Goal: Information Seeking & Learning: Check status

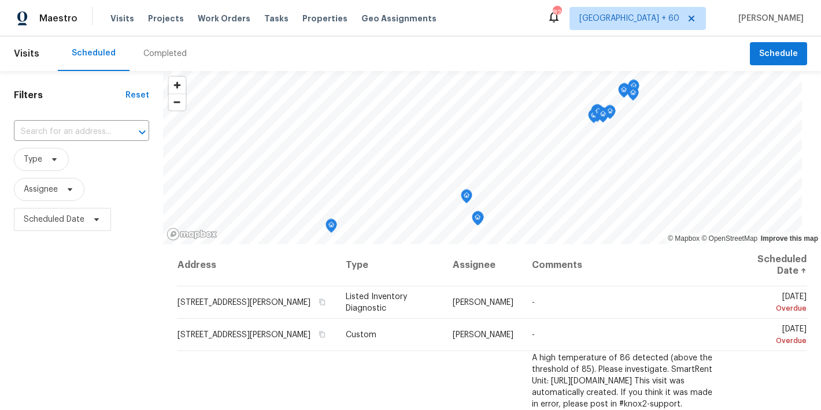
click at [169, 57] on div "Completed" at bounding box center [164, 54] width 43 height 12
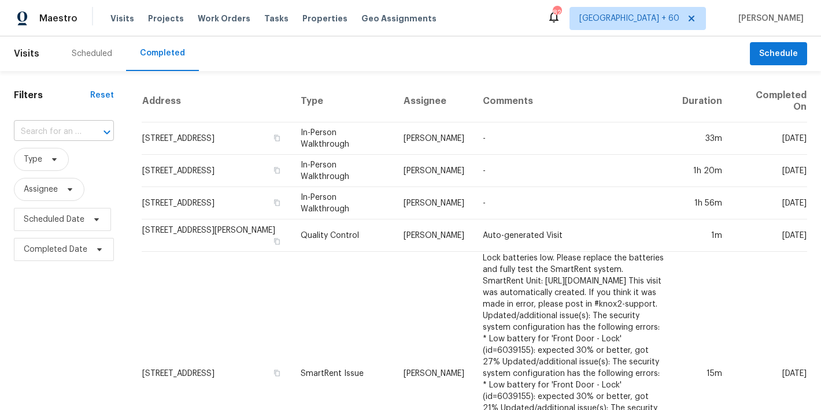
click at [70, 127] on input "text" at bounding box center [48, 132] width 68 height 18
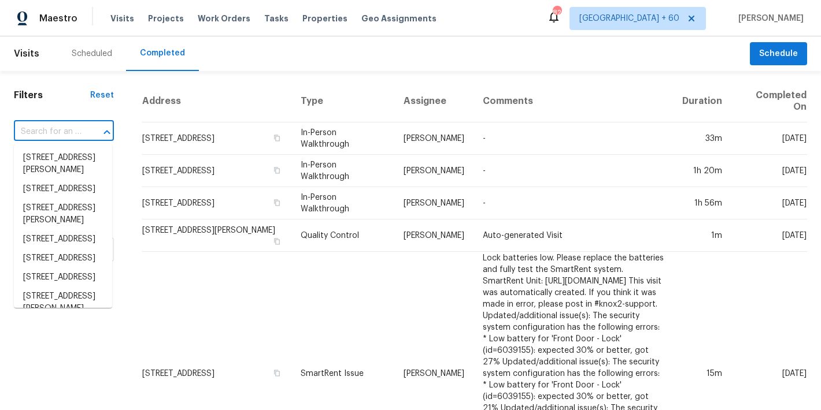
paste input "316 Arlington Rdg Cary, NC 27513"
type input "316 Arlington Rdg Cary, NC 27513"
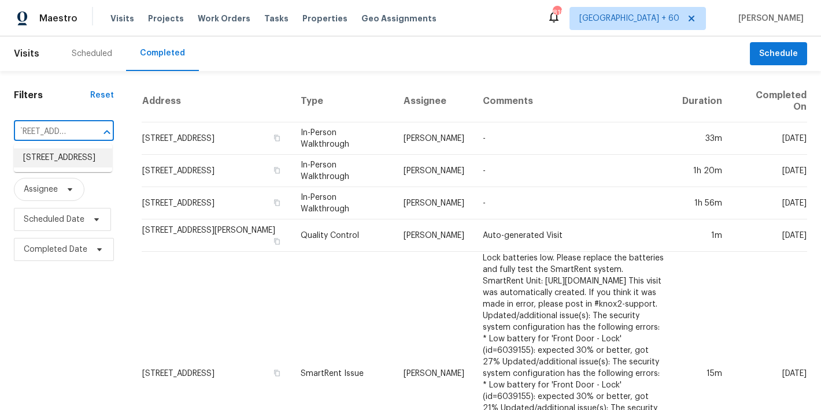
click at [52, 166] on li "316 Arlington Rdg, Cary, NC 27513" at bounding box center [63, 158] width 98 height 19
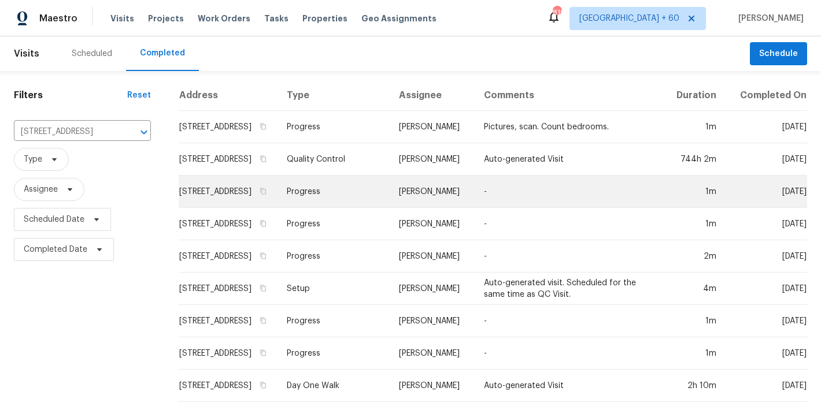
scroll to position [86, 0]
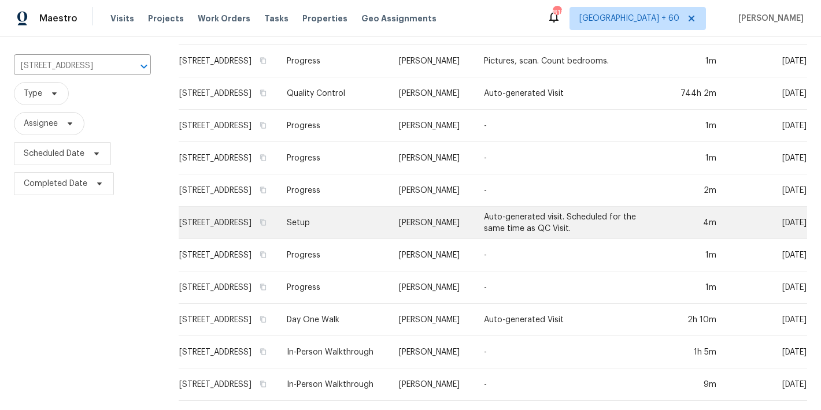
click at [231, 210] on td "316 Arlington Rdg, Cary, NC 27513" at bounding box center [228, 223] width 99 height 32
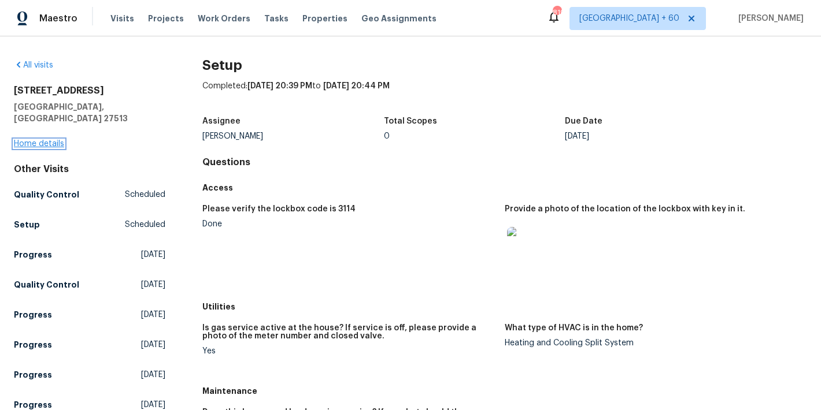
click at [46, 140] on link "Home details" at bounding box center [39, 144] width 50 height 8
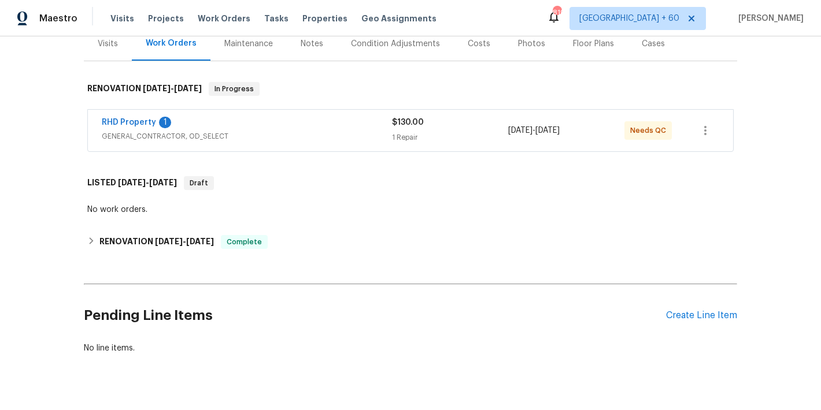
scroll to position [165, 0]
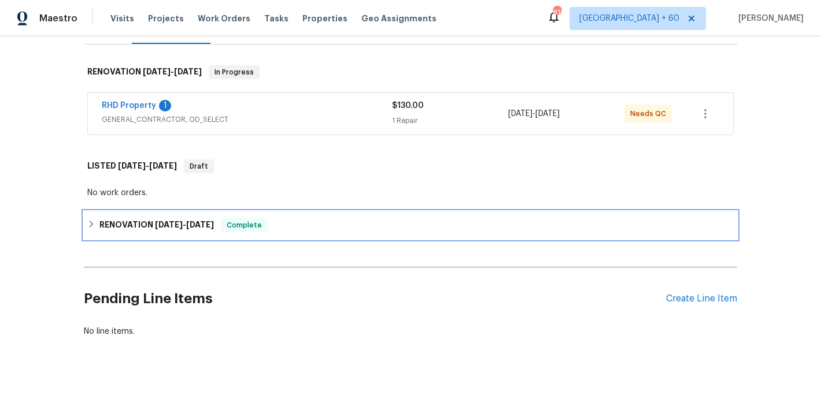
click at [209, 227] on span "8/15/25" at bounding box center [200, 225] width 28 height 8
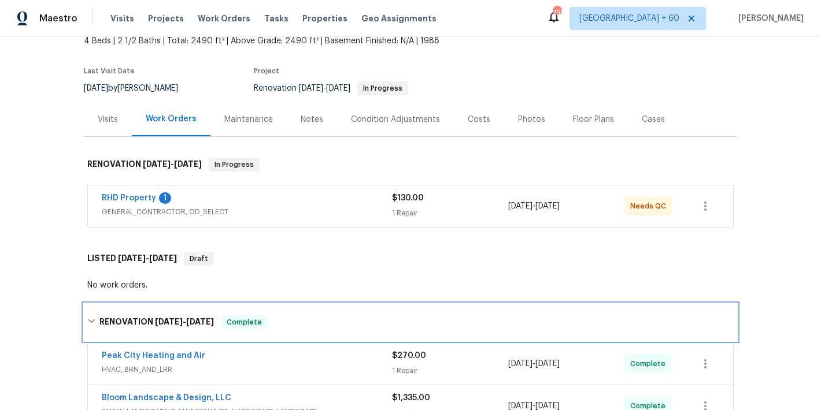
scroll to position [63, 0]
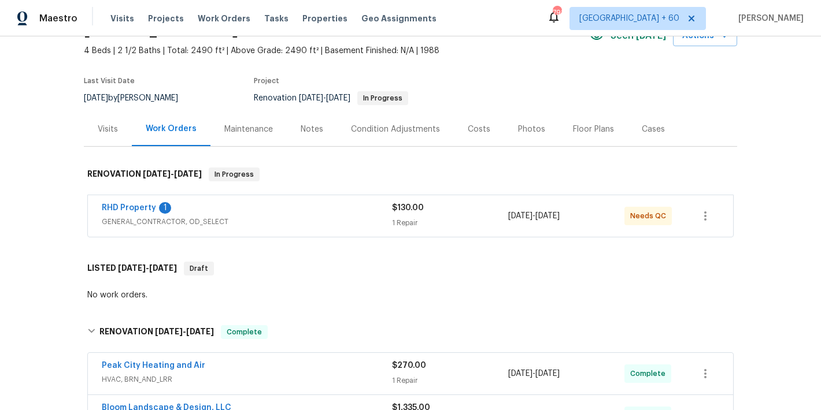
click at [109, 127] on div "Visits" at bounding box center [108, 130] width 20 height 12
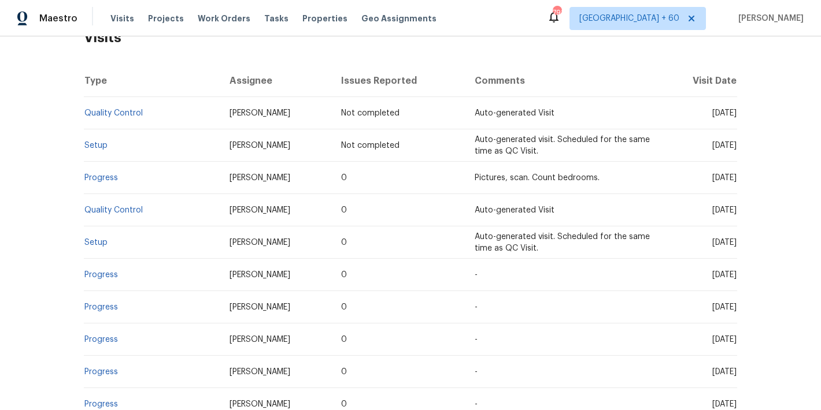
scroll to position [248, 0]
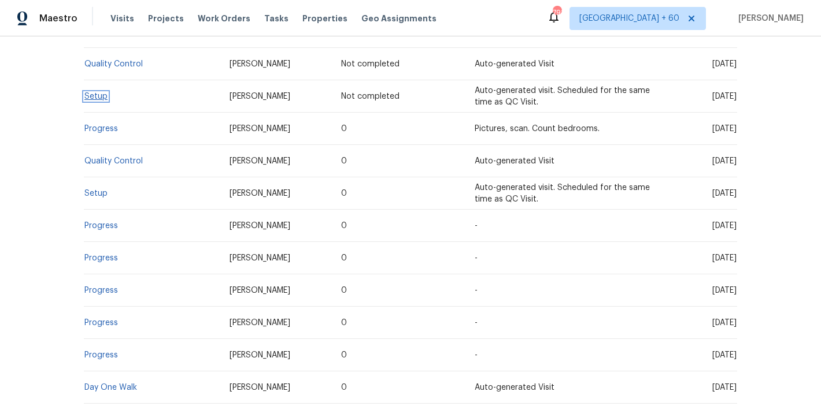
click at [92, 98] on link "Setup" at bounding box center [95, 96] width 23 height 8
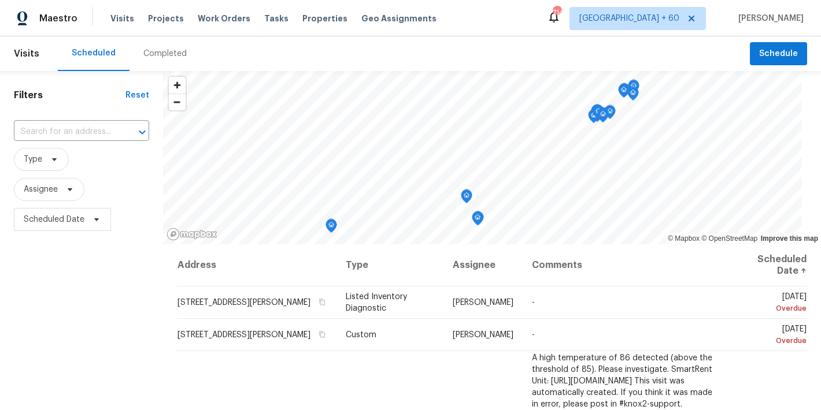
click at [159, 59] on div "Completed" at bounding box center [164, 54] width 43 height 12
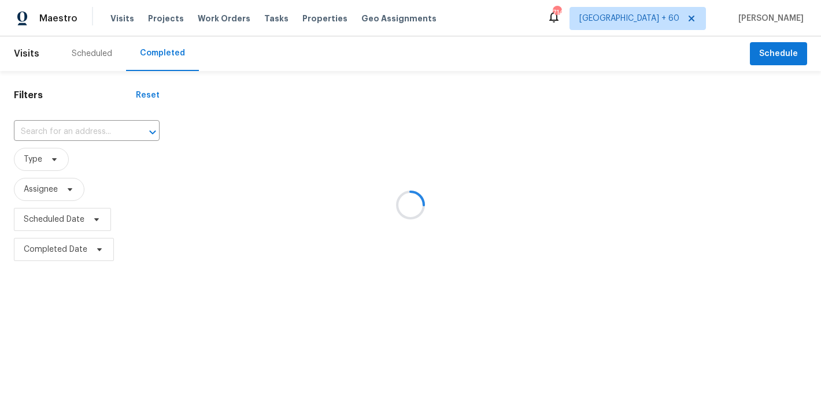
click at [55, 130] on div at bounding box center [410, 205] width 821 height 410
click at [47, 130] on div at bounding box center [410, 205] width 821 height 410
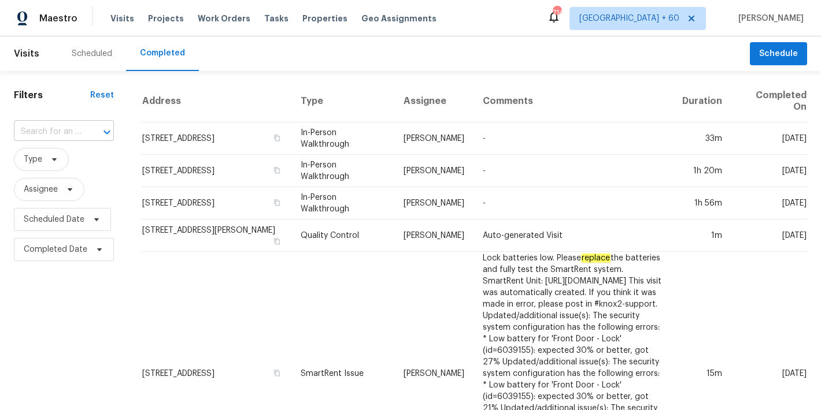
click at [62, 128] on input "text" at bounding box center [48, 132] width 68 height 18
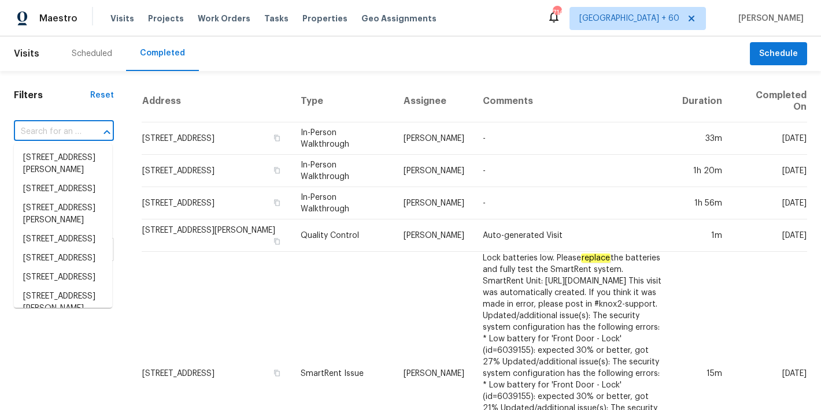
paste input "650 Ganyard Farm Way Durham true 6, NC 27703"
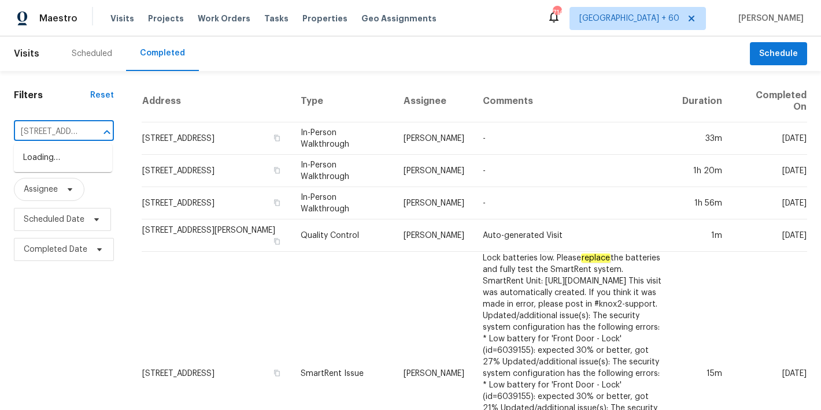
scroll to position [0, 127]
type input "650 Ganyard Farm Way Durham"
click at [60, 164] on li "650 Ganyard Farm Way Unit 6, Durham, NC 27703" at bounding box center [63, 164] width 98 height 31
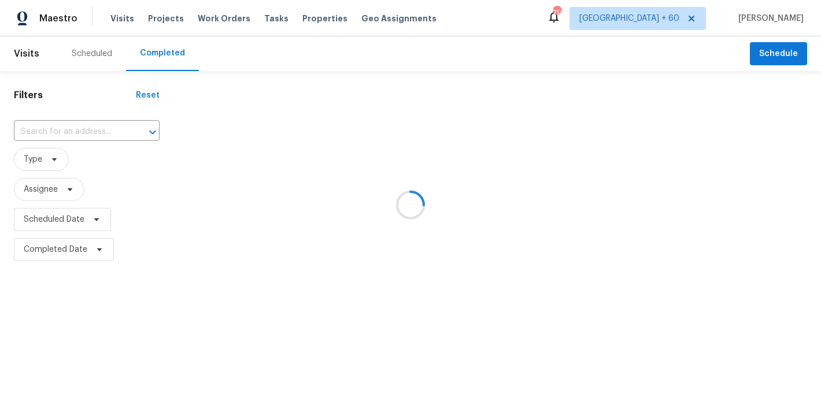
type input "650 Ganyard Farm Way Unit 6, Durham, NC 27703"
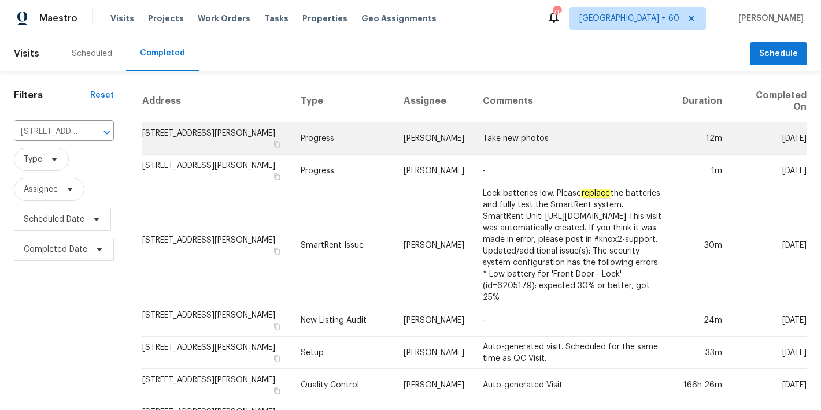
click at [194, 132] on td "650 Ganyard Farm Way Unit 6, Durham, NC 27703" at bounding box center [217, 139] width 150 height 32
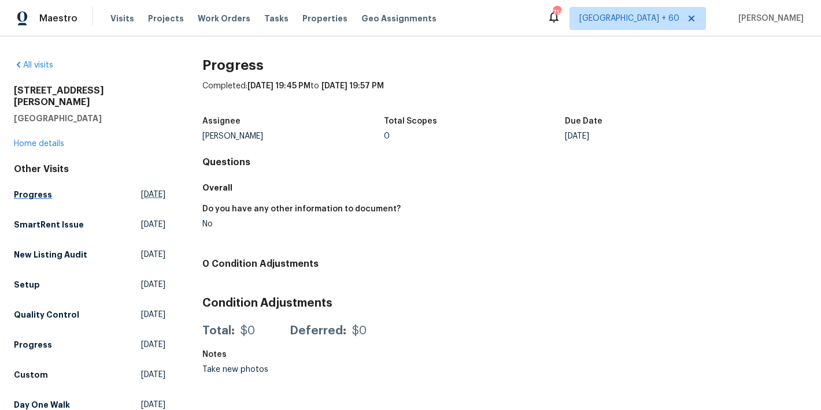
scroll to position [6, 0]
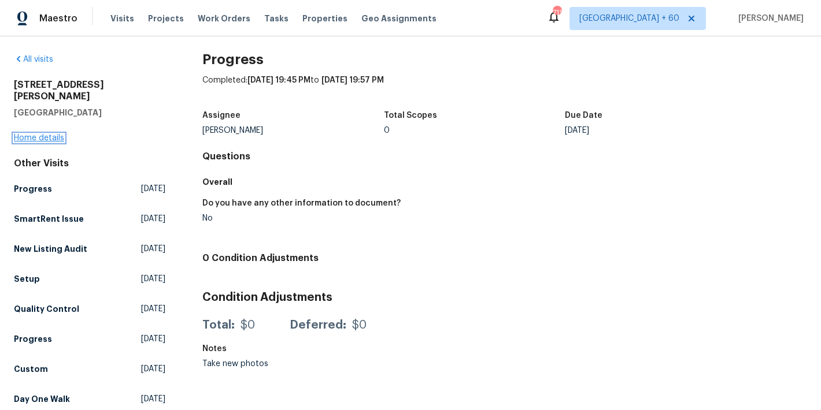
click at [45, 134] on link "Home details" at bounding box center [39, 138] width 50 height 8
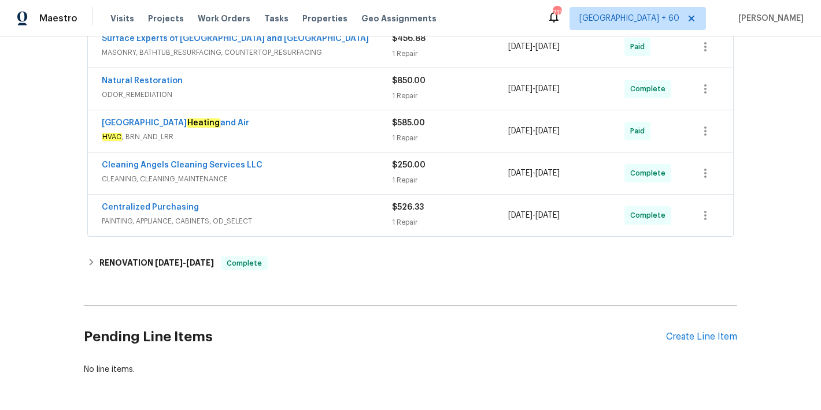
scroll to position [320, 0]
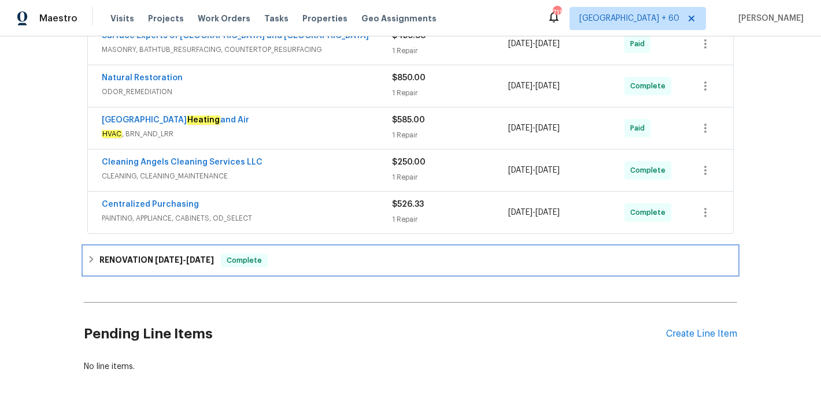
click at [173, 263] on span "7/1/25" at bounding box center [169, 260] width 28 height 8
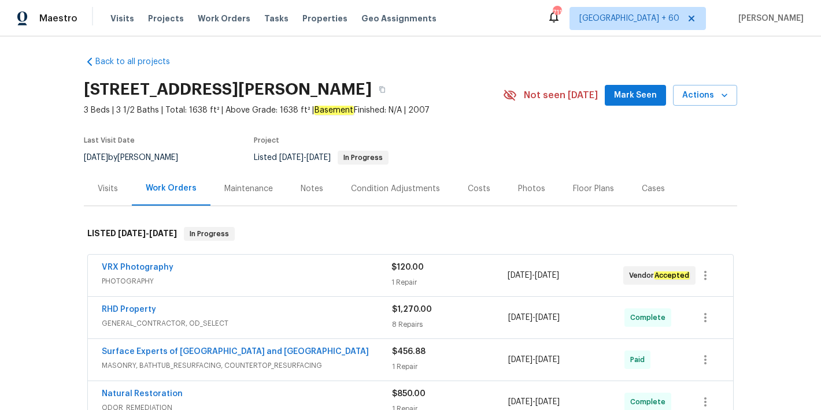
scroll to position [0, 0]
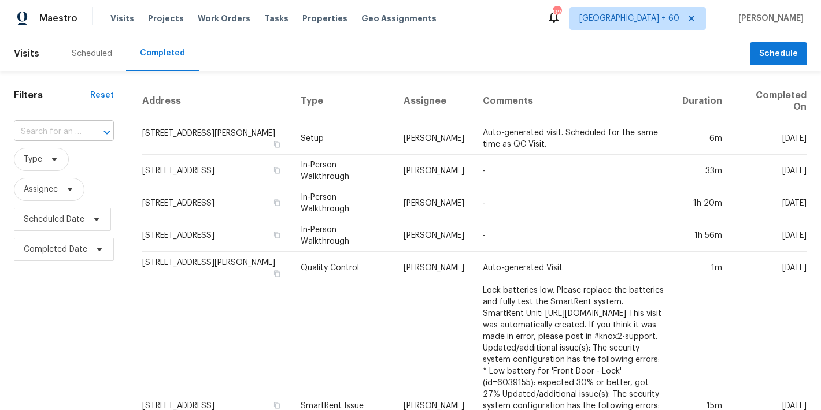
click at [58, 127] on input "text" at bounding box center [48, 132] width 68 height 18
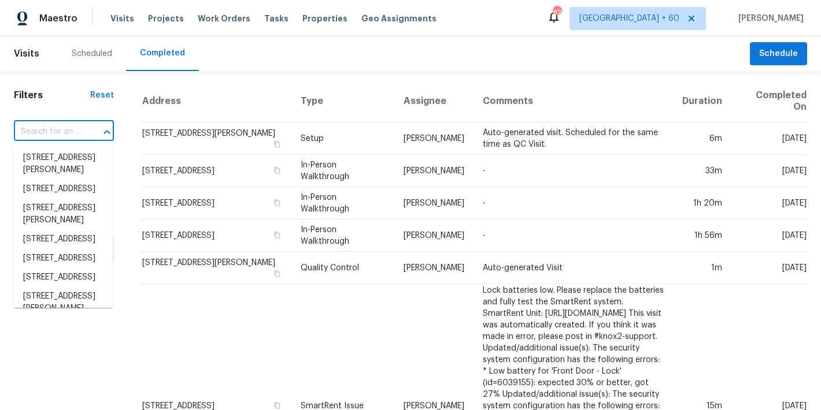
paste input "[STREET_ADDRESS][PERSON_NAME]"
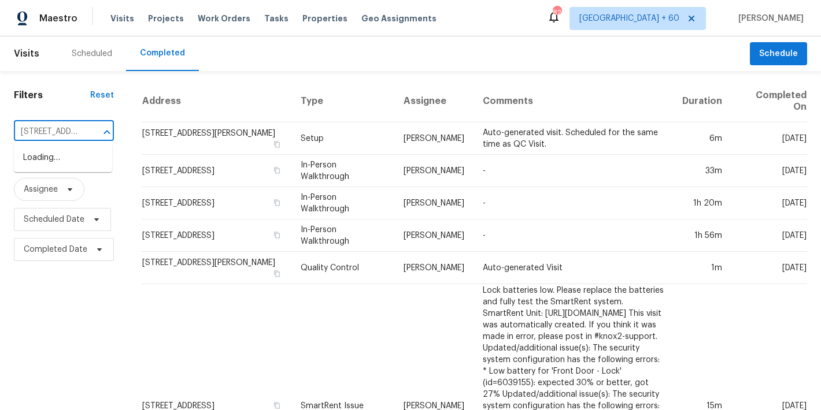
scroll to position [0, 133]
type input "[STREET_ADDRESS][PERSON_NAME]"
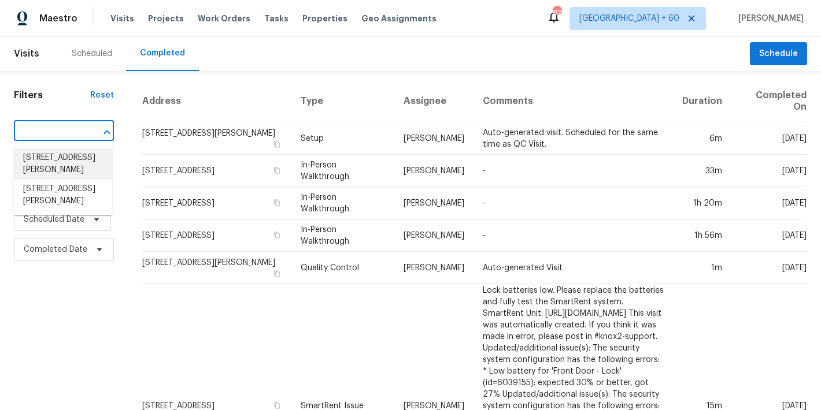
click at [64, 177] on li "2232 Dunseath Ave NW Apt 202, Atlanta, GA 30318" at bounding box center [63, 164] width 98 height 31
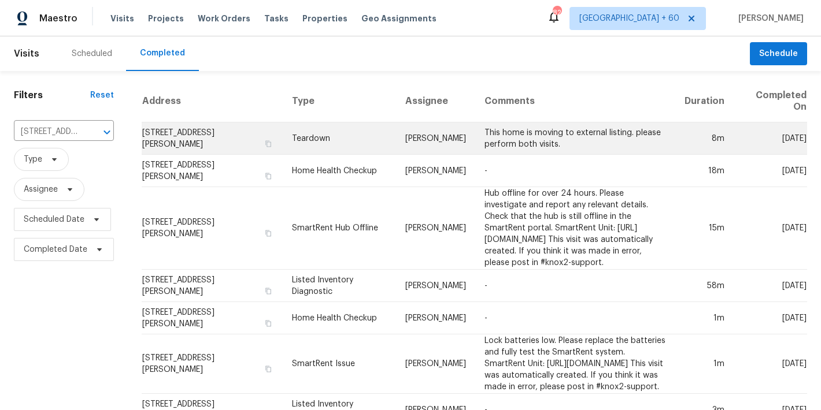
click at [194, 138] on td "2232 Dunseath Ave NW Apt 202, Atlanta, GA 30318" at bounding box center [212, 139] width 141 height 32
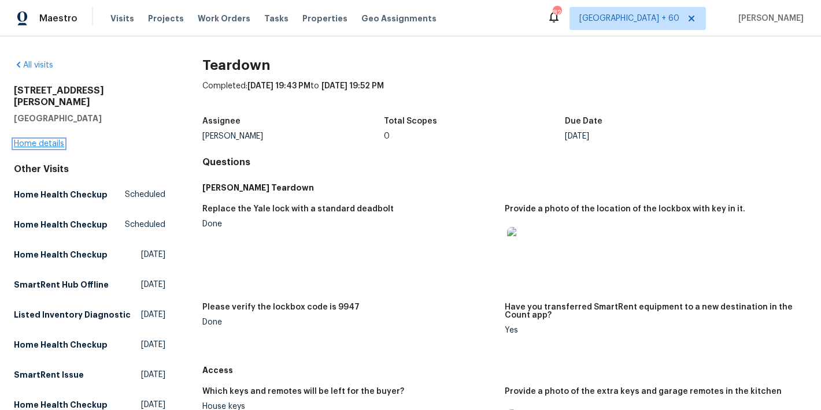
click at [32, 140] on link "Home details" at bounding box center [39, 144] width 50 height 8
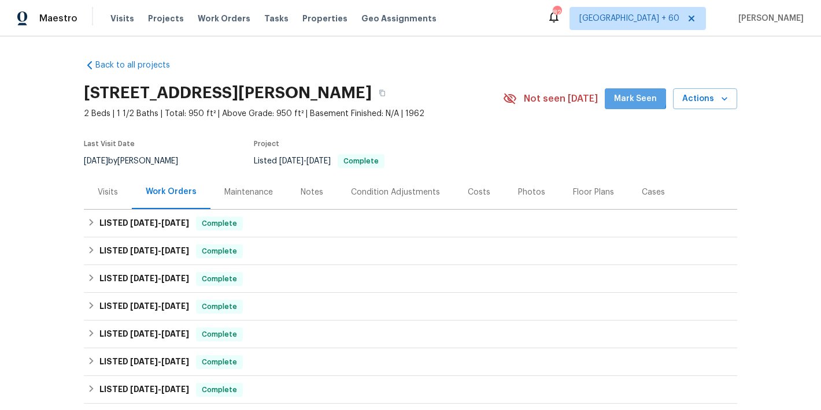
click at [632, 98] on span "Mark Seen" at bounding box center [635, 99] width 43 height 14
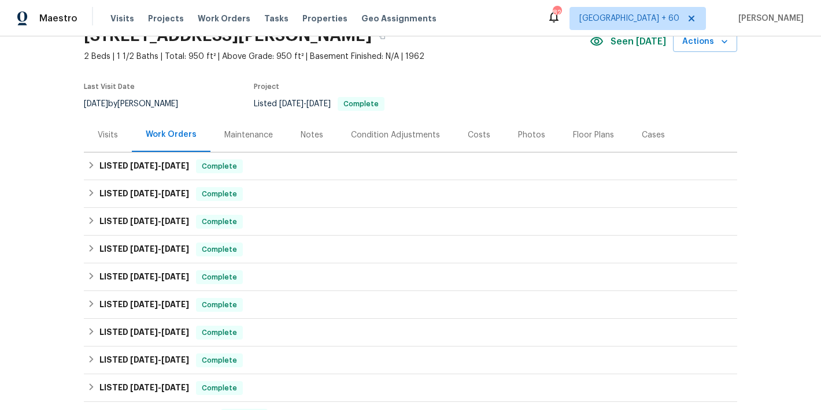
scroll to position [71, 0]
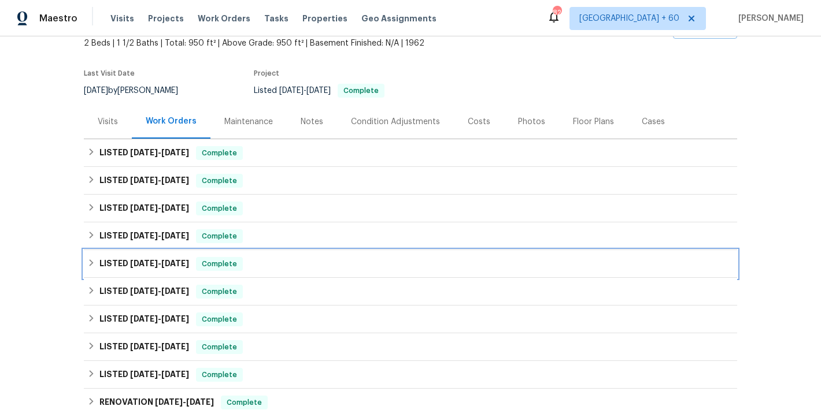
click at [264, 262] on div "LISTED 3/19/25 - 3/21/25 Complete" at bounding box center [410, 264] width 646 height 14
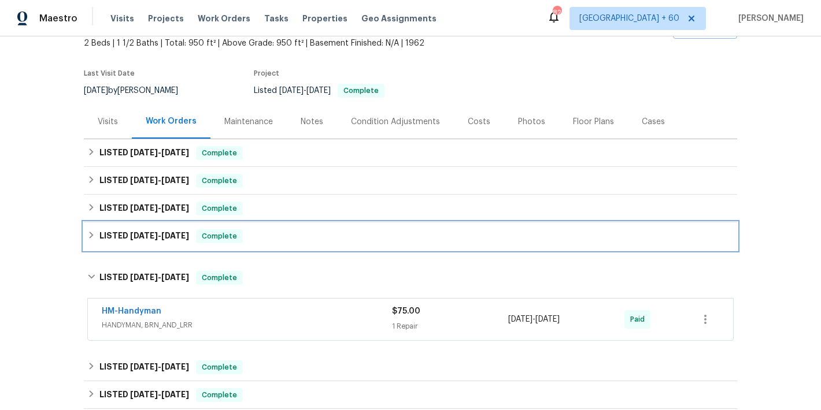
click at [262, 242] on div "LISTED 4/1/25 - 4/5/25 Complete" at bounding box center [410, 236] width 646 height 14
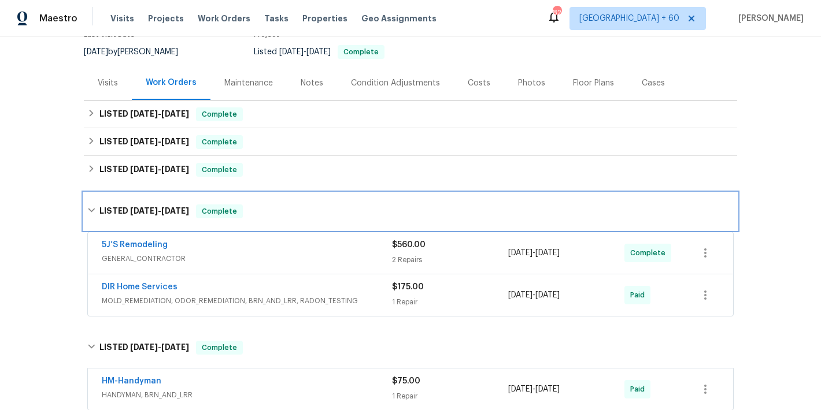
scroll to position [102, 0]
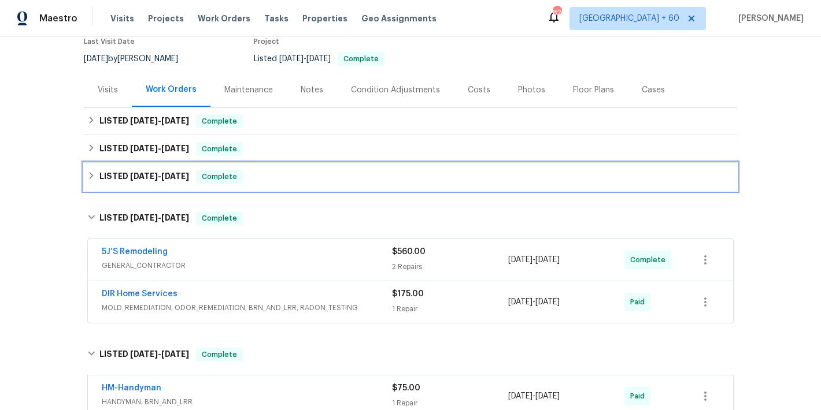
click at [318, 173] on div "LISTED 7/9/25 - 7/15/25 Complete" at bounding box center [410, 177] width 646 height 14
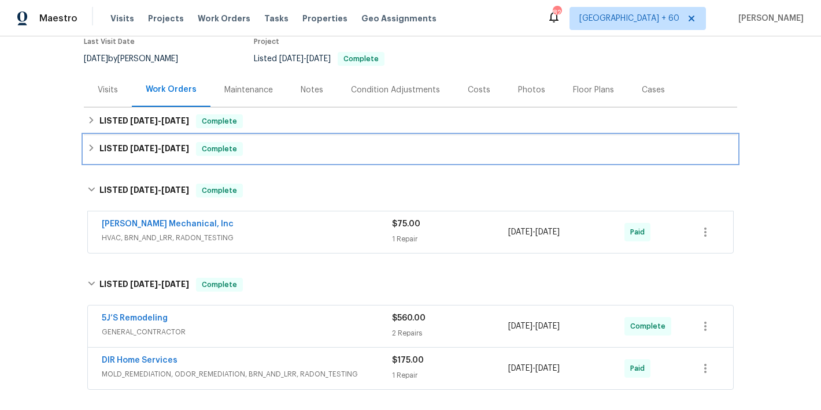
click at [314, 146] on div "LISTED 8/11/25 - 8/14/25 Complete" at bounding box center [410, 149] width 646 height 14
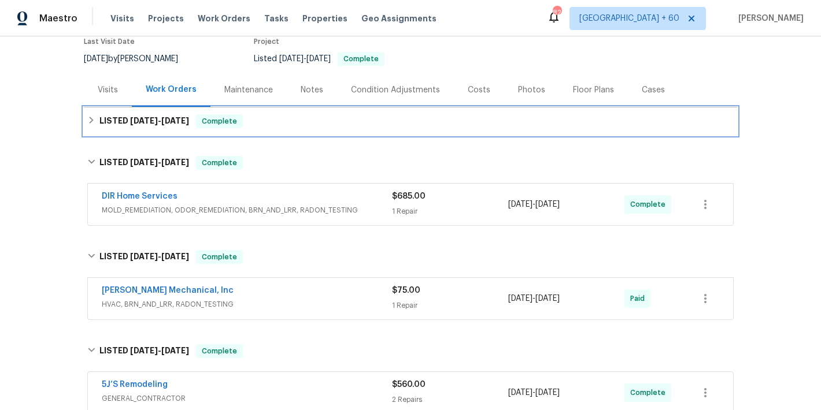
click at [312, 130] on div "LISTED 8/13/25 - 8/18/25 Complete" at bounding box center [410, 122] width 653 height 28
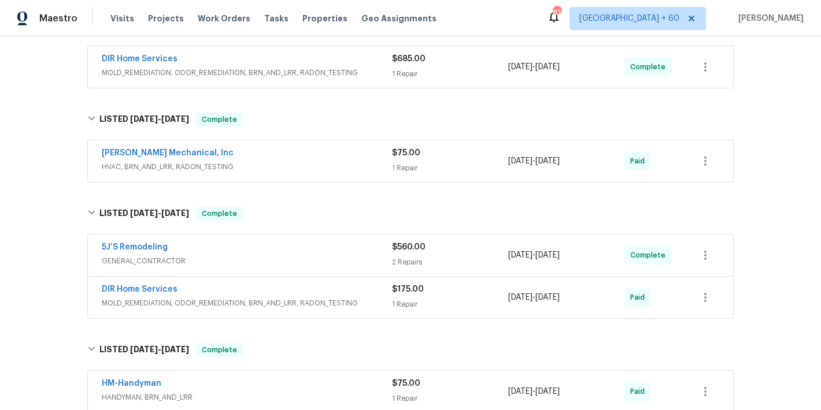
scroll to position [313, 0]
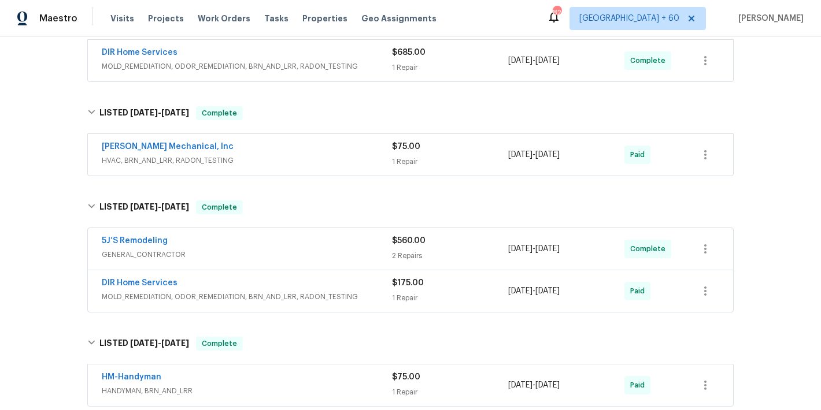
click at [351, 155] on span "HVAC, BRN_AND_LRR, RADON_TESTING" at bounding box center [247, 161] width 290 height 12
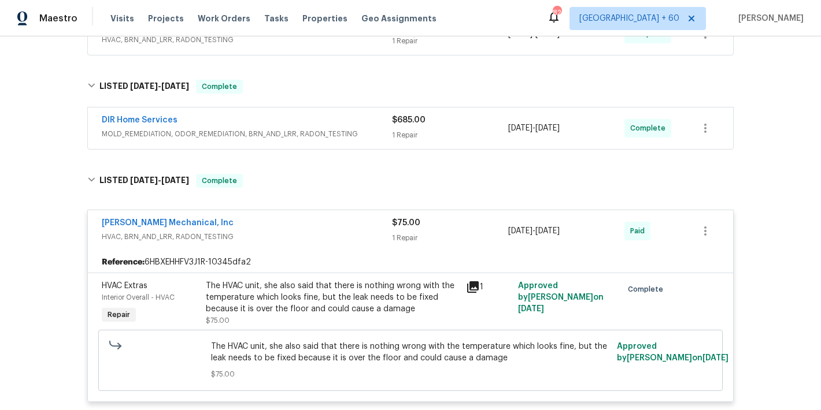
scroll to position [229, 0]
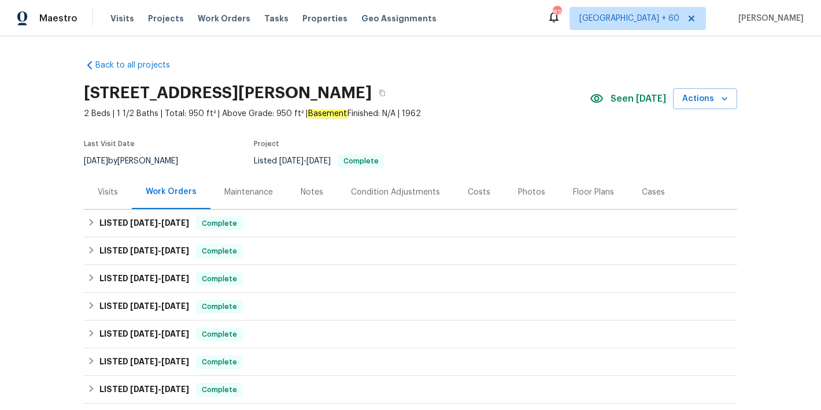
scroll to position [89, 0]
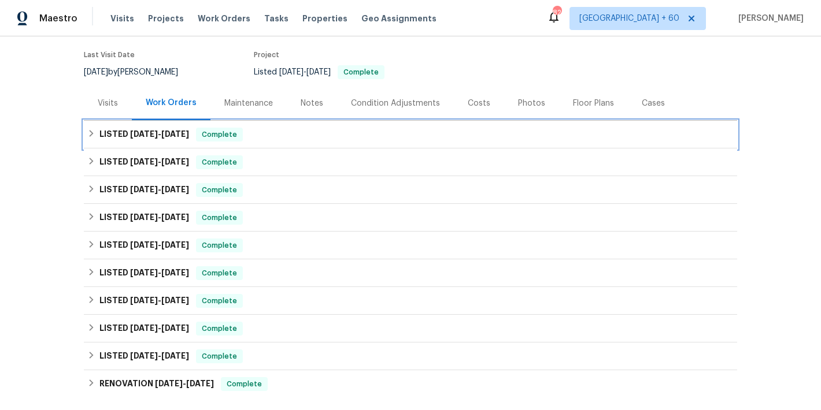
click at [310, 132] on div "LISTED [DATE] - [DATE] Complete" at bounding box center [410, 135] width 646 height 14
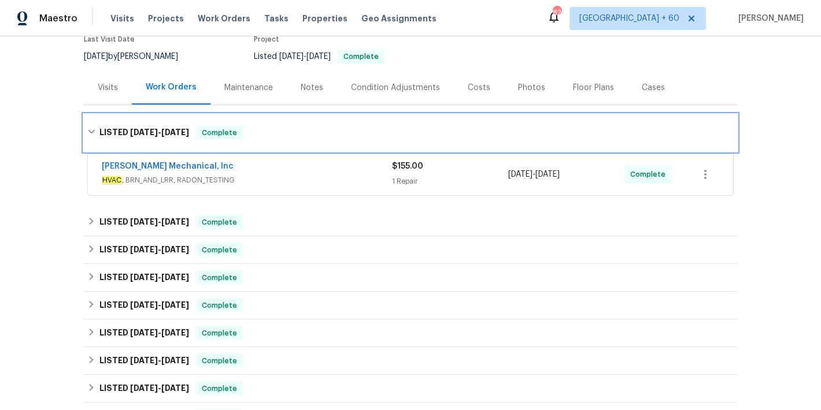
scroll to position [105, 0]
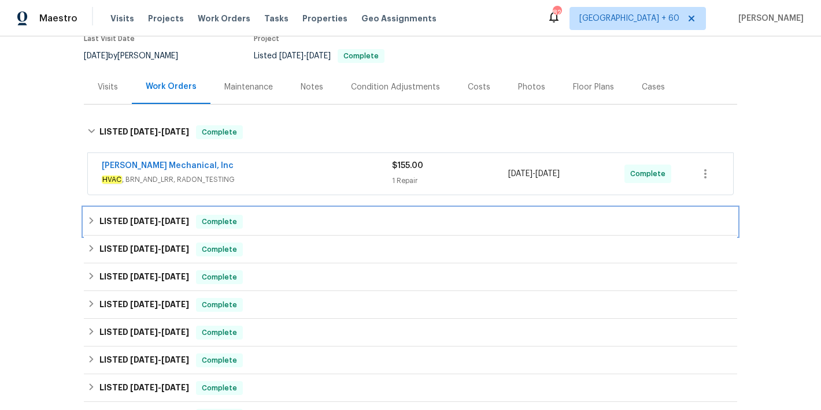
click at [316, 220] on div "LISTED [DATE] - [DATE] Complete" at bounding box center [410, 222] width 646 height 14
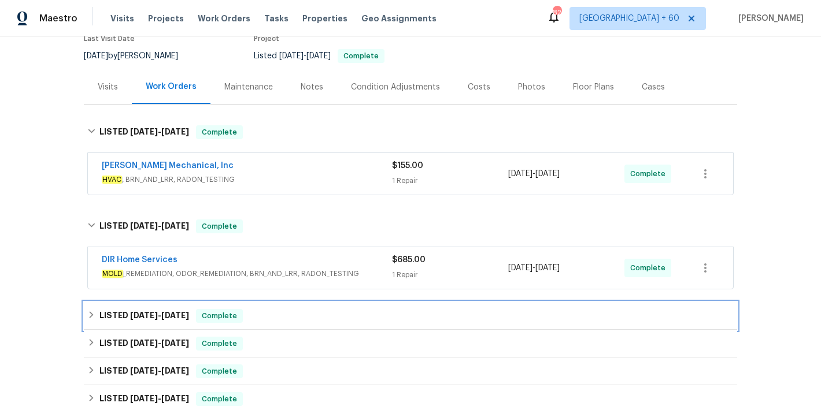
click at [316, 317] on div "LISTED [DATE] - [DATE] Complete" at bounding box center [410, 316] width 646 height 14
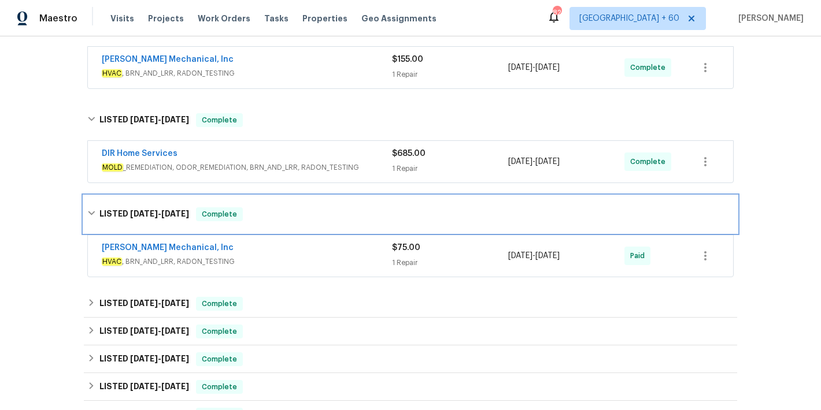
scroll to position [249, 0]
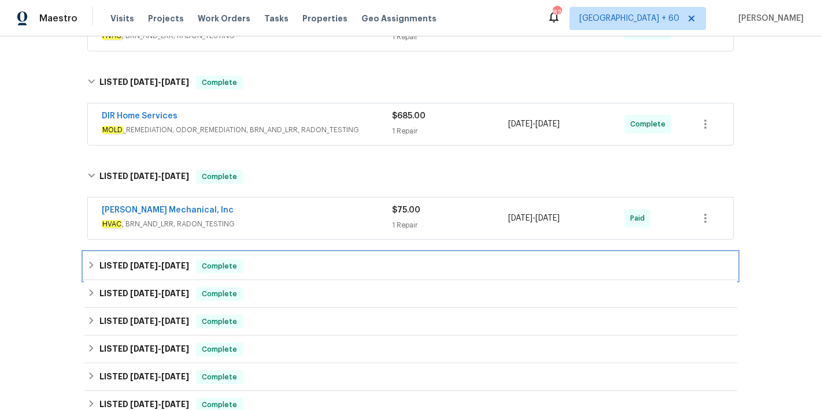
click at [316, 266] on div "LISTED [DATE] - [DATE] Complete" at bounding box center [410, 267] width 646 height 14
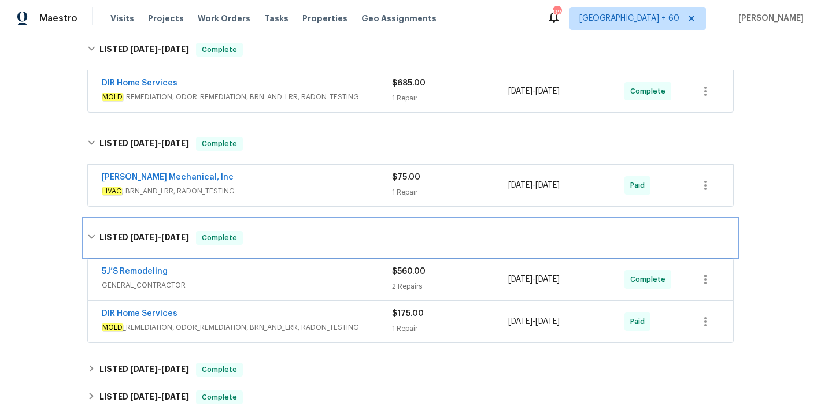
scroll to position [269, 0]
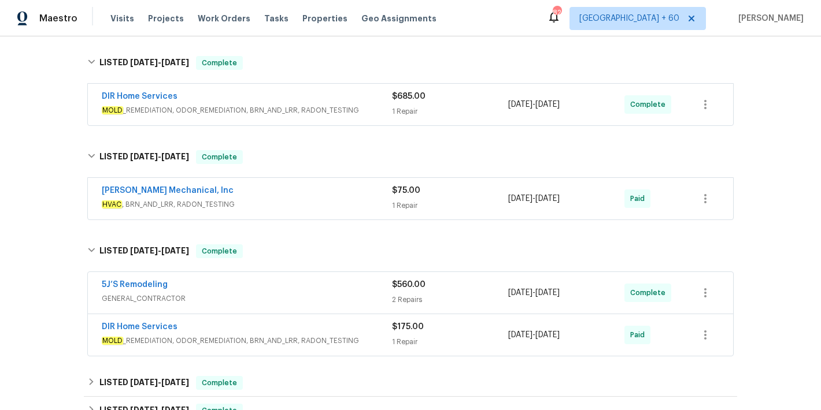
click at [349, 197] on div "[PERSON_NAME] Mechanical, Inc" at bounding box center [247, 192] width 290 height 14
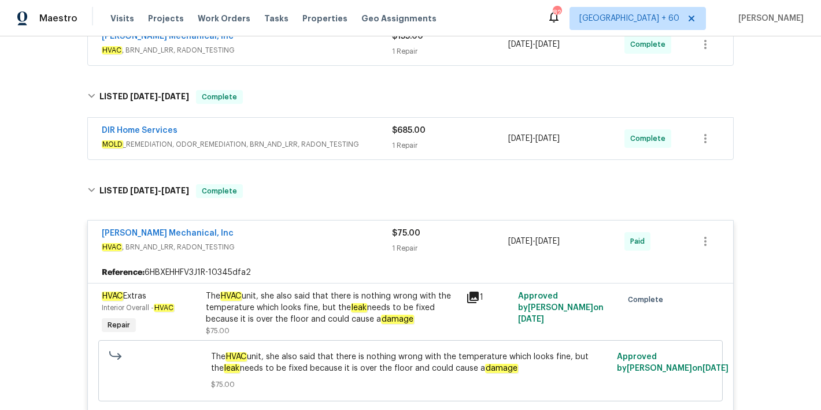
scroll to position [225, 0]
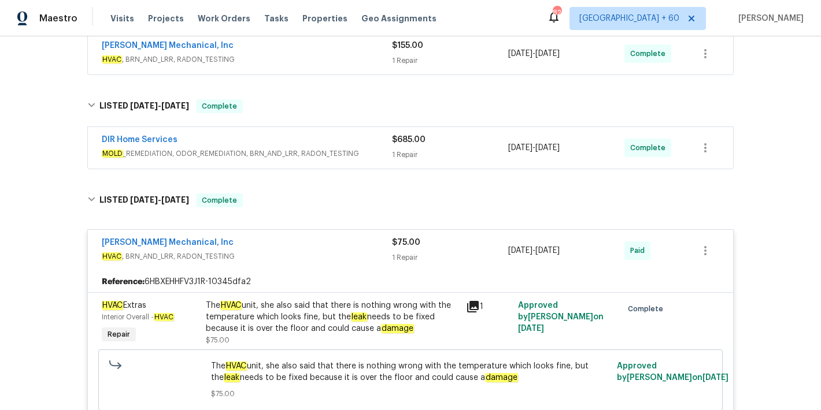
click at [370, 148] on span "MOLD _REMEDIATION, ODOR_REMEDIATION, BRN_AND_LRR, RADON_TESTING" at bounding box center [247, 154] width 290 height 12
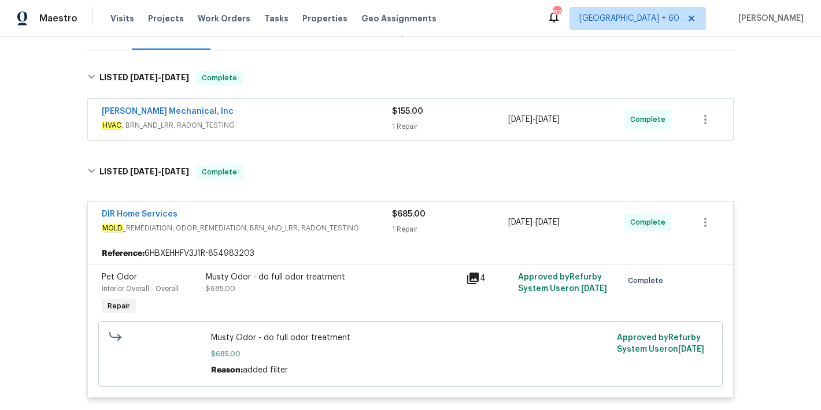
scroll to position [157, 0]
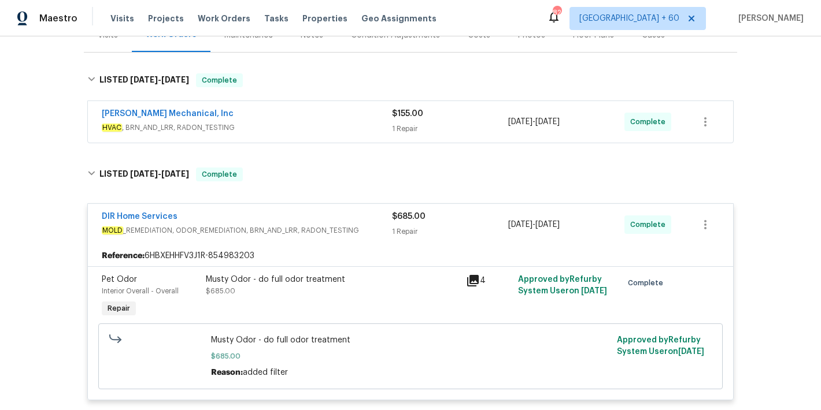
click at [365, 117] on div "[PERSON_NAME] Mechanical, Inc" at bounding box center [247, 115] width 290 height 14
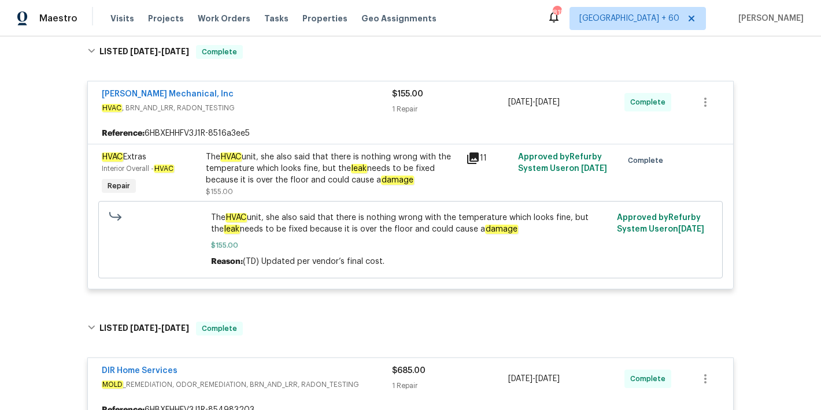
scroll to position [0, 0]
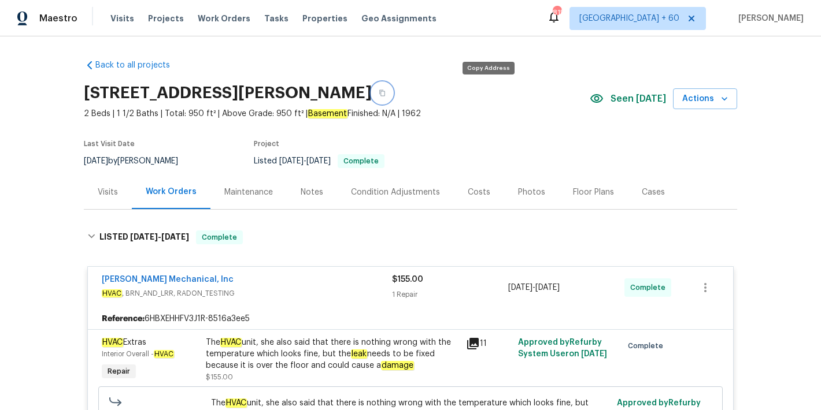
click at [386, 90] on icon "button" at bounding box center [382, 93] width 7 height 7
click at [116, 19] on span "Visits" at bounding box center [122, 19] width 24 height 12
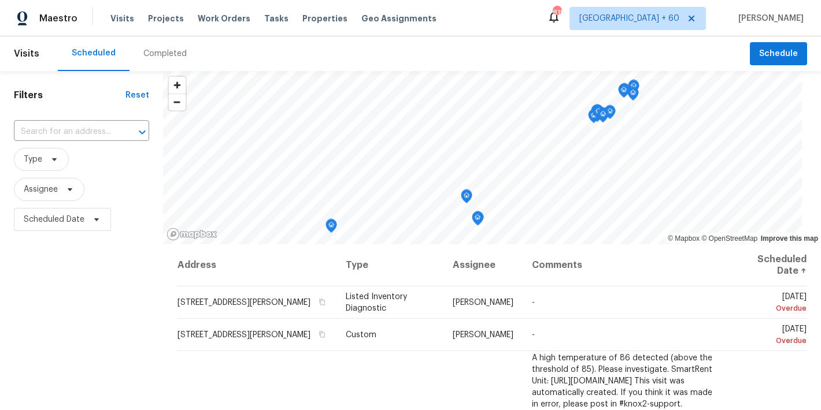
click at [164, 55] on div "Completed" at bounding box center [164, 54] width 43 height 12
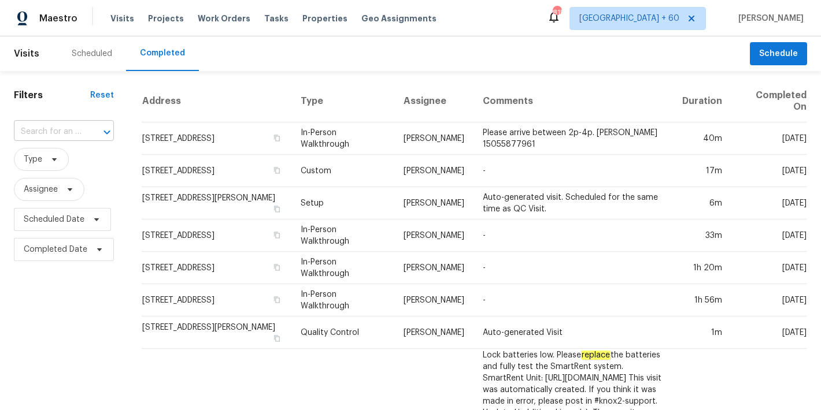
click at [79, 132] on input "text" at bounding box center [48, 132] width 68 height 18
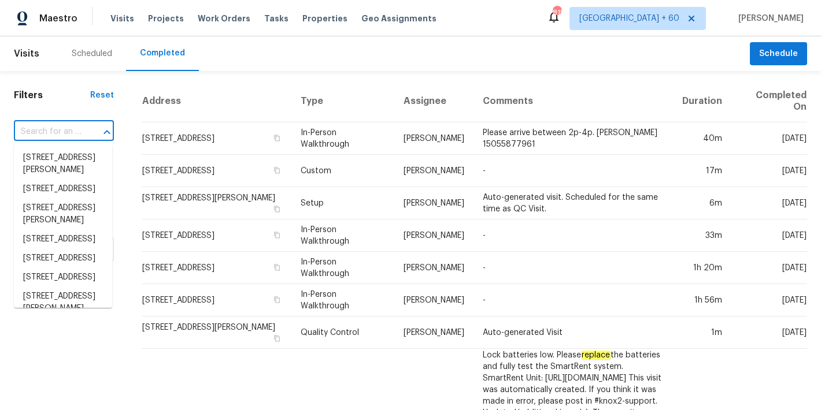
paste input "11103 Fox Cove Dr Charlotte, NC 28273"
type input "11103 Fox Cove Dr Charlotte, NC 28273"
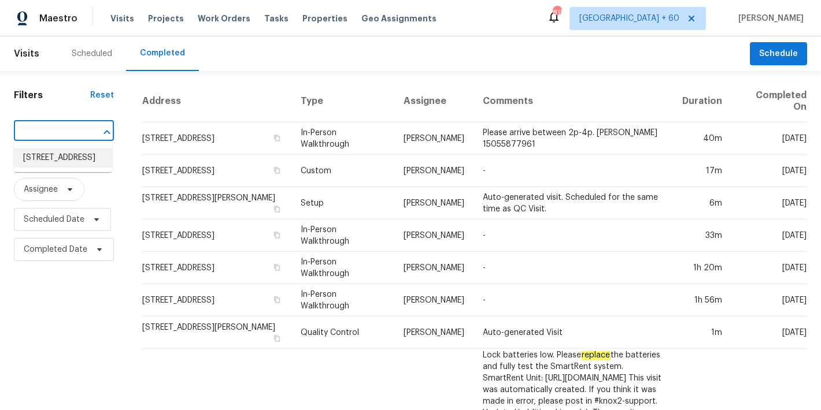
click at [57, 154] on li "11103 Fox Cove Dr, Charlotte, NC 28273" at bounding box center [63, 158] width 98 height 19
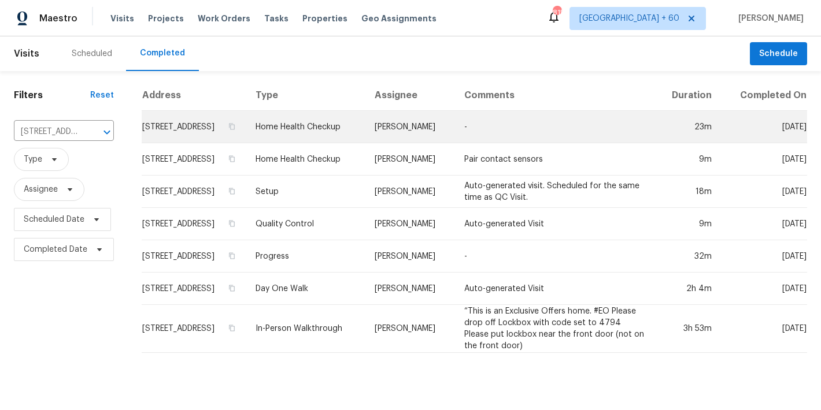
click at [158, 137] on td "11103 Fox Cove Dr, Charlotte, NC 28273" at bounding box center [194, 127] width 105 height 32
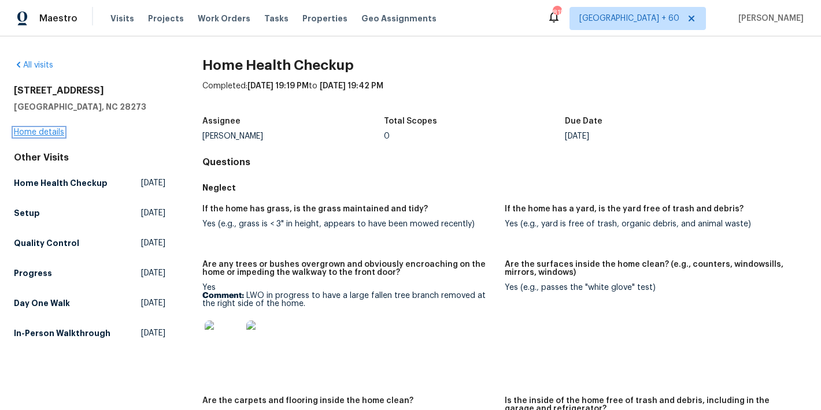
click at [54, 134] on link "Home details" at bounding box center [39, 132] width 50 height 8
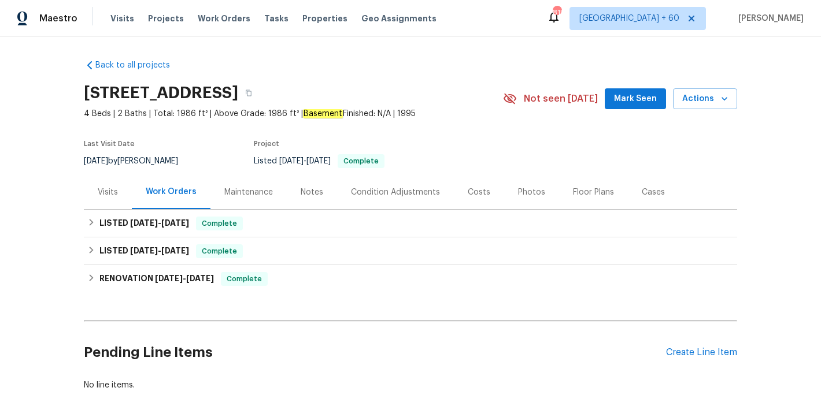
click at [632, 99] on span "Mark Seen" at bounding box center [635, 99] width 43 height 14
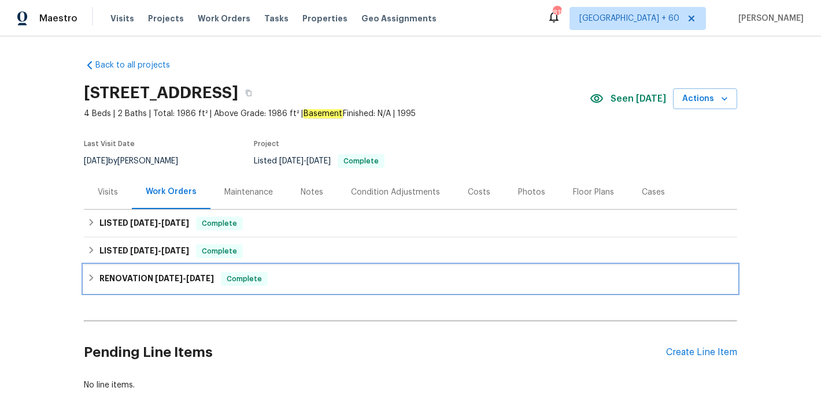
click at [265, 277] on div "RENOVATION 6/20/25 - 7/7/25 Complete" at bounding box center [410, 279] width 646 height 14
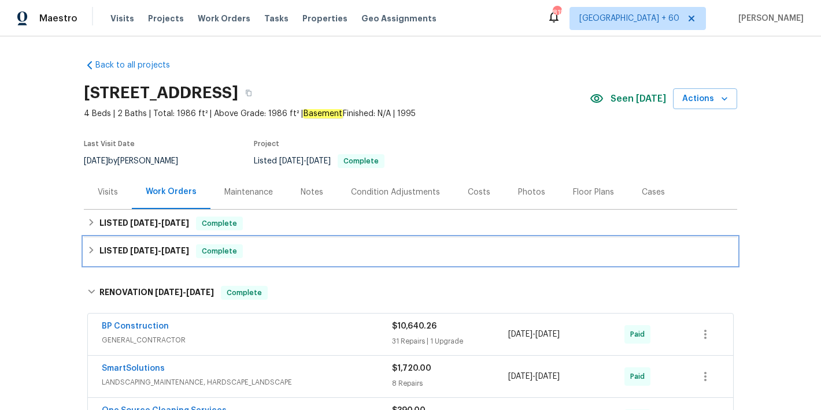
click at [262, 260] on div "LISTED 7/2/25 - 7/3/25 Complete" at bounding box center [410, 252] width 653 height 28
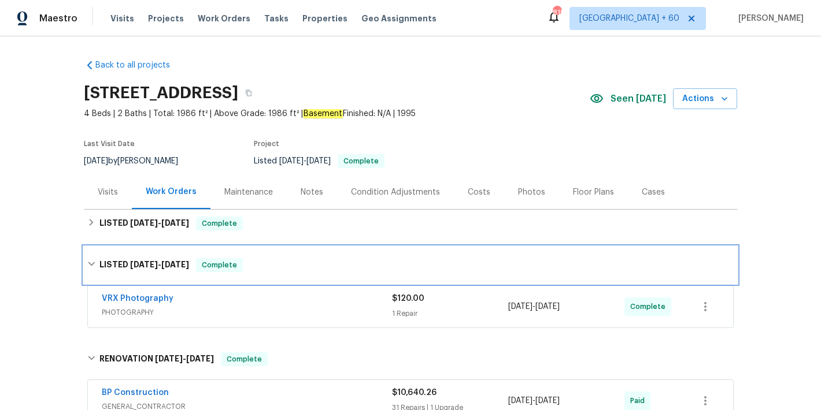
scroll to position [12, 0]
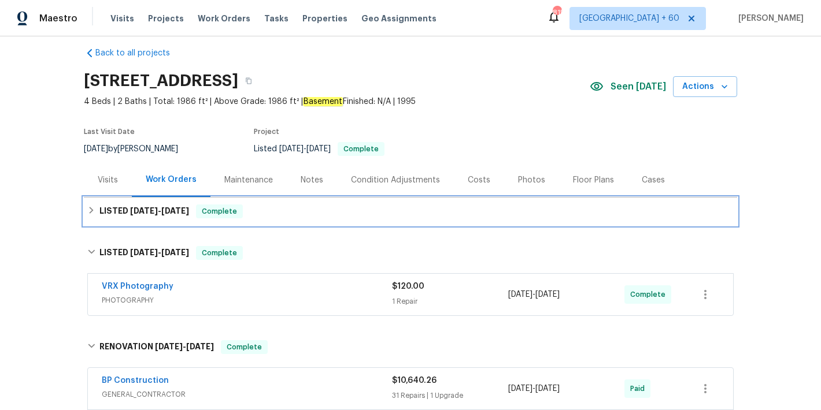
click at [323, 216] on div "LISTED 7/31/25 - 8/18/25 Complete" at bounding box center [410, 212] width 646 height 14
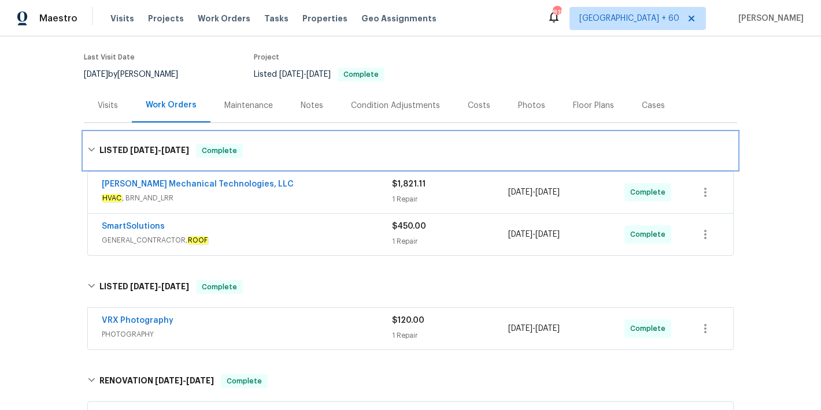
scroll to position [103, 0]
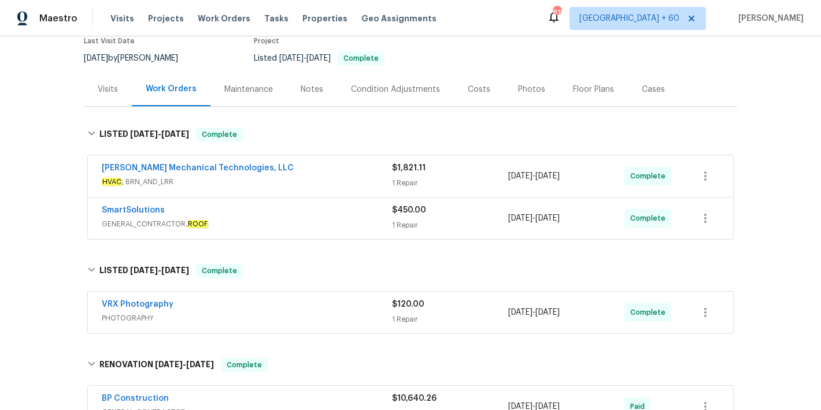
click at [342, 216] on div "SmartSolutions" at bounding box center [247, 212] width 290 height 14
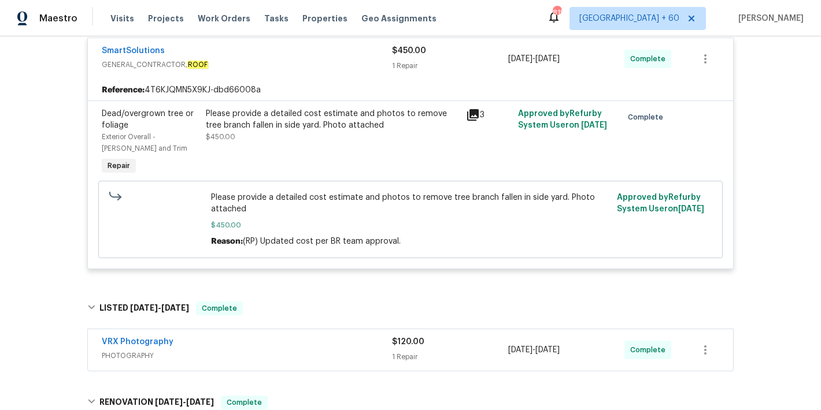
scroll to position [157, 0]
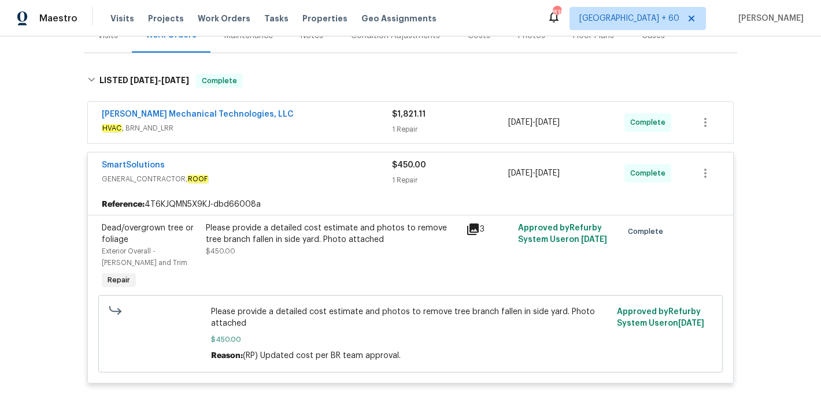
click at [340, 121] on div "Johnson's Mechanical Technologies, LLC" at bounding box center [247, 116] width 290 height 14
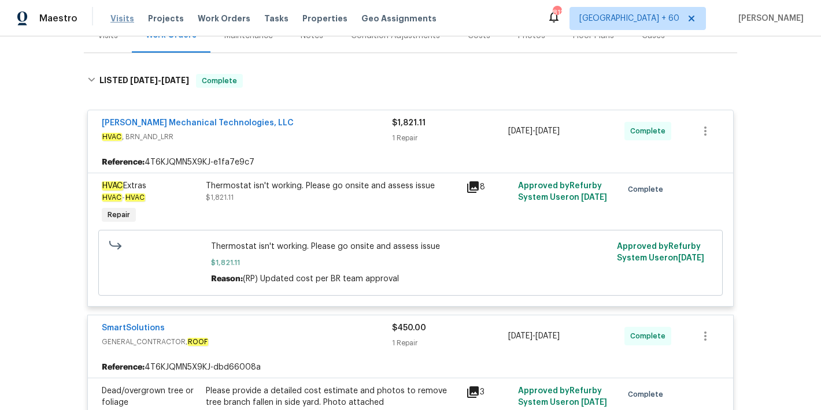
click at [115, 21] on span "Visits" at bounding box center [122, 19] width 24 height 12
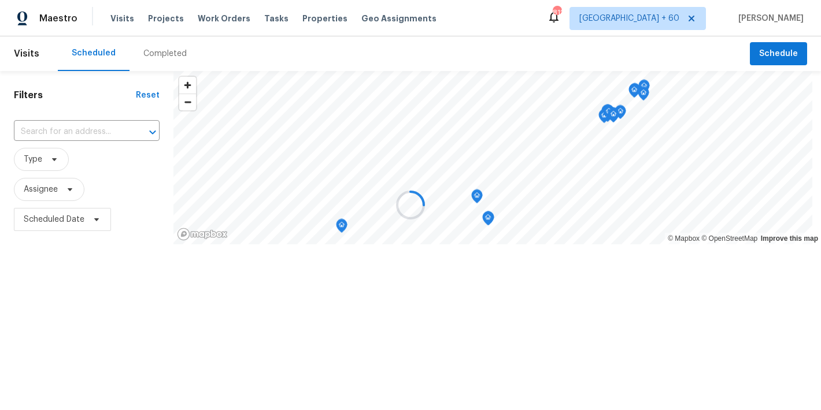
click at [169, 53] on div at bounding box center [410, 205] width 821 height 410
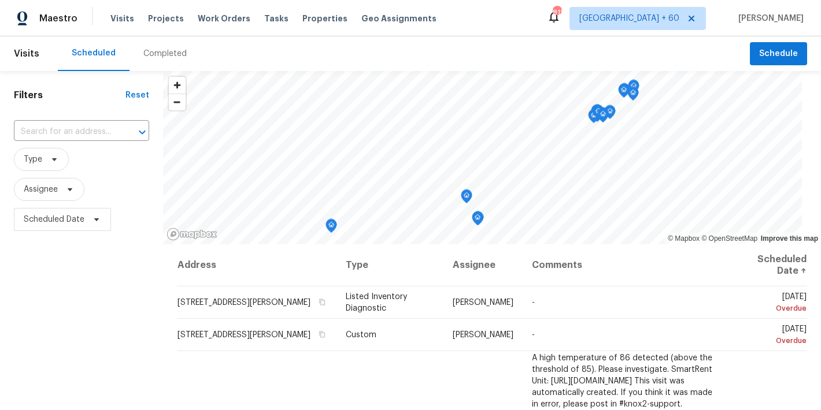
click at [162, 54] on div "Completed" at bounding box center [164, 54] width 43 height 12
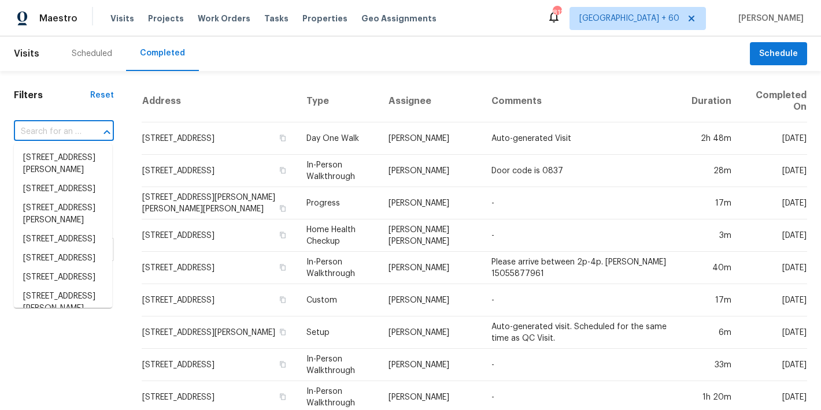
click at [67, 129] on input "text" at bounding box center [48, 132] width 68 height 18
paste input "3198 Sunnyhollow Ln Cincinnati, OH 45239"
type input "3198 Sunnyhollow Ln Cincinnati, OH 45239"
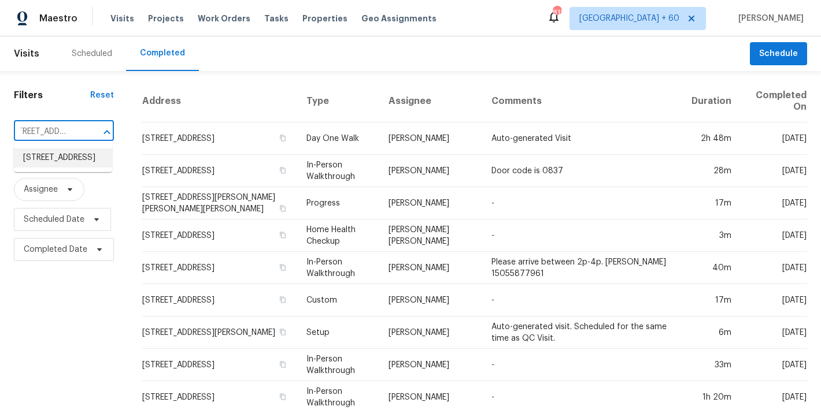
click at [46, 168] on li "3198 Sunnyhollow Ln, Cincinnati, OH 45239" at bounding box center [63, 158] width 98 height 19
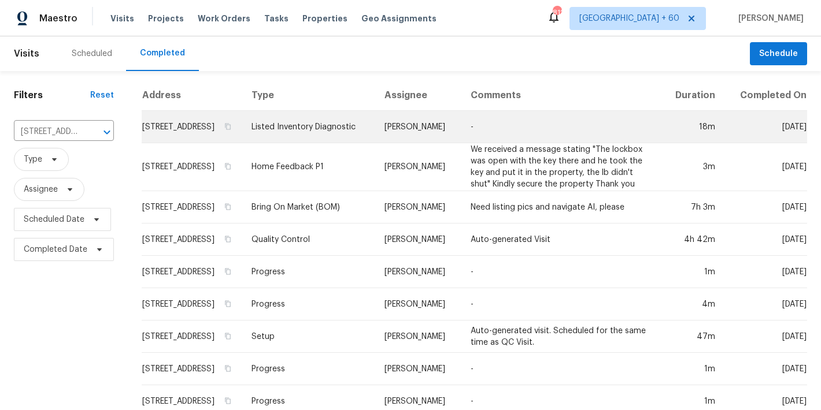
click at [162, 143] on td "3198 Sunnyhollow Ln, Cincinnati, OH 45239" at bounding box center [192, 127] width 101 height 32
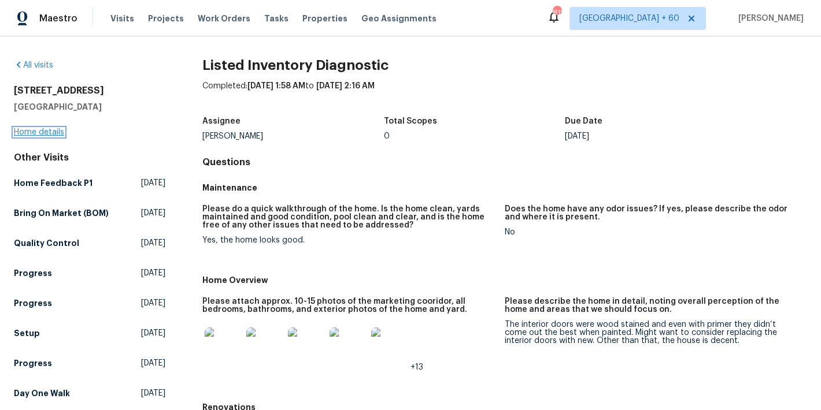
click at [43, 134] on link "Home details" at bounding box center [39, 132] width 50 height 8
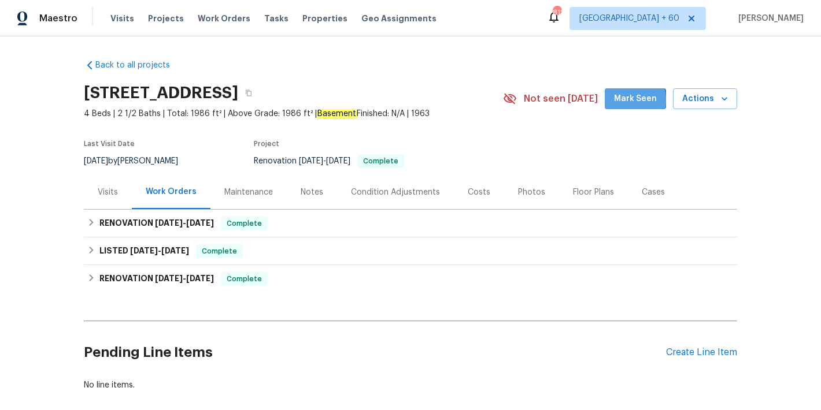
click at [620, 101] on span "Mark Seen" at bounding box center [635, 99] width 43 height 14
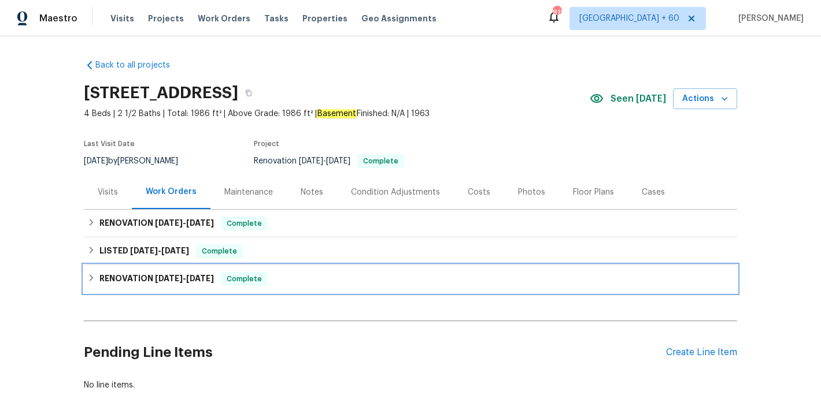
click at [196, 276] on span "7/7/25" at bounding box center [200, 279] width 28 height 8
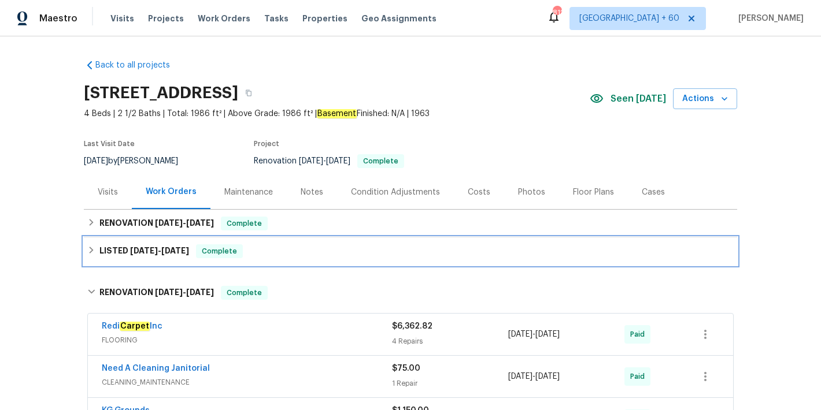
click at [170, 254] on span "7/10/25" at bounding box center [175, 251] width 28 height 8
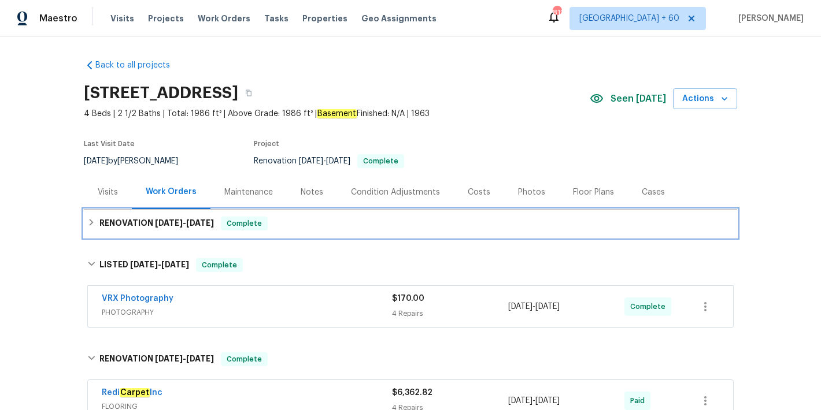
click at [272, 228] on div "RENOVATION 7/9/25 - 7/11/25 Complete" at bounding box center [410, 224] width 646 height 14
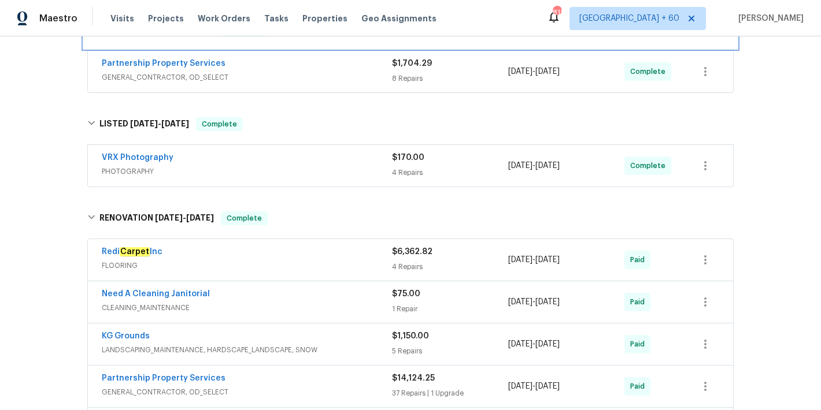
scroll to position [129, 0]
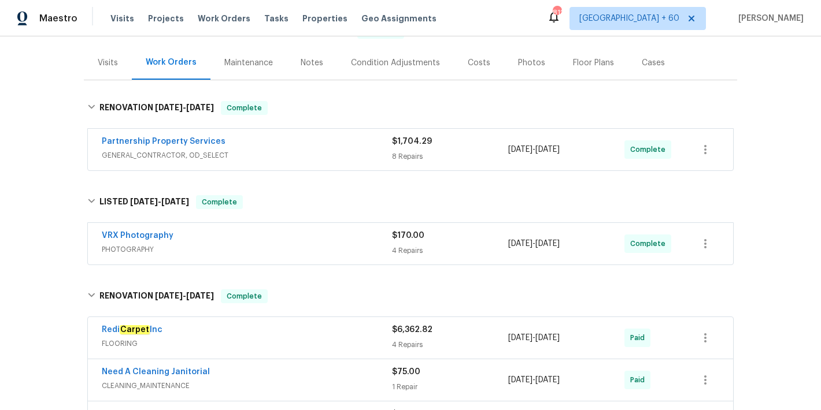
click at [354, 150] on span "GENERAL_CONTRACTOR, OD_SELECT" at bounding box center [247, 156] width 290 height 12
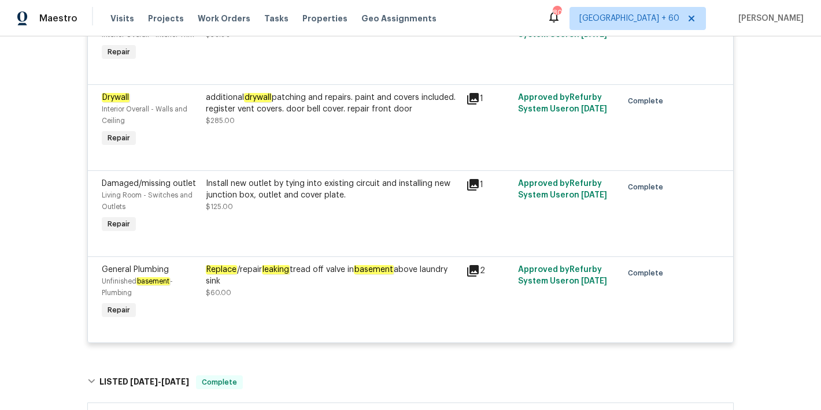
scroll to position [719, 0]
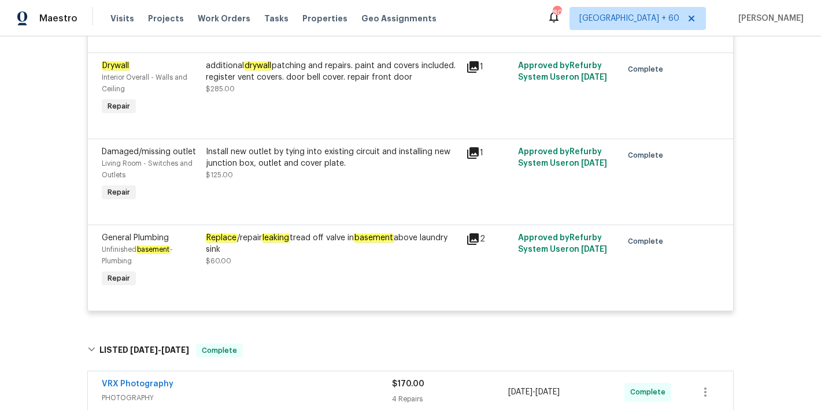
click at [249, 255] on div "Replace /repair leaking tread off valve in basement above laundry sink" at bounding box center [332, 243] width 253 height 23
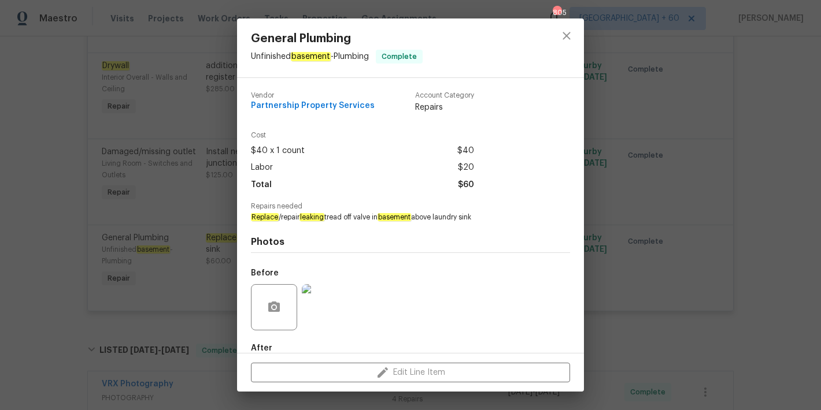
click at [377, 217] on em "leaking" at bounding box center [394, 217] width 34 height 8
copy span "Replace /repair leaking tread off valve in basement above laundry sink"
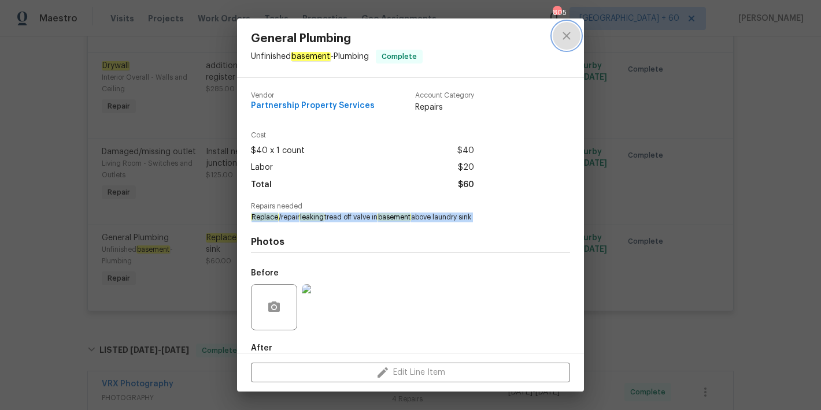
click at [566, 33] on icon "close" at bounding box center [566, 36] width 14 height 14
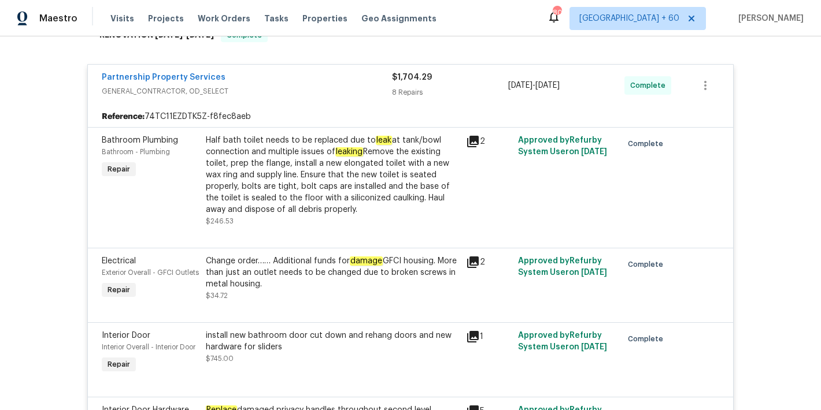
scroll to position [203, 0]
click at [321, 177] on div "Half bath toilet needs to be replaced due to leak at tank/bowl connection and m…" at bounding box center [332, 174] width 253 height 81
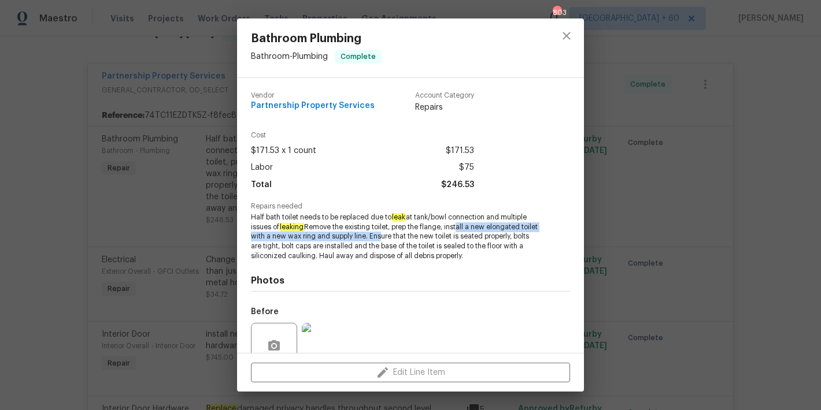
drag, startPoint x: 475, startPoint y: 225, endPoint x: 418, endPoint y: 239, distance: 58.2
click at [418, 239] on span "Half bath toilet needs to be replaced due to leak at tank/bowl connection and m…" at bounding box center [394, 237] width 287 height 49
copy span "install a new elongated toilet with a new wax ring and supply line"
click at [455, 229] on span "Half bath toilet needs to be replaced due to leak at tank/bowl connection and m…" at bounding box center [394, 237] width 287 height 49
click at [564, 39] on icon "close" at bounding box center [566, 36] width 14 height 14
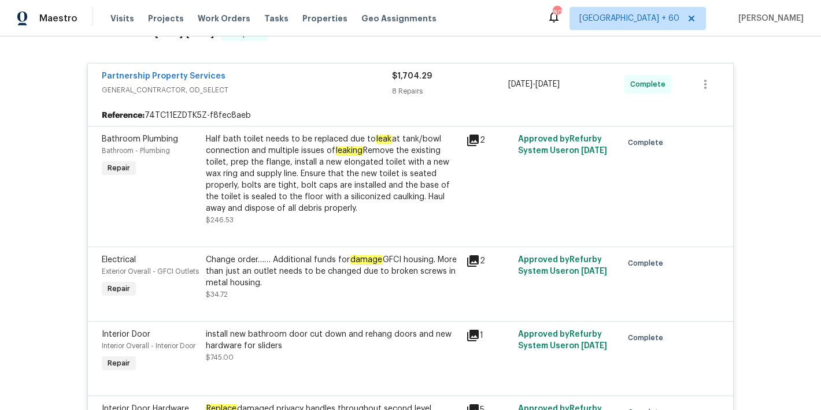
scroll to position [0, 0]
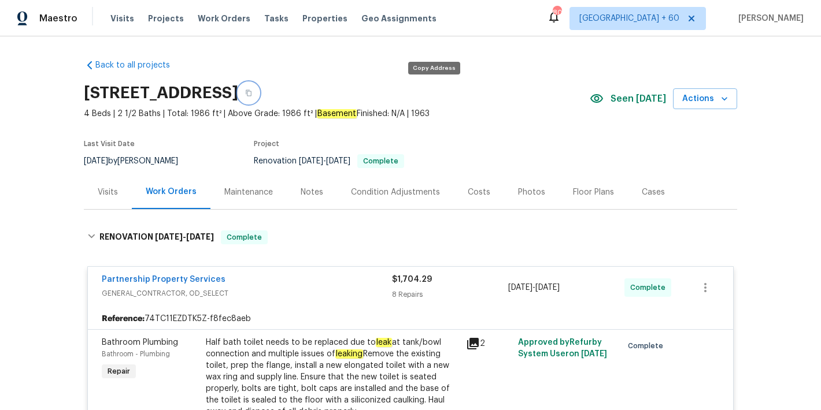
click at [252, 94] on icon "button" at bounding box center [248, 93] width 7 height 7
click at [118, 24] on span "Visits" at bounding box center [122, 19] width 24 height 12
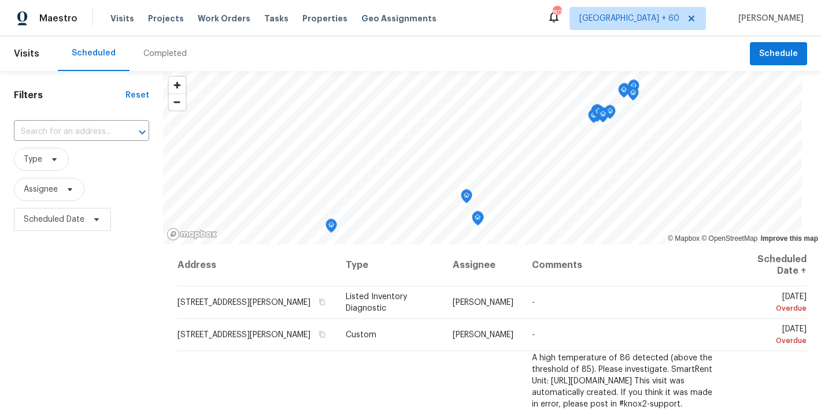
click at [159, 54] on div "Completed" at bounding box center [164, 54] width 43 height 12
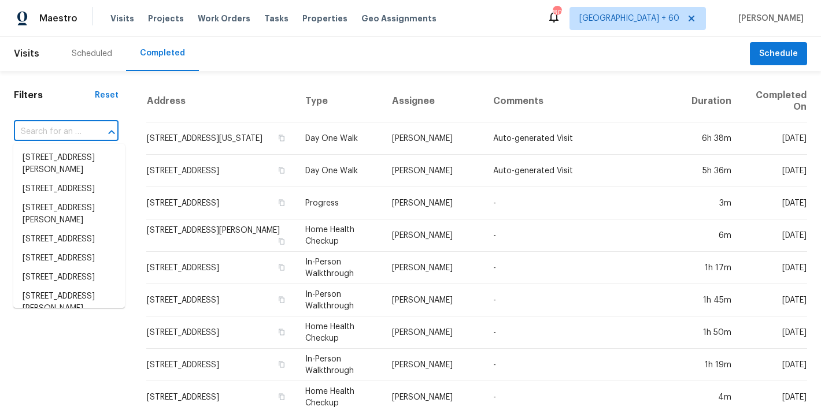
click at [71, 131] on input "text" at bounding box center [50, 132] width 72 height 18
paste input "7046 Beechmont Ave Cincinnati, OH 45230"
type input "7046 Beechmont Ave Cincinnati, OH 45230"
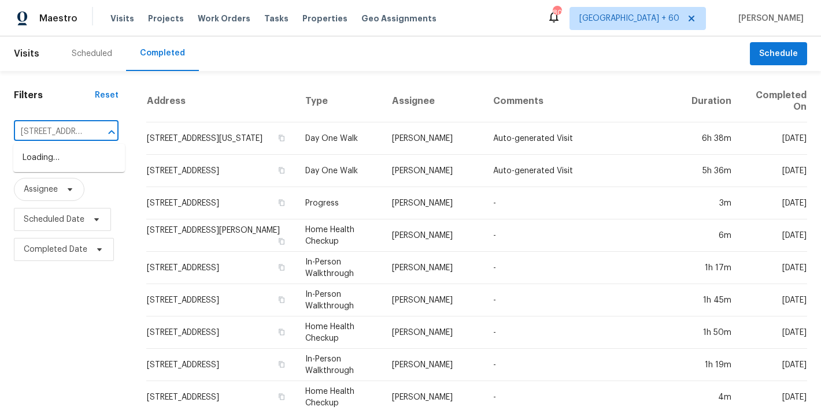
scroll to position [0, 94]
click at [57, 164] on li "7046 Beechmont Ave, Cincinnati, OH 45230" at bounding box center [69, 158] width 112 height 19
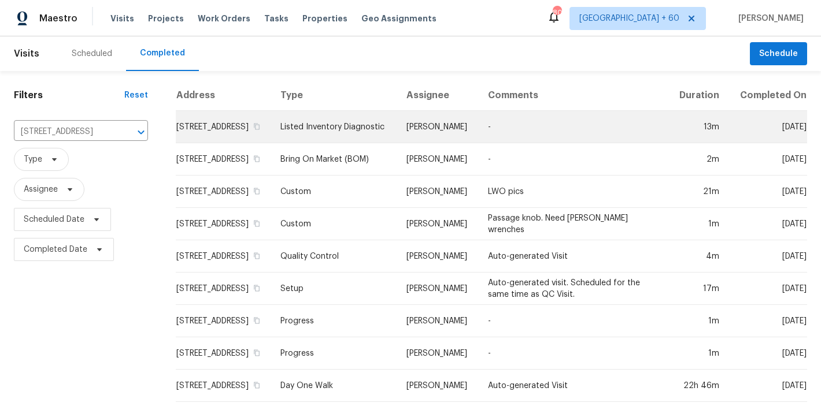
click at [178, 137] on td "7046 Beechmont Ave, Cincinnati, OH 45230" at bounding box center [223, 127] width 95 height 32
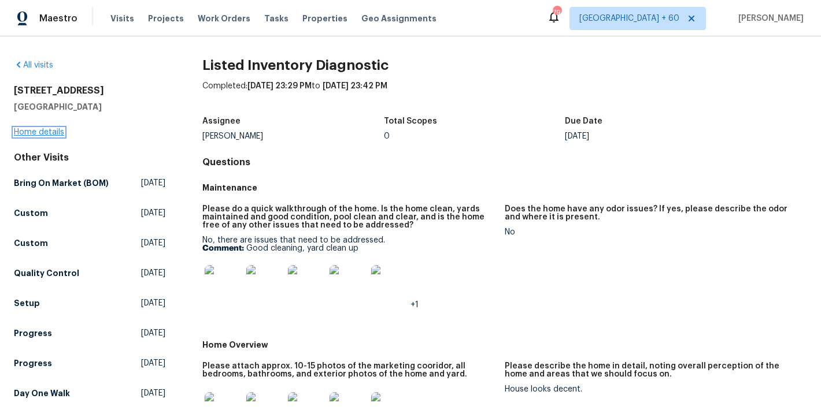
click at [53, 135] on link "Home details" at bounding box center [39, 132] width 50 height 8
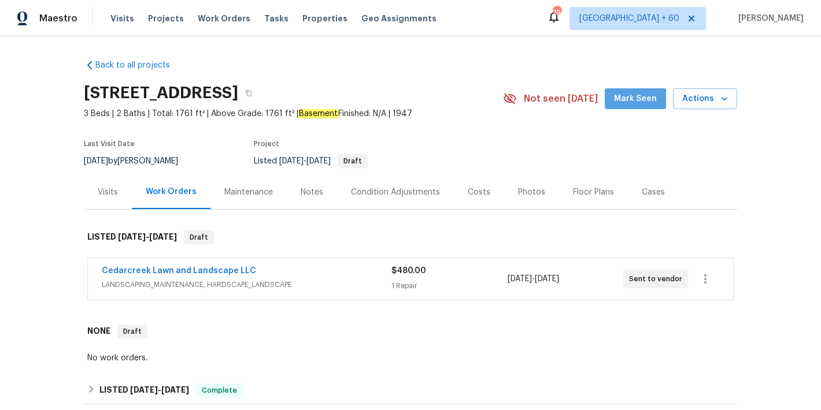
click at [624, 103] on span "Mark Seen" at bounding box center [635, 99] width 43 height 14
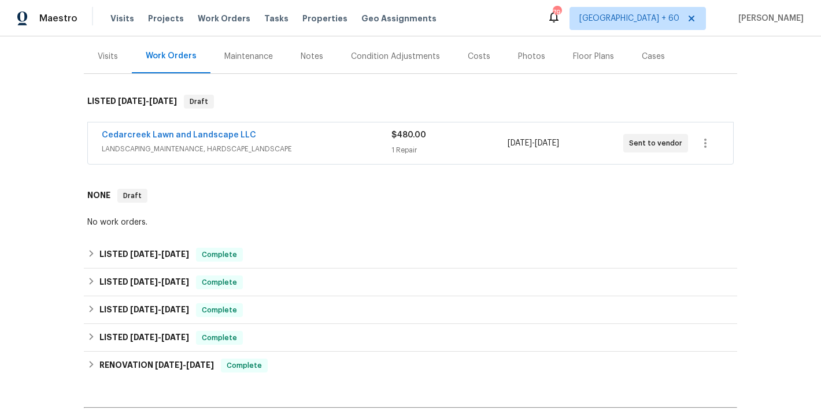
scroll to position [137, 0]
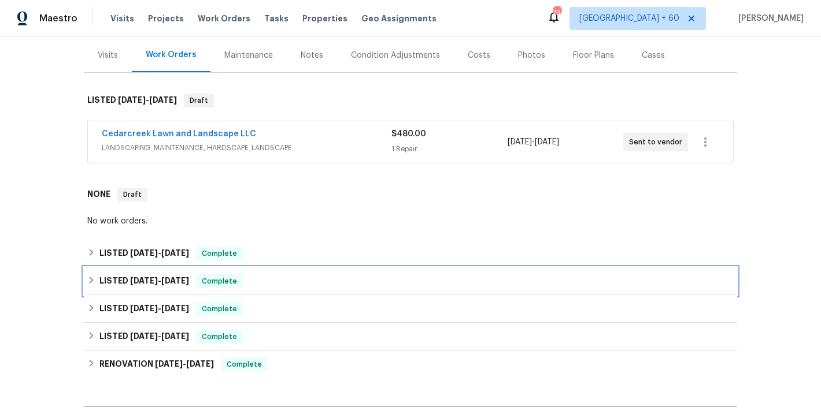
click at [291, 288] on div "LISTED 7/15/25 - 7/21/25 Complete" at bounding box center [410, 282] width 653 height 28
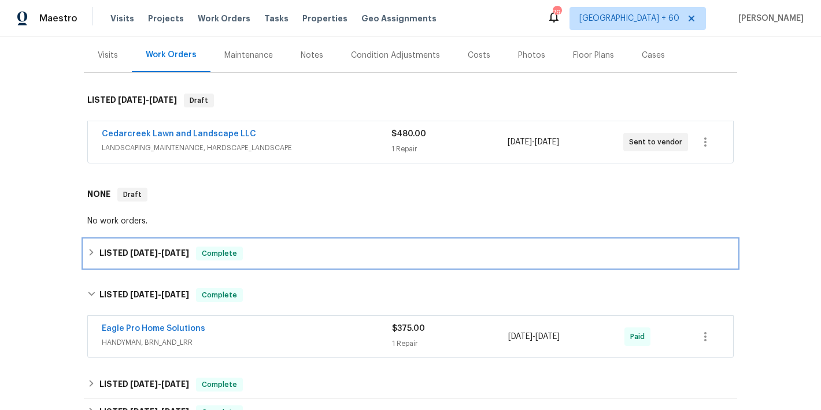
click at [297, 246] on div "LISTED 8/7/25 - 8/11/25 Complete" at bounding box center [410, 254] width 653 height 28
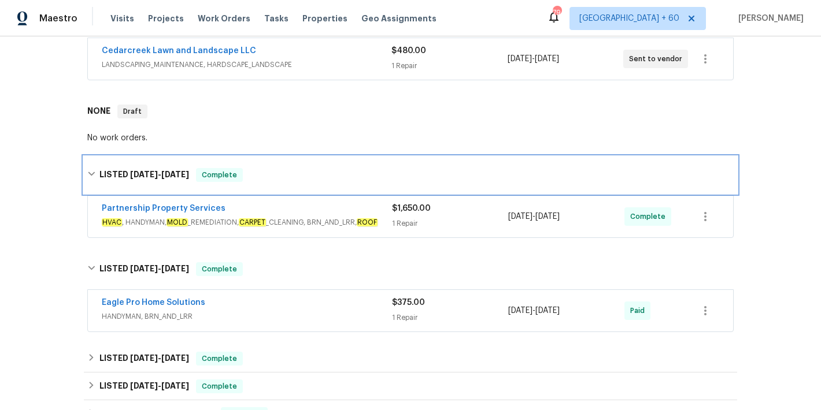
scroll to position [225, 0]
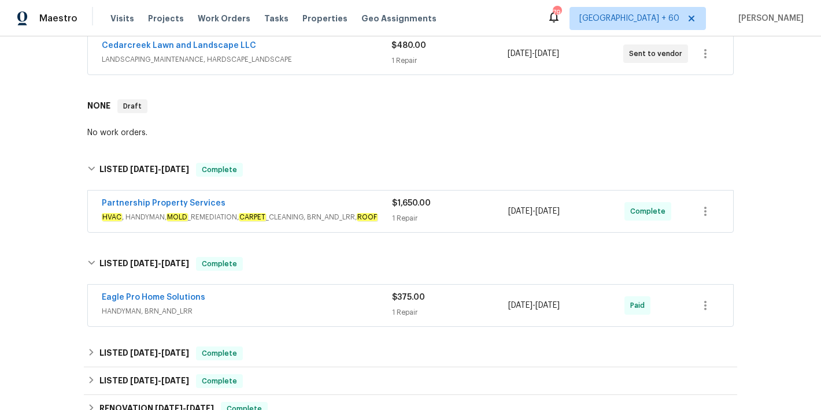
click at [455, 206] on div "$1,650.00" at bounding box center [450, 204] width 116 height 12
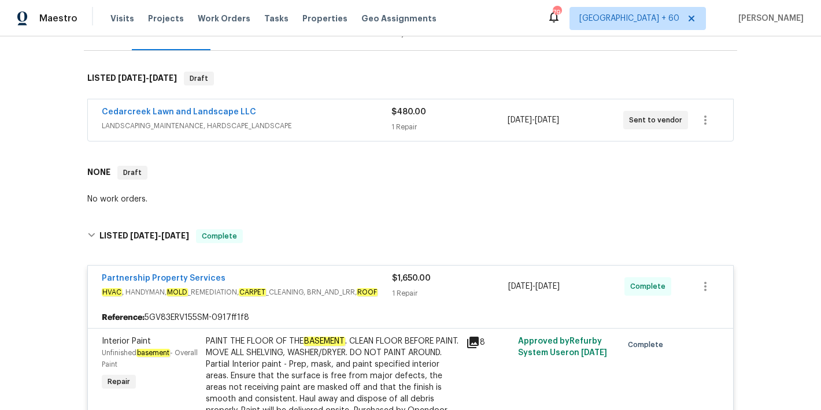
scroll to position [145, 0]
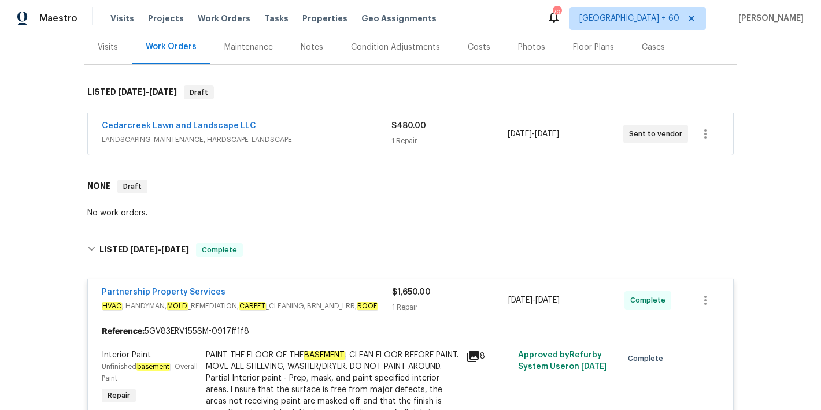
click at [458, 135] on div "$480.00 1 Repair" at bounding box center [449, 134] width 116 height 28
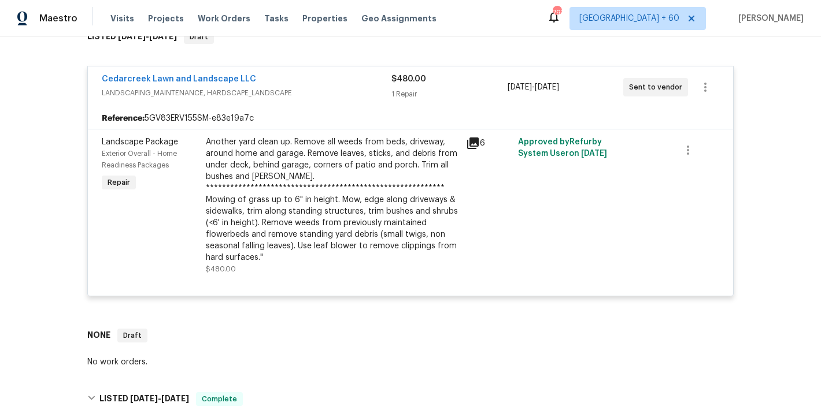
scroll to position [0, 0]
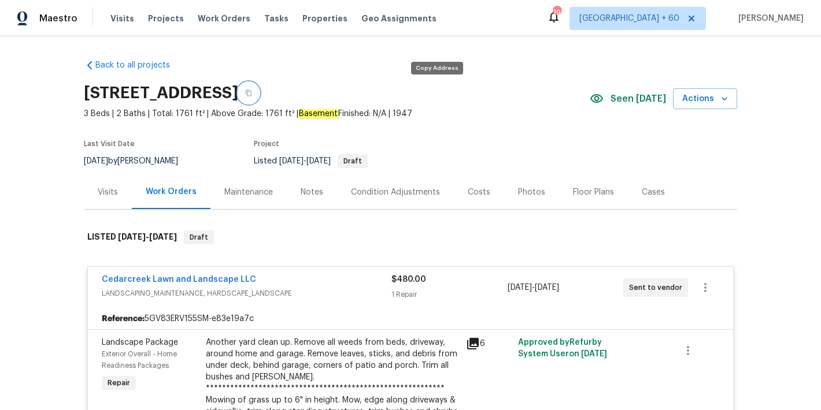
click at [252, 93] on icon "button" at bounding box center [248, 93] width 7 height 7
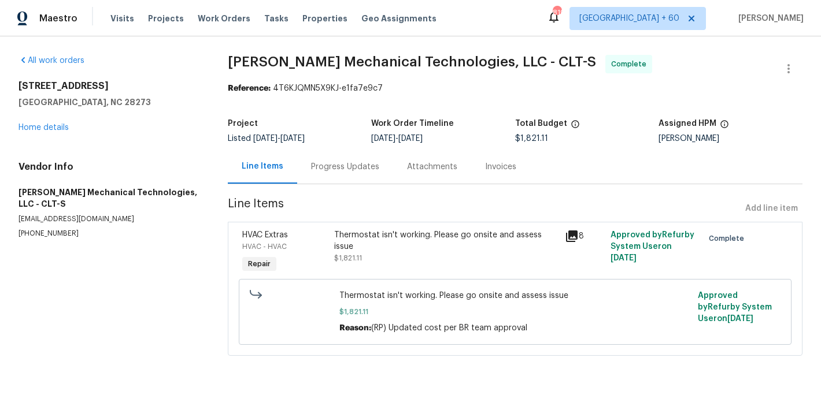
click at [506, 164] on div "Invoices" at bounding box center [500, 167] width 31 height 12
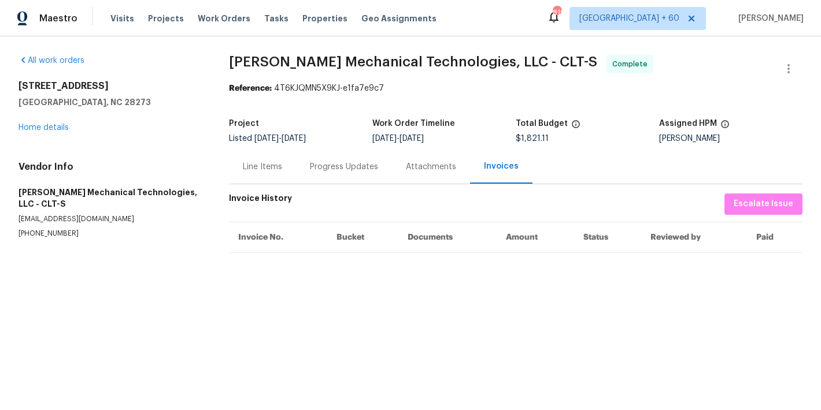
click at [367, 169] on div "Progress Updates" at bounding box center [344, 167] width 68 height 12
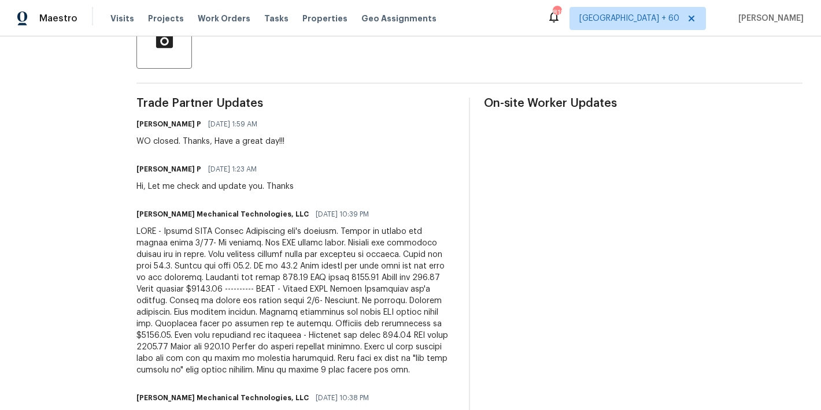
scroll to position [297, 0]
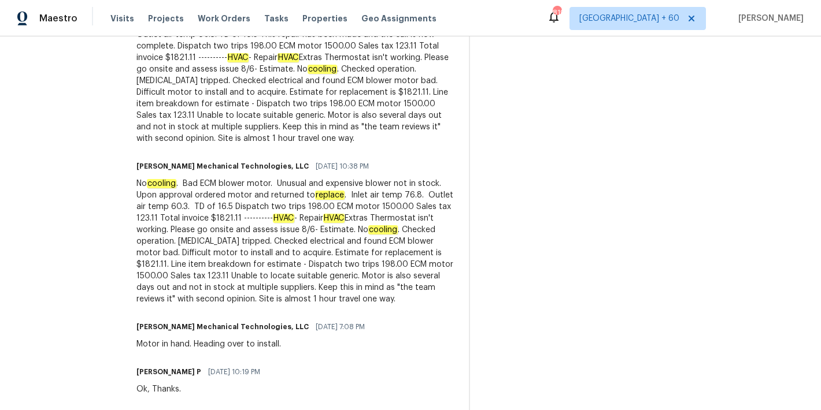
scroll to position [527, 0]
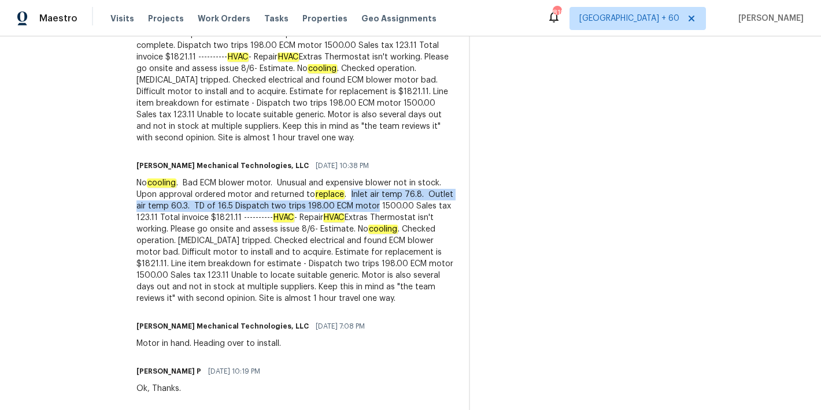
drag, startPoint x: 399, startPoint y: 205, endPoint x: 448, endPoint y: 212, distance: 49.7
click at [448, 212] on div "No cooling . Bad ECM blower motor. Unusual and expensive blower not in stock. U…" at bounding box center [295, 240] width 318 height 127
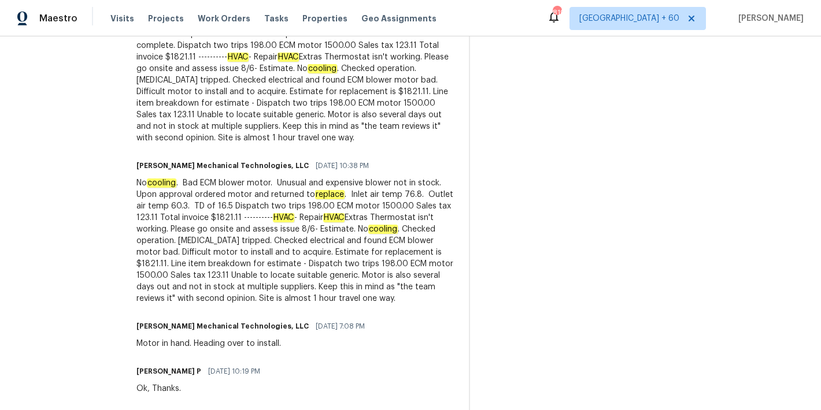
click at [455, 225] on div "No cooling . Bad ECM blower motor. Unusual and expensive blower not in stock. U…" at bounding box center [295, 240] width 318 height 127
drag, startPoint x: 404, startPoint y: 217, endPoint x: 451, endPoint y: 216, distance: 47.4
click at [451, 216] on div "No cooling . Bad ECM blower motor. Unusual and expensive blower not in stock. U…" at bounding box center [295, 240] width 318 height 127
copy div "ECM motor"
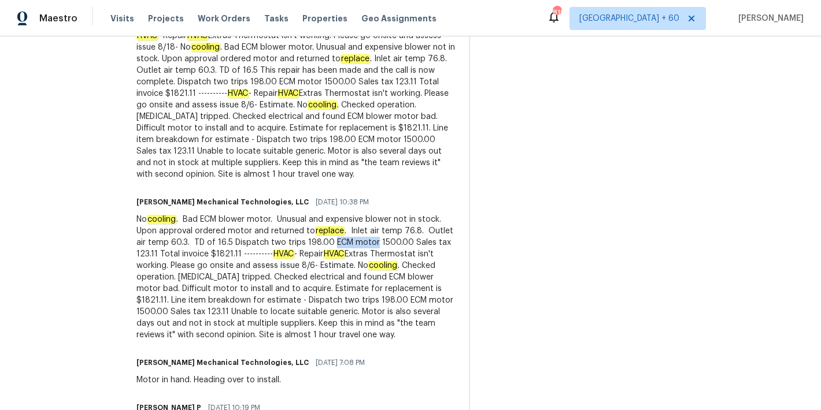
scroll to position [490, 0]
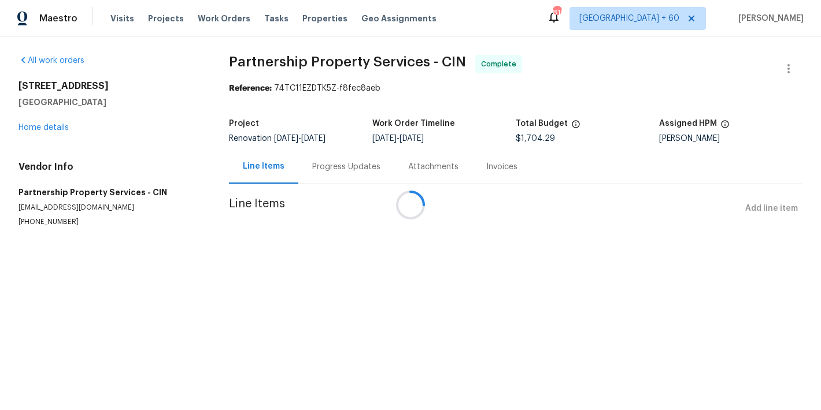
click at [324, 171] on div at bounding box center [410, 205] width 821 height 410
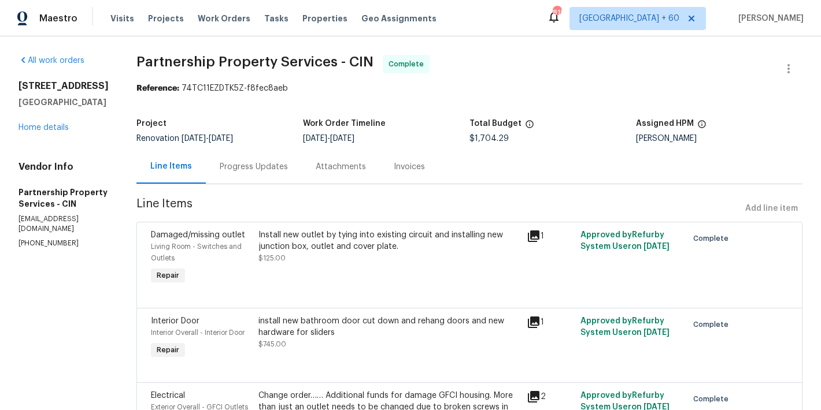
click at [288, 169] on div "Progress Updates" at bounding box center [254, 167] width 68 height 12
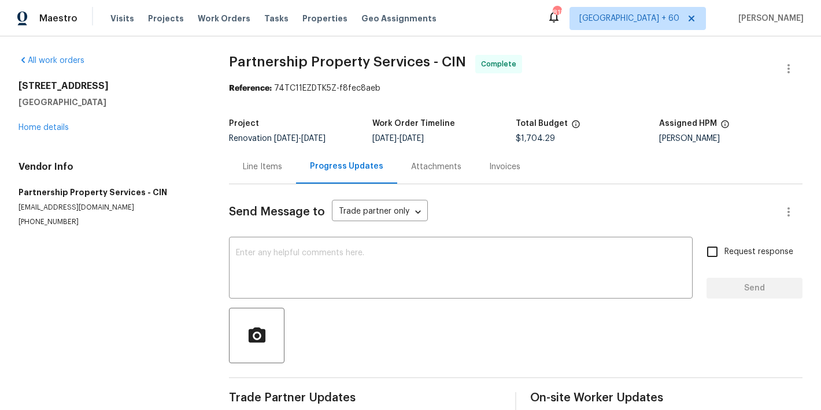
scroll to position [28, 0]
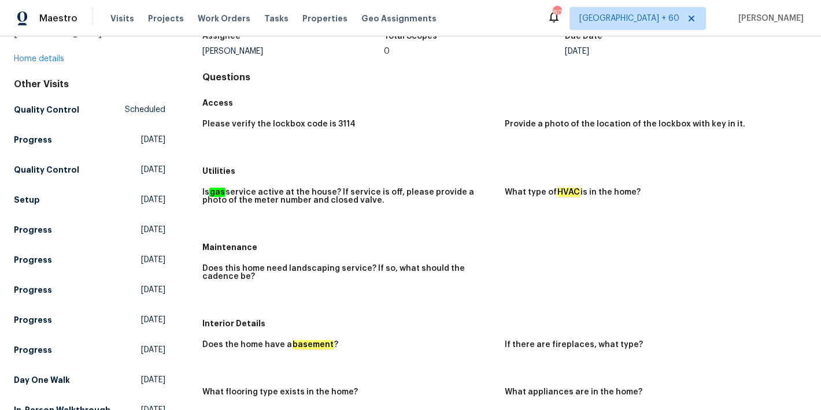
scroll to position [72, 0]
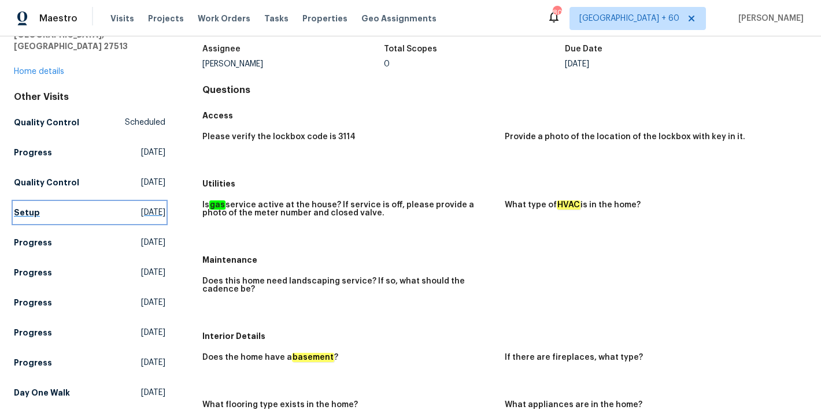
click at [28, 207] on h5 "Setup" at bounding box center [27, 213] width 26 height 12
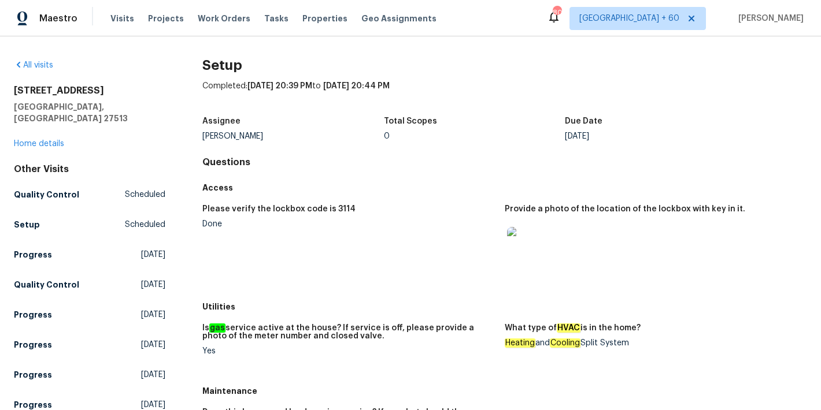
click at [500, 106] on div "Completed: 8/8/2025, 20:39 PM to 8/8/2025, 20:44 PM" at bounding box center [504, 95] width 605 height 30
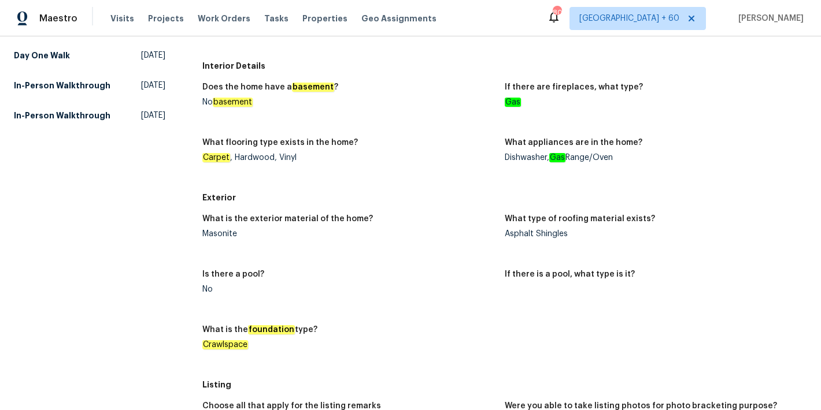
click at [220, 235] on div "Masonite" at bounding box center [348, 234] width 293 height 8
copy div "Masonite"
click at [218, 234] on div "Masonite" at bounding box center [348, 234] width 293 height 8
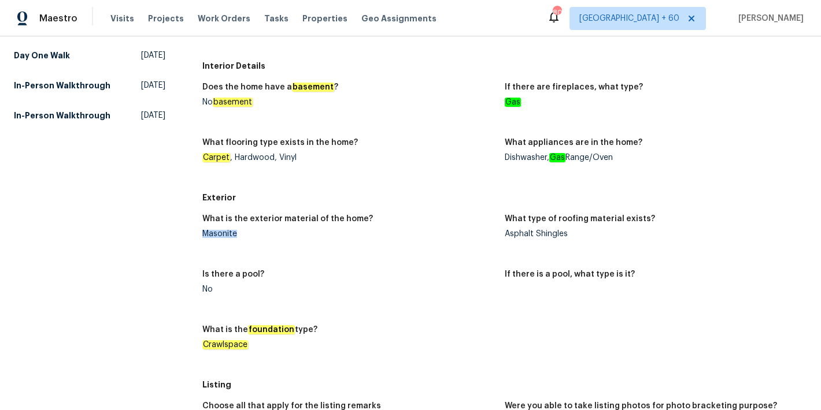
click at [218, 234] on div "Masonite" at bounding box center [348, 234] width 293 height 8
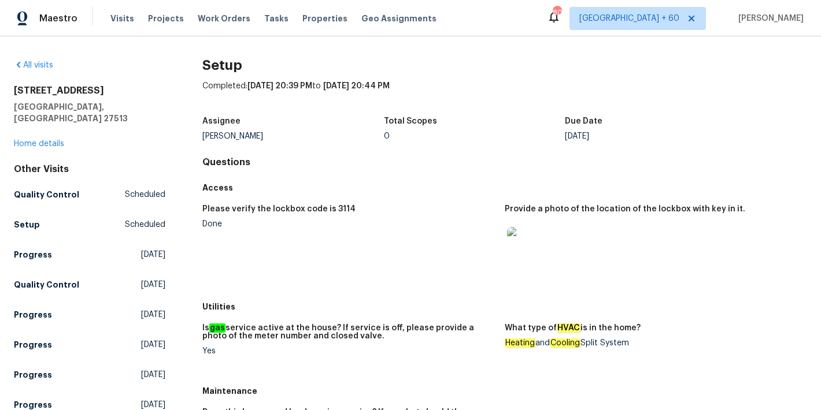
drag, startPoint x: 583, startPoint y: 342, endPoint x: 650, endPoint y: 342, distance: 67.0
click at [650, 342] on div "Heating and Cooling Split System" at bounding box center [651, 343] width 293 height 8
copy div "Split System"
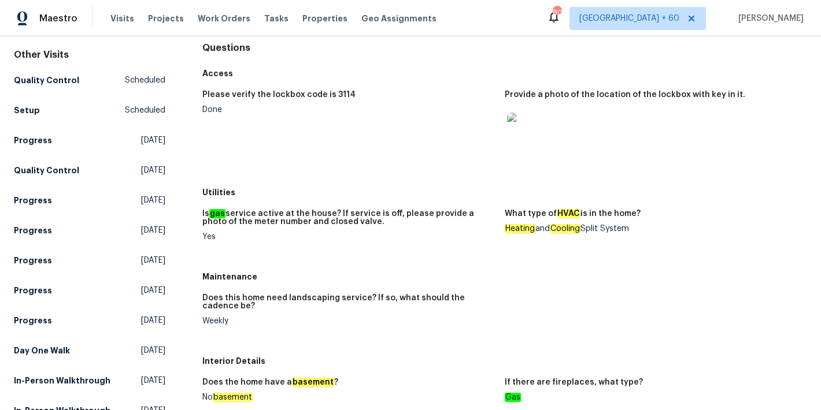
scroll to position [349, 0]
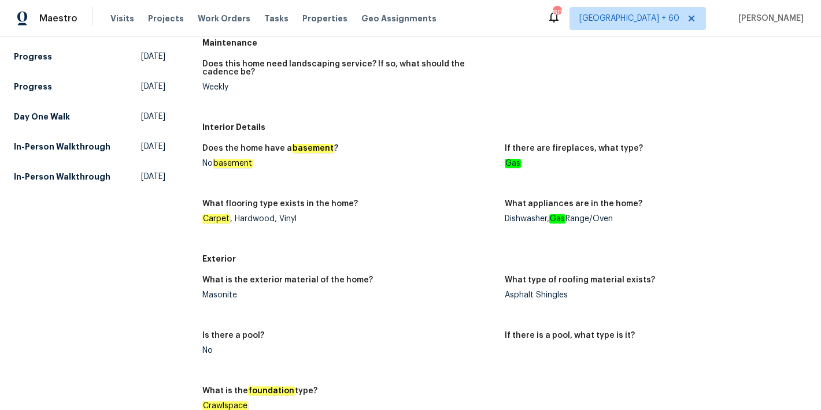
click at [421, 216] on div "Carpet , Hardwood, Vinyl" at bounding box center [348, 219] width 293 height 8
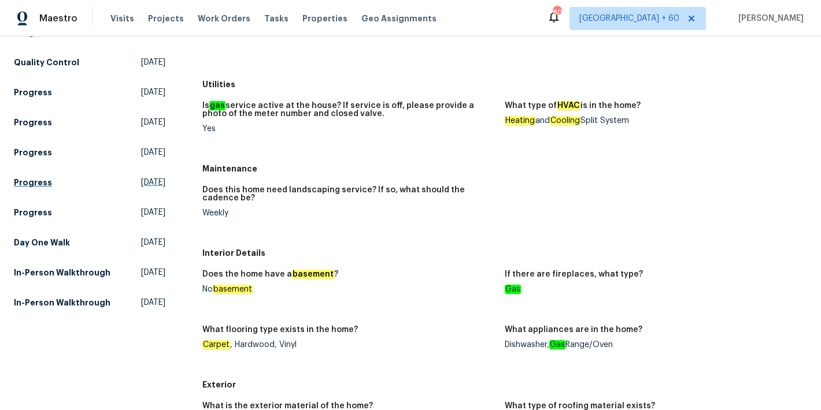
scroll to position [224, 0]
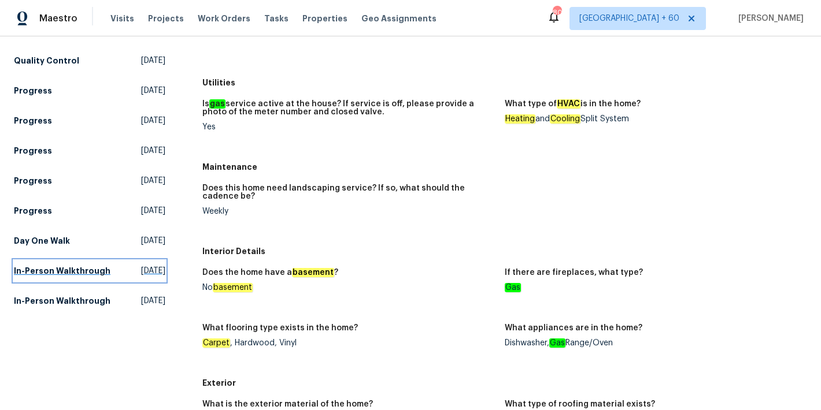
click at [51, 266] on h5 "In-Person Walkthrough" at bounding box center [62, 271] width 97 height 12
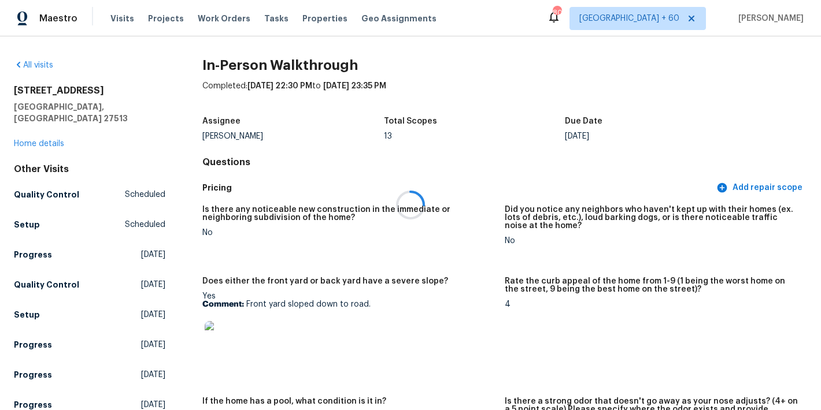
click at [484, 80] on div at bounding box center [410, 205] width 821 height 410
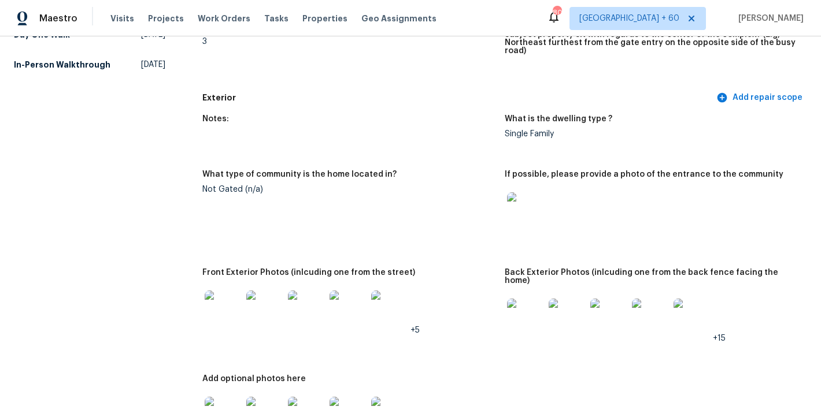
scroll to position [273, 0]
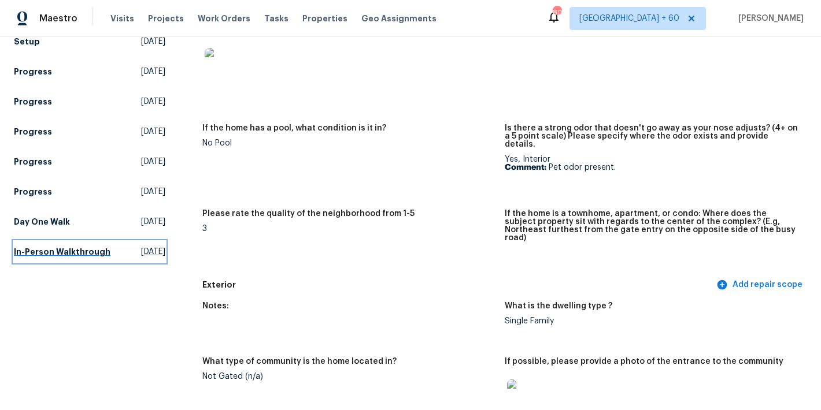
click at [39, 249] on h5 "In-Person Walkthrough" at bounding box center [62, 252] width 97 height 12
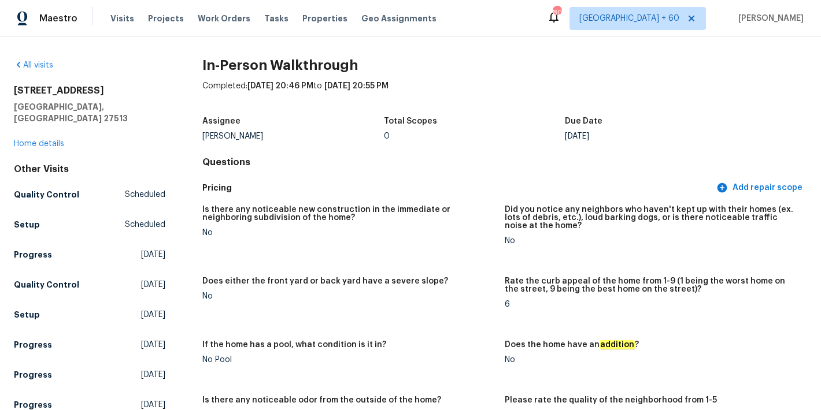
click at [469, 165] on h4 "Questions" at bounding box center [504, 163] width 605 height 12
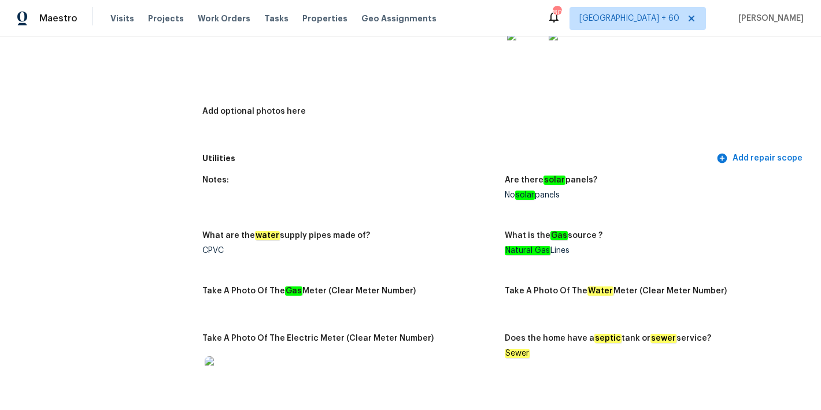
click at [428, 153] on h5 "Utilities" at bounding box center [458, 159] width 512 height 12
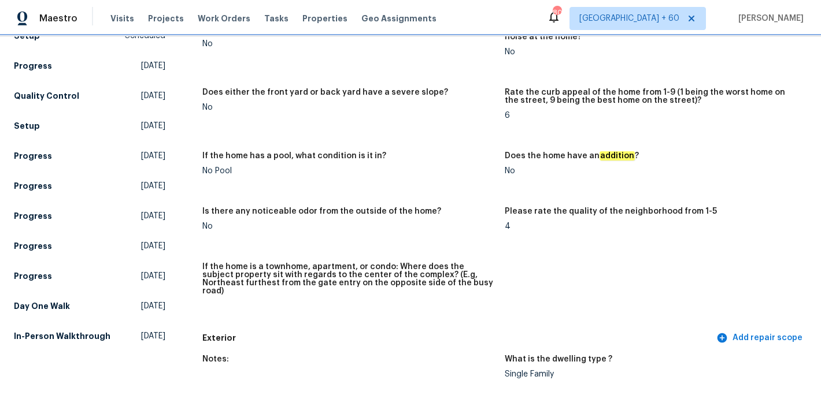
scroll to position [197, 0]
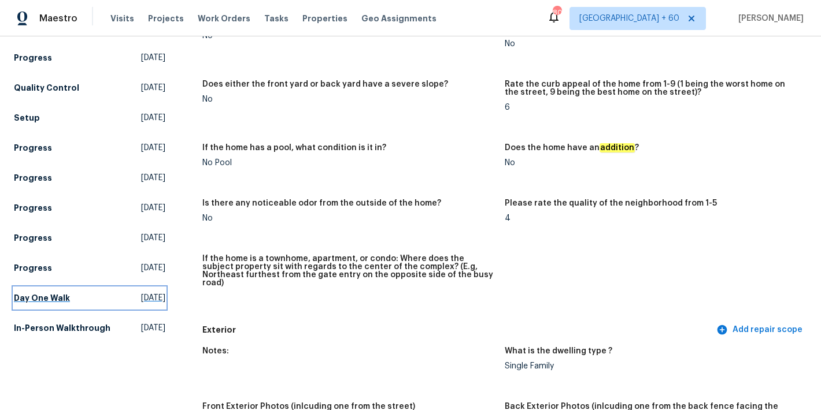
click at [38, 292] on h5 "Day One Walk" at bounding box center [42, 298] width 56 height 12
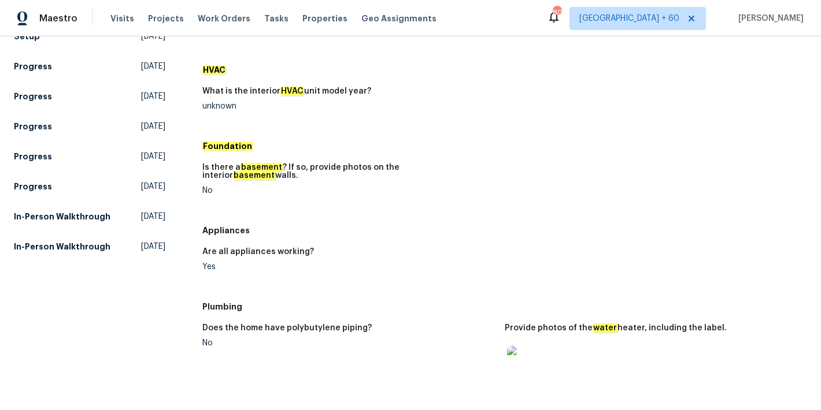
scroll to position [292, 0]
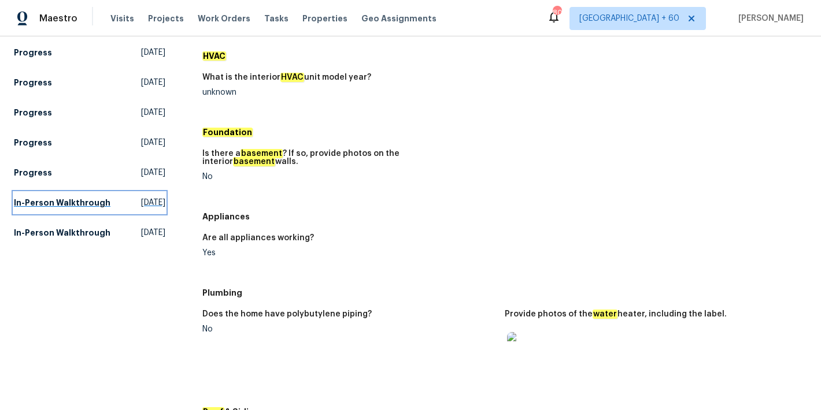
click at [141, 197] on span "[DATE]" at bounding box center [153, 203] width 24 height 12
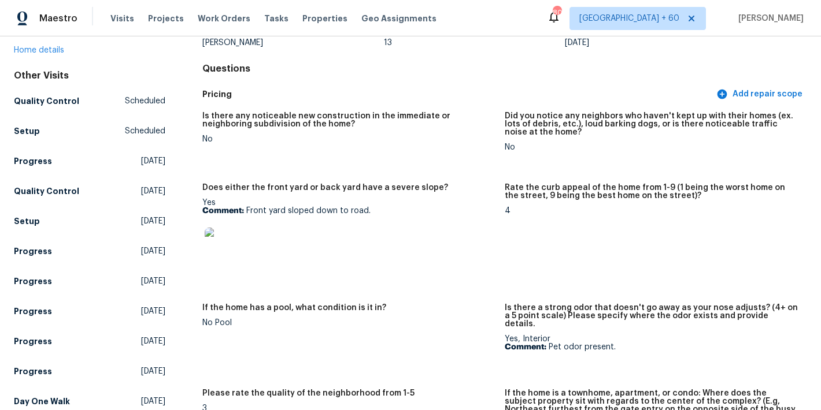
scroll to position [12, 0]
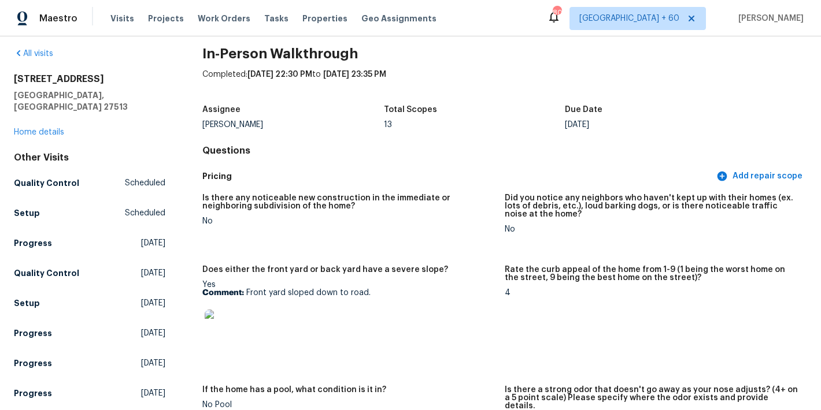
click at [395, 250] on figure "Is there any noticeable new construction in the immediate or neighboring subdiv…" at bounding box center [353, 223] width 302 height 58
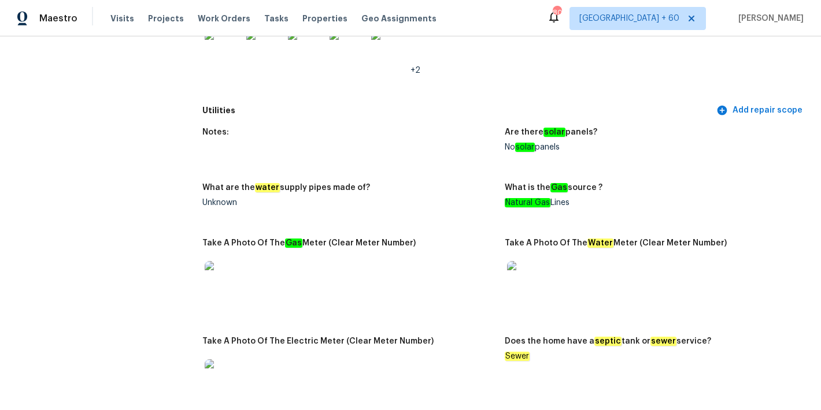
scroll to position [2199, 0]
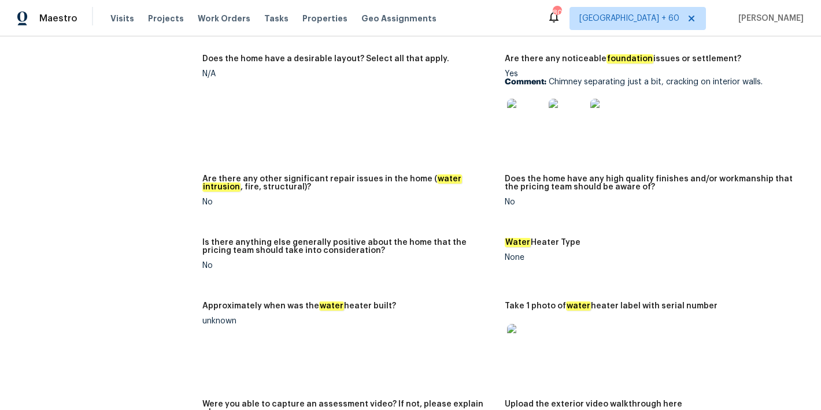
click at [520, 324] on img at bounding box center [525, 342] width 37 height 37
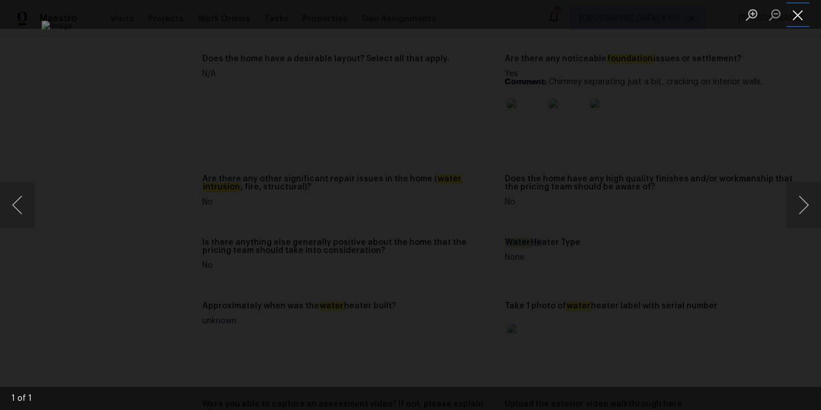
click at [803, 20] on button "Close lightbox" at bounding box center [797, 15] width 23 height 20
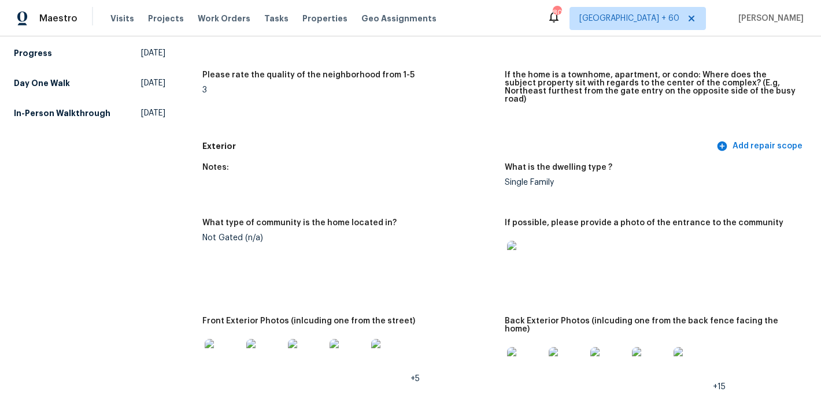
scroll to position [407, 0]
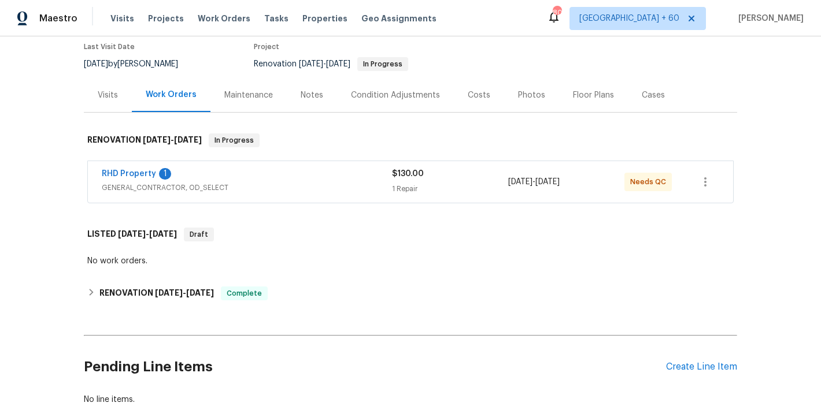
scroll to position [99, 0]
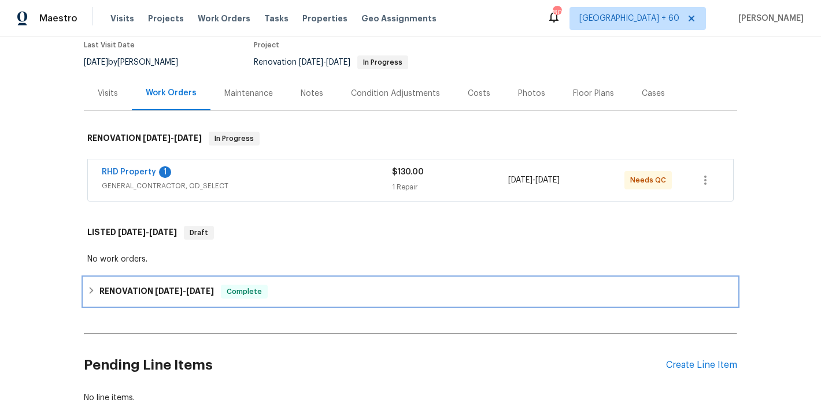
click at [167, 296] on h6 "RENOVATION [DATE] - [DATE]" at bounding box center [156, 292] width 114 height 14
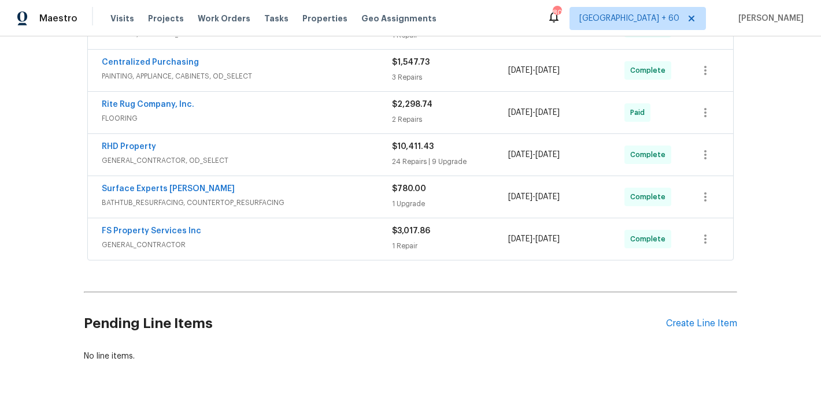
scroll to position [575, 0]
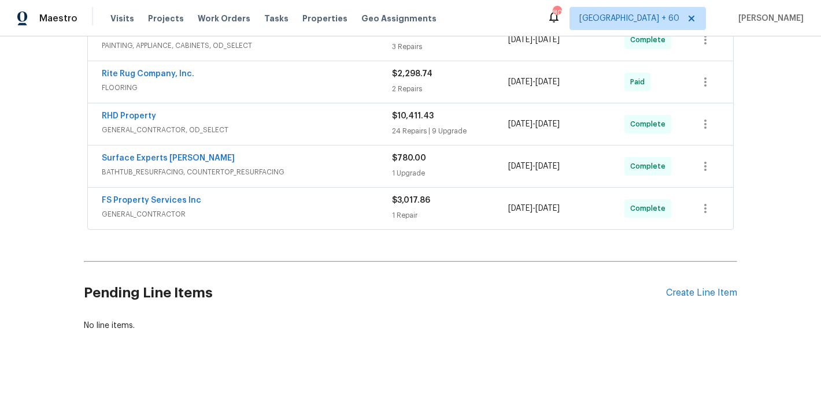
click at [343, 209] on span "GENERAL_CONTRACTOR" at bounding box center [247, 215] width 290 height 12
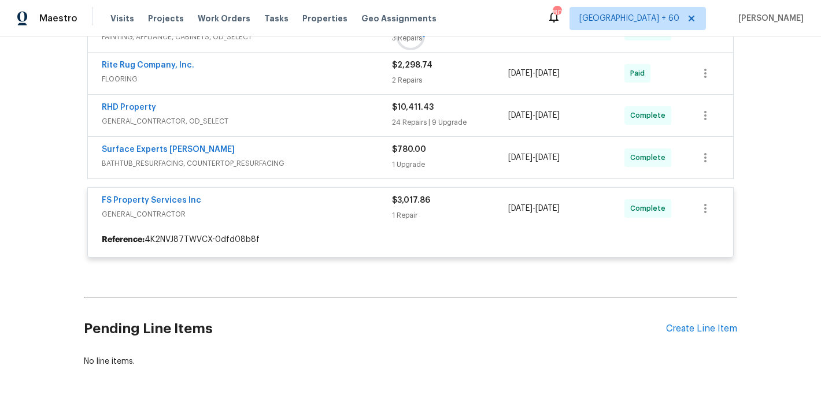
scroll to position [522, 0]
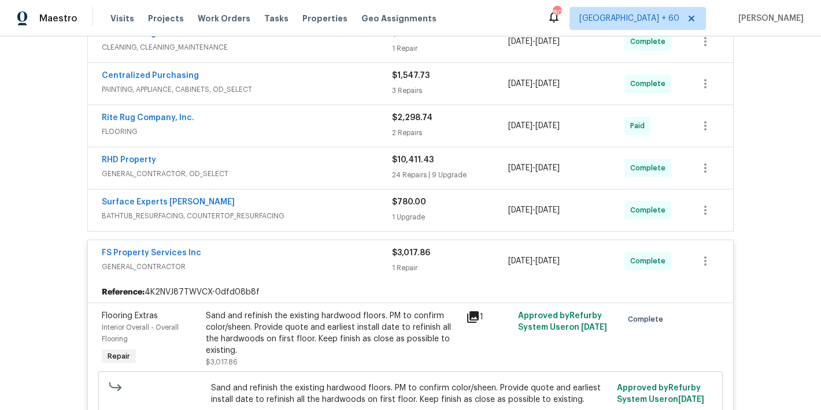
click at [353, 209] on div "Surface Experts [PERSON_NAME]" at bounding box center [247, 204] width 290 height 14
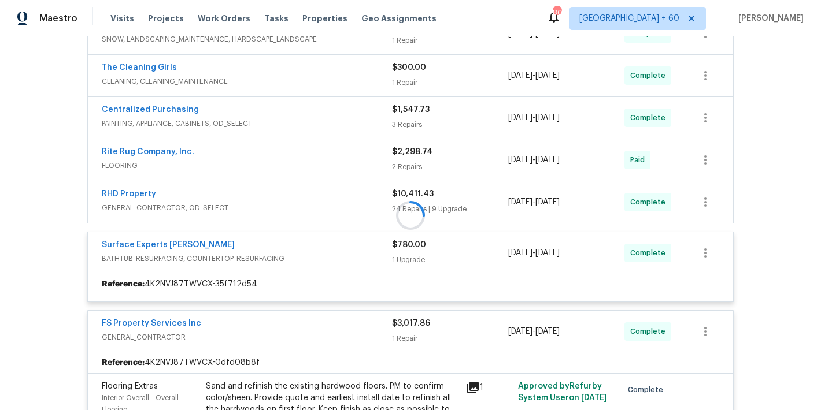
scroll to position [484, 0]
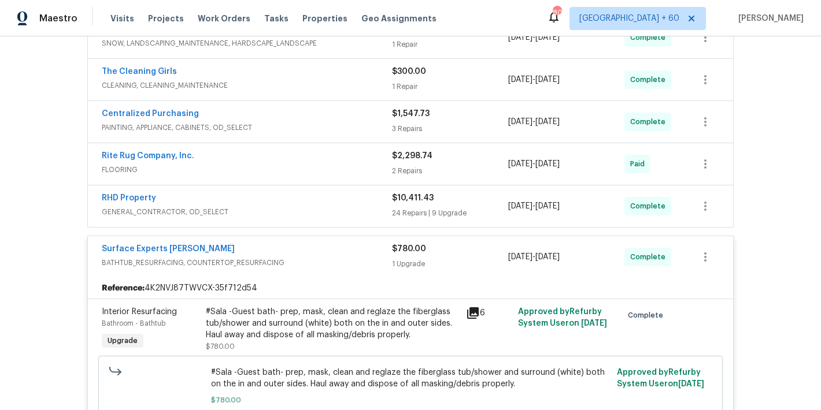
click at [369, 207] on span "GENERAL_CONTRACTOR, OD_SELECT" at bounding box center [247, 212] width 290 height 12
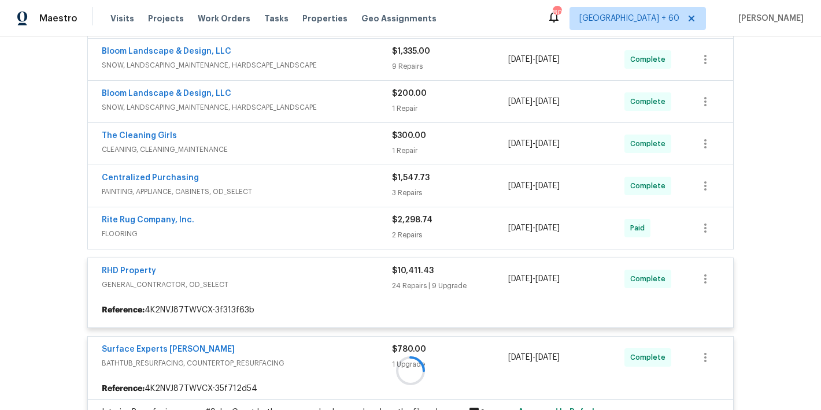
scroll to position [404, 0]
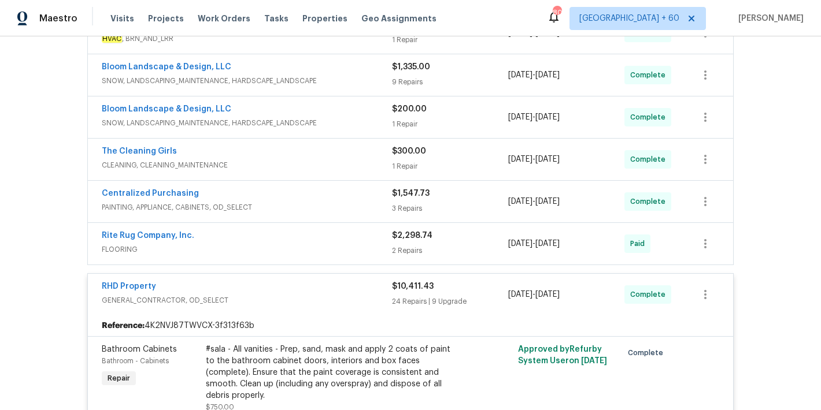
click at [762, 104] on div "Back to all projects [STREET_ADDRESS] 4 Beds | 2 1/2 Baths | Total: 2490 ft² | …" at bounding box center [410, 223] width 821 height 374
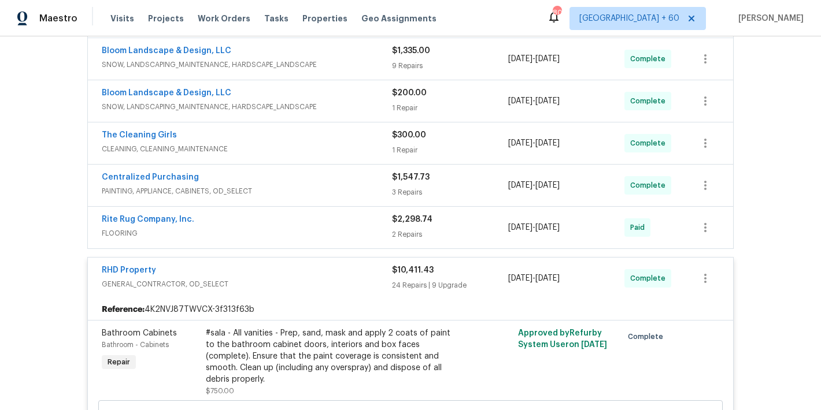
click at [363, 224] on div "Rite Rug Company, Inc." at bounding box center [247, 221] width 290 height 14
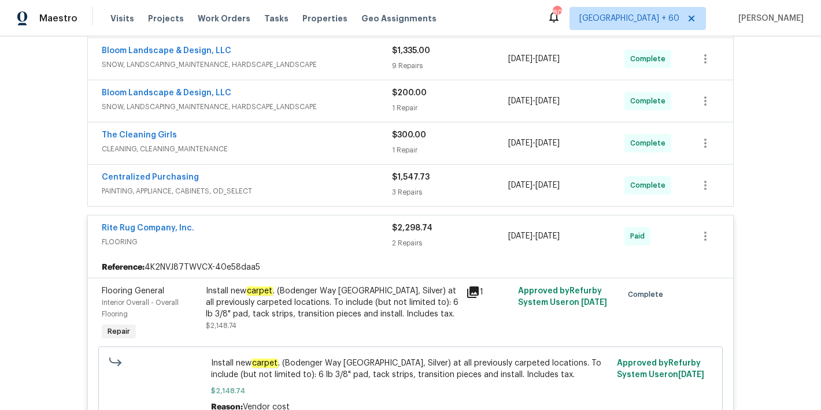
click at [356, 186] on span "PAINTING, APPLIANCE, CABINETS, OD_SELECT" at bounding box center [247, 192] width 290 height 12
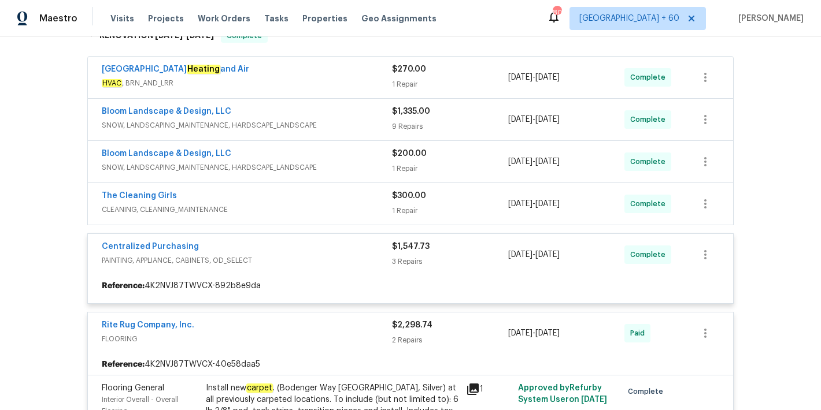
scroll to position [351, 0]
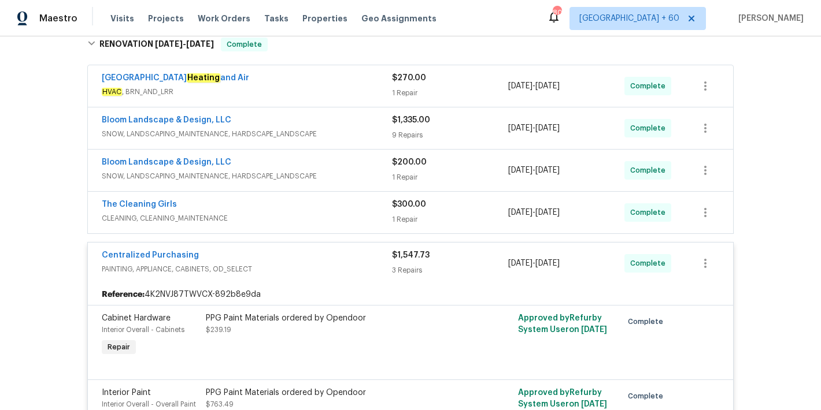
click at [364, 218] on span "CLEANING, CLEANING_MAINTENANCE" at bounding box center [247, 219] width 290 height 12
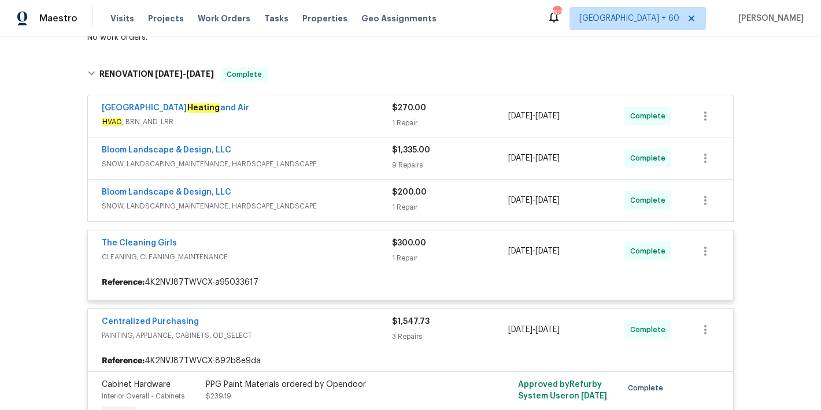
scroll to position [319, 0]
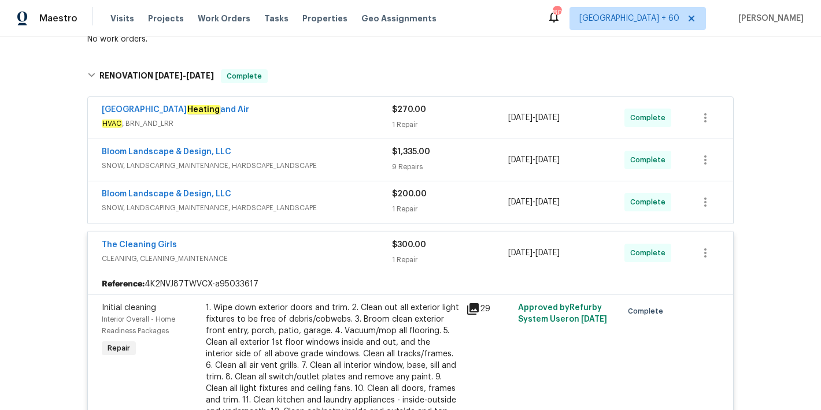
click at [373, 206] on span "SNOW, LANDSCAPING_MAINTENANCE, HARDSCAPE_LANDSCAPE" at bounding box center [247, 208] width 290 height 12
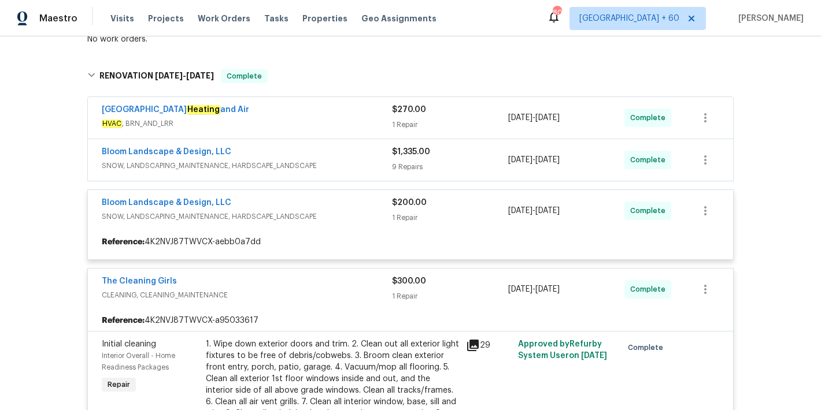
scroll to position [264, 0]
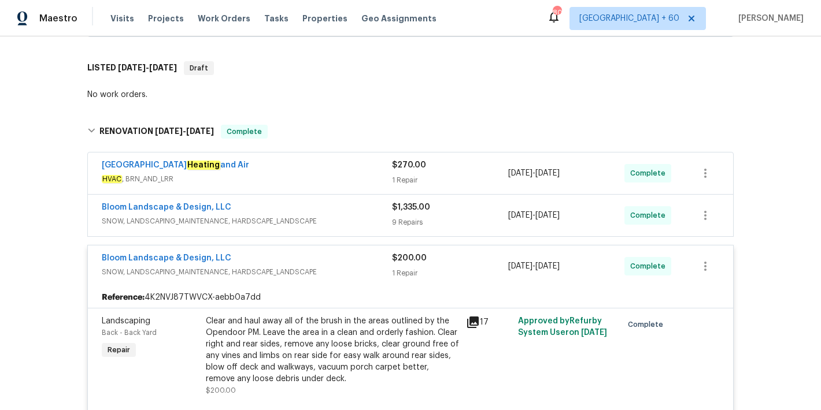
click at [362, 217] on span "SNOW, LANDSCAPING_MAINTENANCE, HARDSCAPE_LANDSCAPE" at bounding box center [247, 222] width 290 height 12
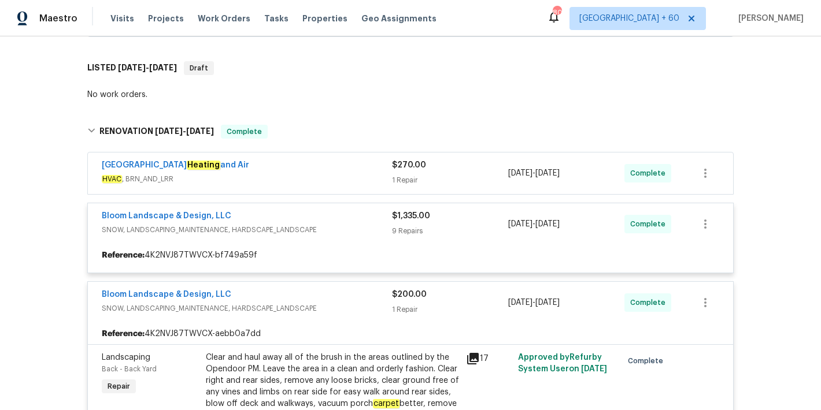
scroll to position [190, 0]
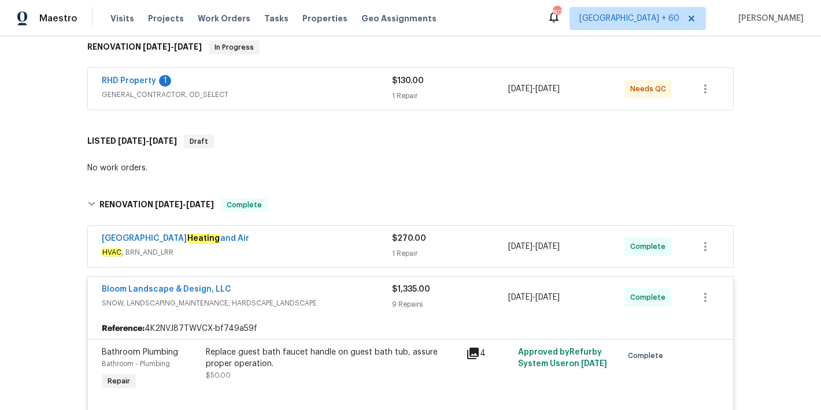
click at [363, 244] on div "Peak City Heating and Air" at bounding box center [247, 240] width 290 height 14
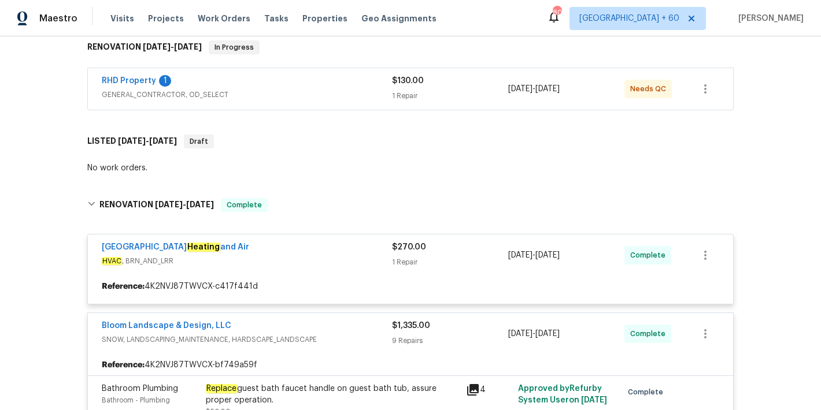
scroll to position [150, 0]
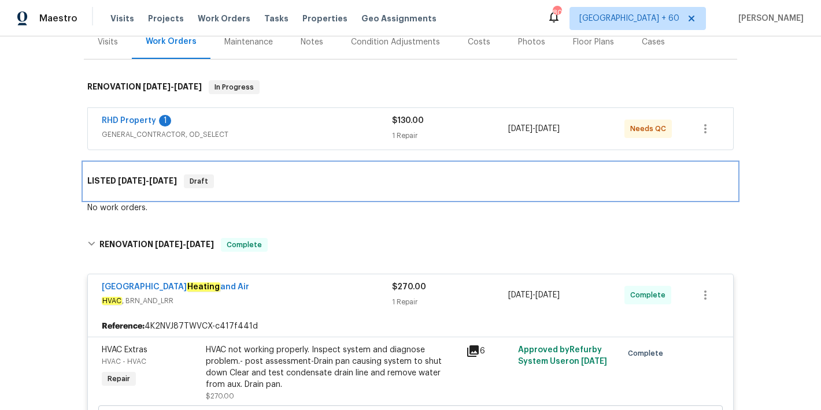
click at [290, 189] on div "LISTED [DATE] - [DATE] Draft" at bounding box center [410, 181] width 653 height 37
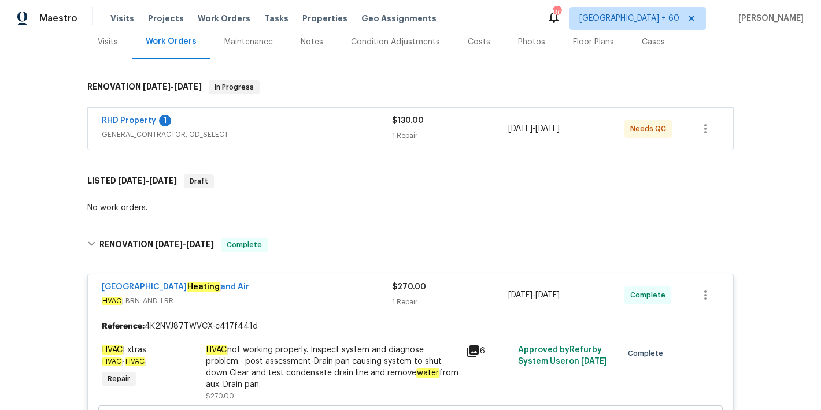
click at [361, 126] on div "RHD Property 1" at bounding box center [247, 122] width 290 height 14
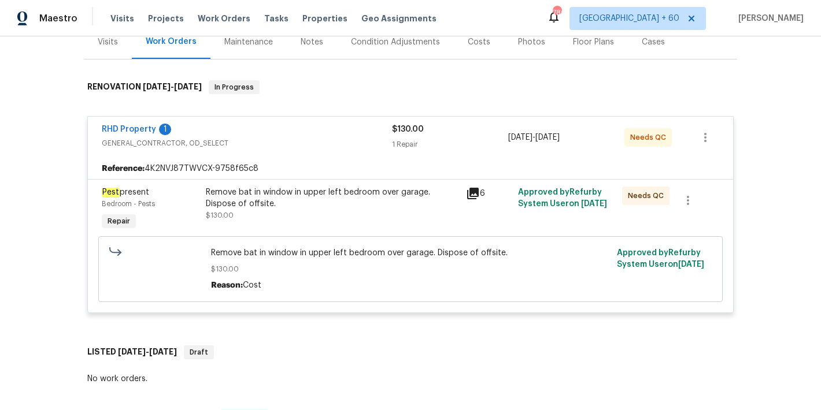
click at [769, 172] on div "Back to all projects [STREET_ADDRESS] 4 Beds | 2 1/2 Baths | Total: 2490 ft² | …" at bounding box center [410, 223] width 821 height 374
click at [284, 201] on div "Remove bat in window in upper left bedroom over garage. Dispose of offsite." at bounding box center [332, 198] width 253 height 23
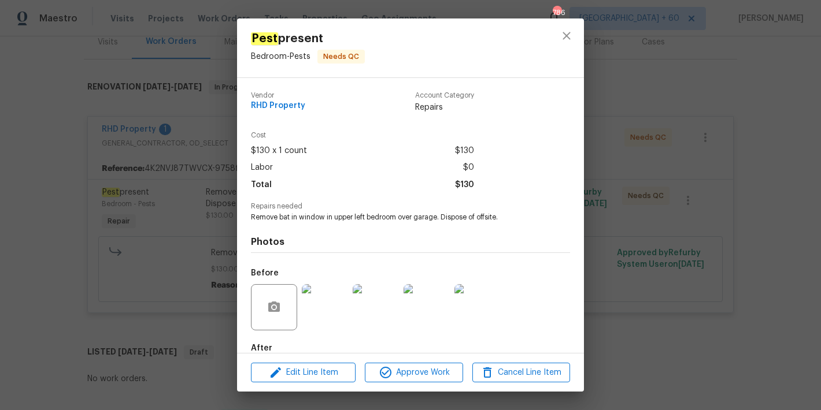
click at [355, 217] on span "Remove bat in window in upper left bedroom over garage. Dispose of offsite." at bounding box center [394, 218] width 287 height 10
copy span "Remove bat in window in upper left bedroom over garage. Dispose of offsite."
drag, startPoint x: 305, startPoint y: 102, endPoint x: 228, endPoint y: 102, distance: 76.3
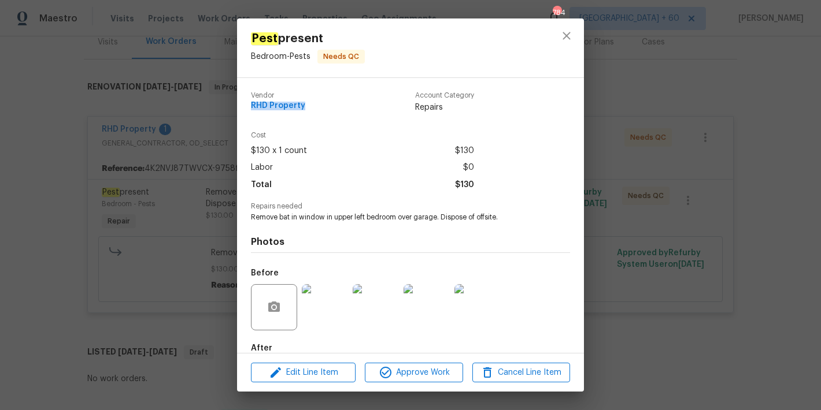
click at [228, 102] on div "Pest present Bedroom - Pests Needs QC Vendor RHD Property Account Category Repa…" at bounding box center [410, 205] width 821 height 410
copy span "RHD Property"
click at [569, 37] on icon "close" at bounding box center [566, 36] width 14 height 14
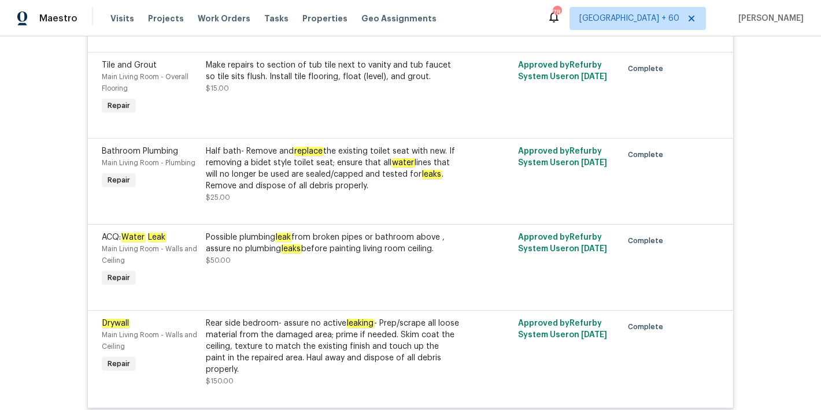
scroll to position [6661, 0]
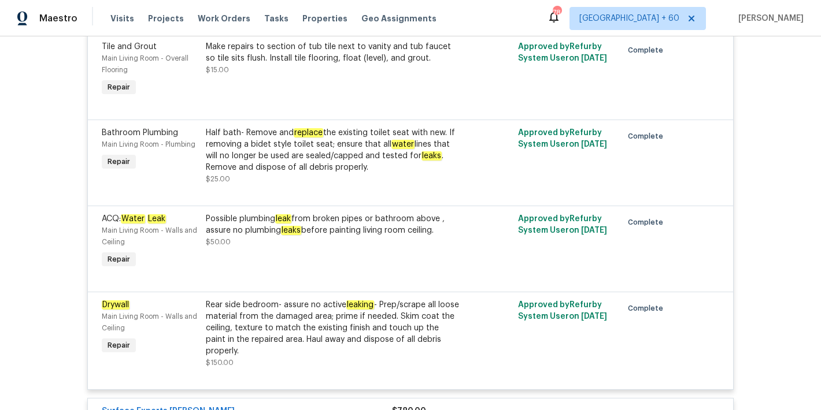
click at [310, 215] on div "Possible plumbing leak from broken pipes or bathroom above , assure no plumbing…" at bounding box center [332, 224] width 253 height 23
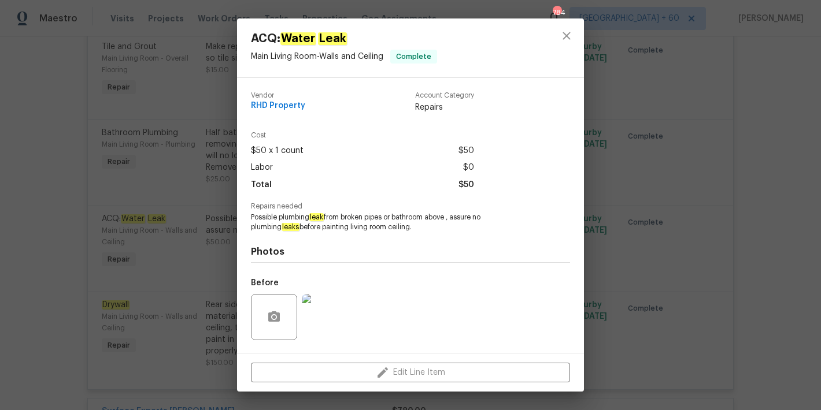
scroll to position [74, 0]
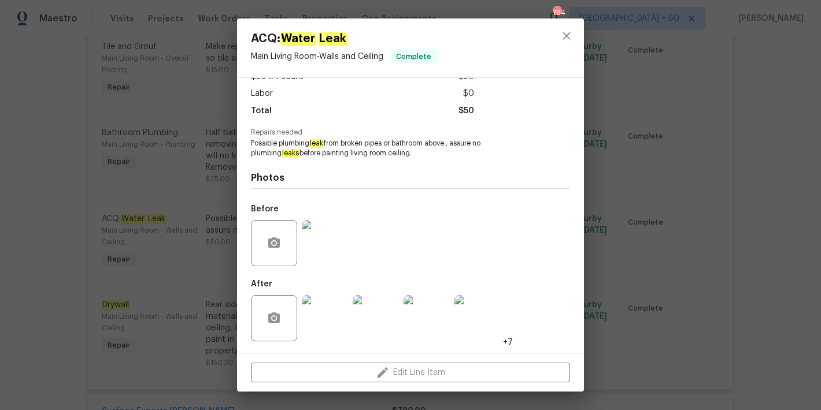
click at [332, 246] on img at bounding box center [325, 243] width 46 height 46
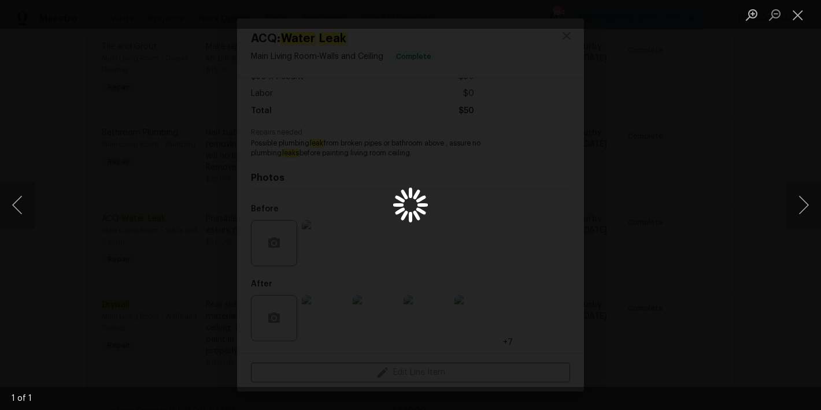
click at [332, 246] on div "Lightbox" at bounding box center [410, 205] width 821 height 410
click at [799, 18] on button "Close lightbox" at bounding box center [797, 15] width 23 height 20
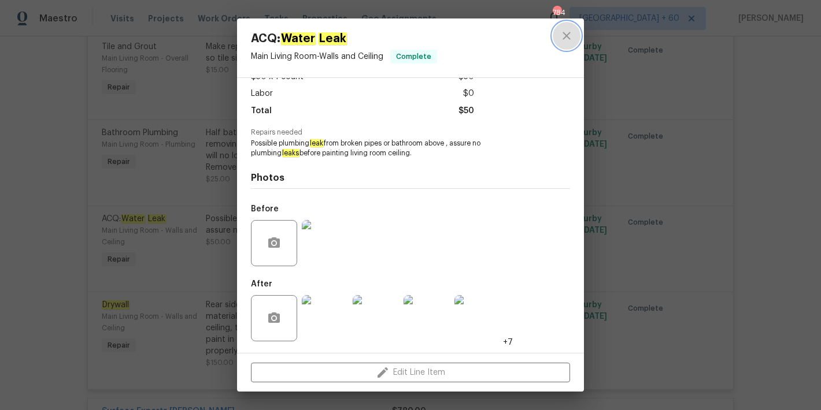
click at [570, 35] on icon "close" at bounding box center [566, 36] width 14 height 14
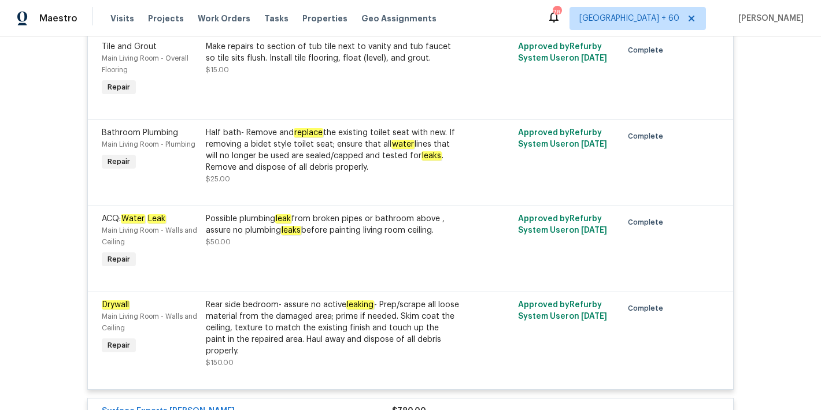
click at [277, 320] on div "Rear side bedroom- assure no active leaking - Prep/scrape all loose material fr…" at bounding box center [332, 328] width 253 height 58
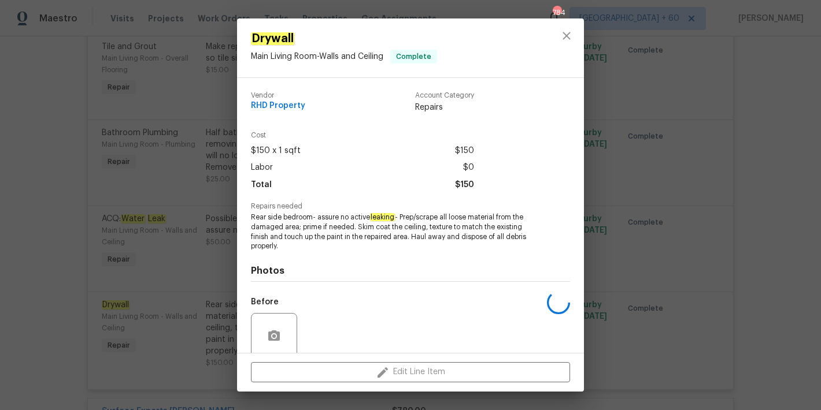
scroll to position [93, 0]
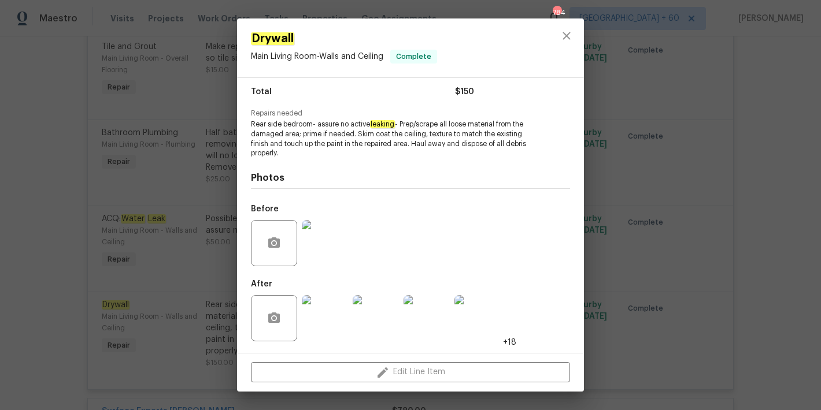
click at [327, 243] on img at bounding box center [325, 243] width 46 height 46
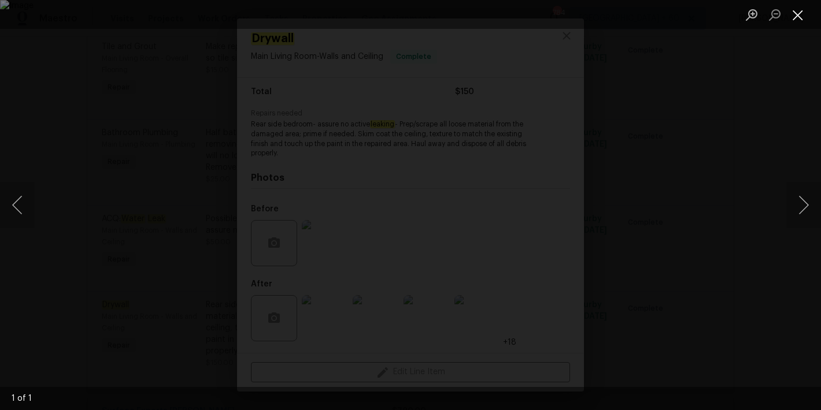
click at [795, 20] on button "Close lightbox" at bounding box center [797, 15] width 23 height 20
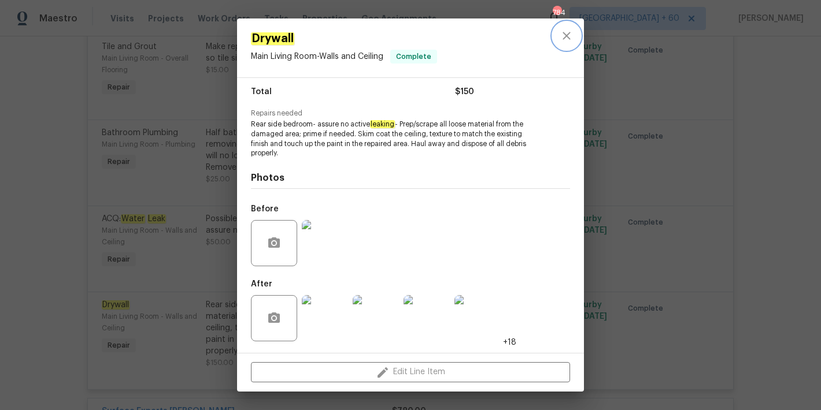
click at [562, 39] on icon "close" at bounding box center [566, 36] width 14 height 14
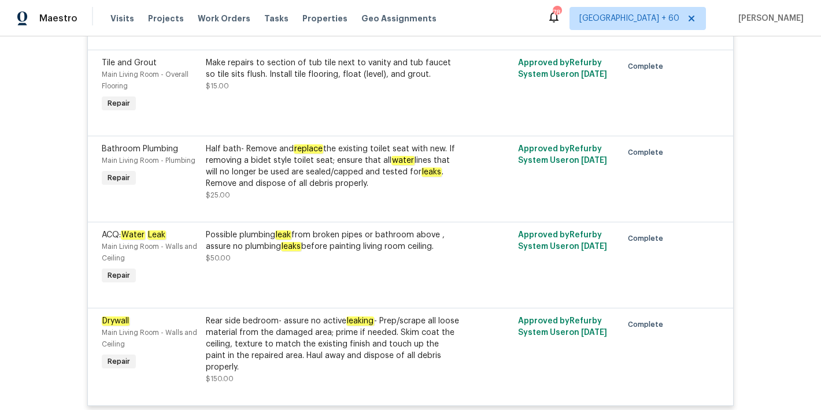
scroll to position [6692, 0]
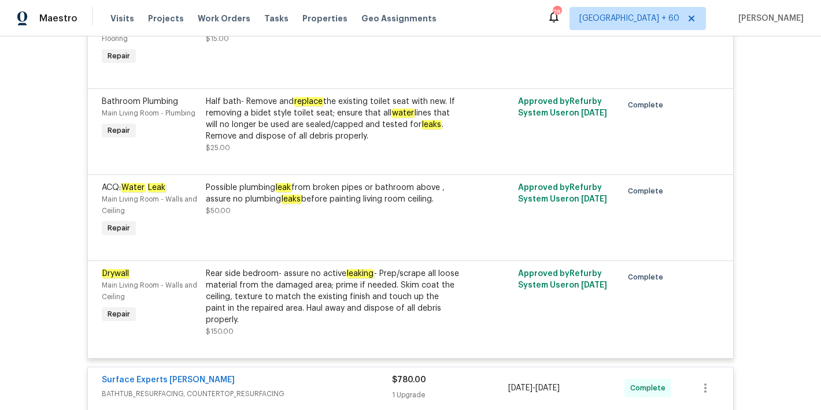
click at [765, 144] on div "Back to all projects 316 Arlington Rdg, Cary, NC 27513 4 Beds | 2 1/2 Baths | T…" at bounding box center [410, 223] width 821 height 374
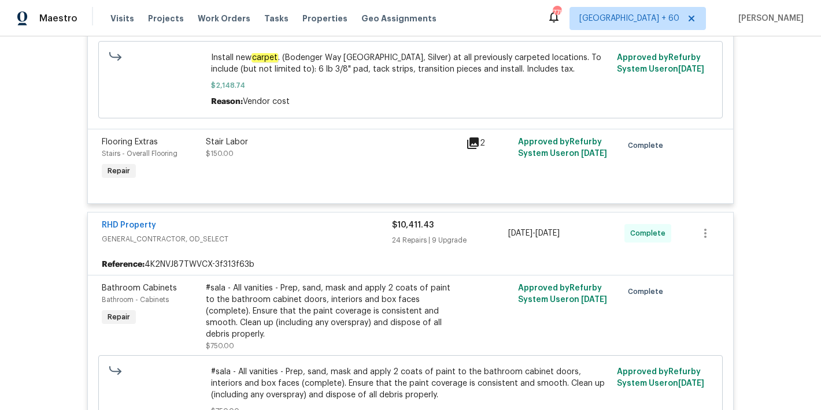
click at [773, 130] on div "Back to all projects 316 Arlington Rdg, Cary, NC 27513 4 Beds | 2 1/2 Baths | T…" at bounding box center [410, 223] width 821 height 374
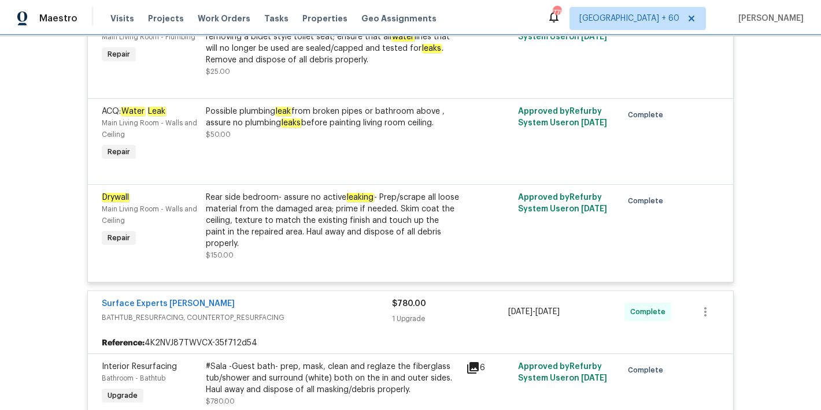
scroll to position [6755, 0]
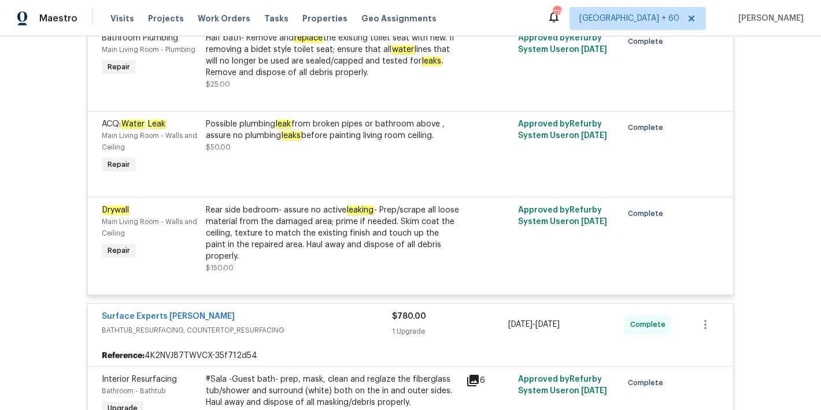
click at [747, 187] on div "Back to all projects 316 Arlington Rdg, Cary, NC 27513 4 Beds | 2 1/2 Baths | T…" at bounding box center [410, 223] width 821 height 374
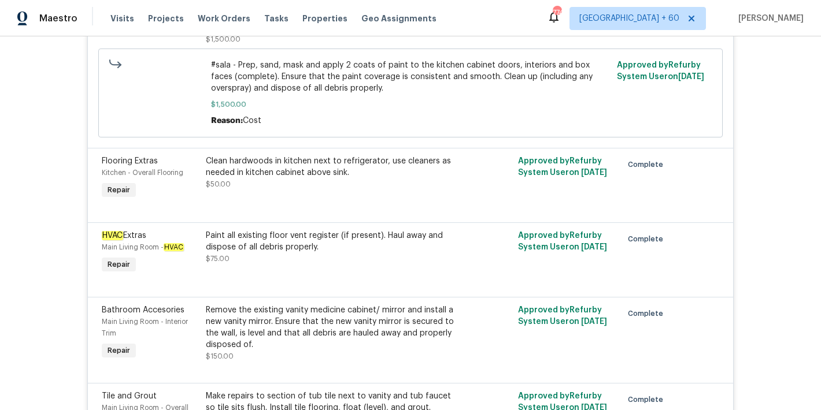
scroll to position [404, 0]
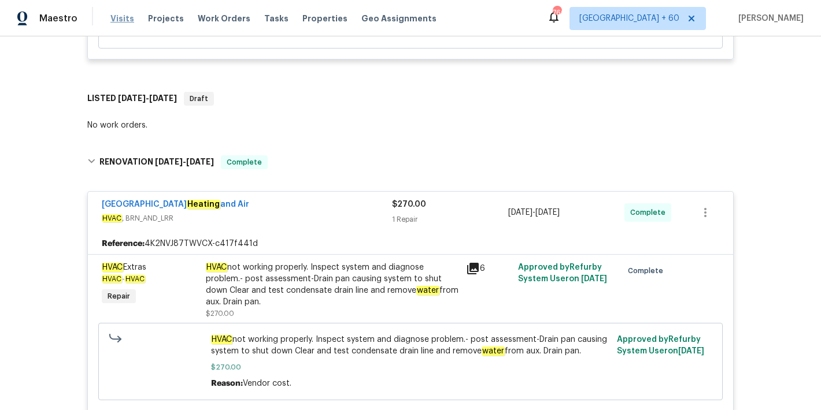
click at [118, 21] on span "Visits" at bounding box center [122, 19] width 24 height 12
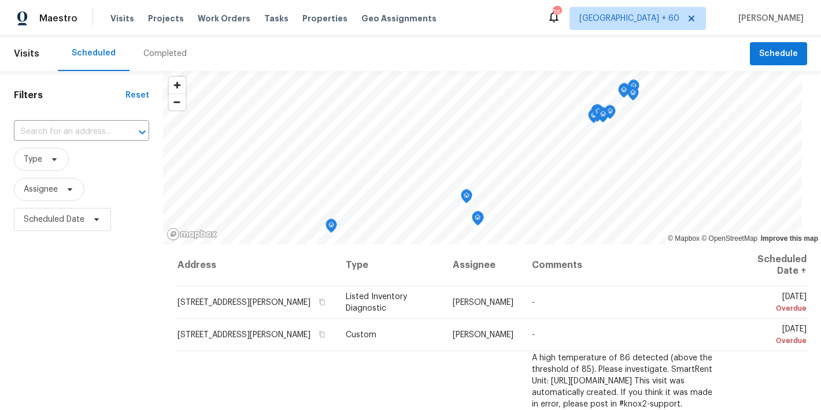
click at [169, 49] on div "Completed" at bounding box center [164, 54] width 43 height 12
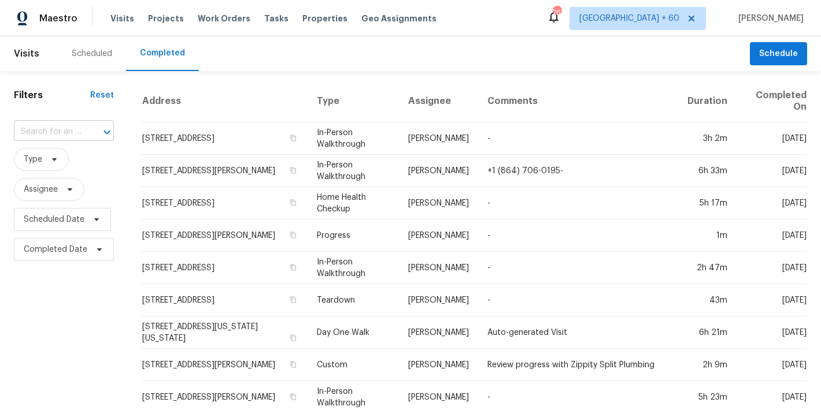
click at [86, 135] on div at bounding box center [99, 132] width 30 height 16
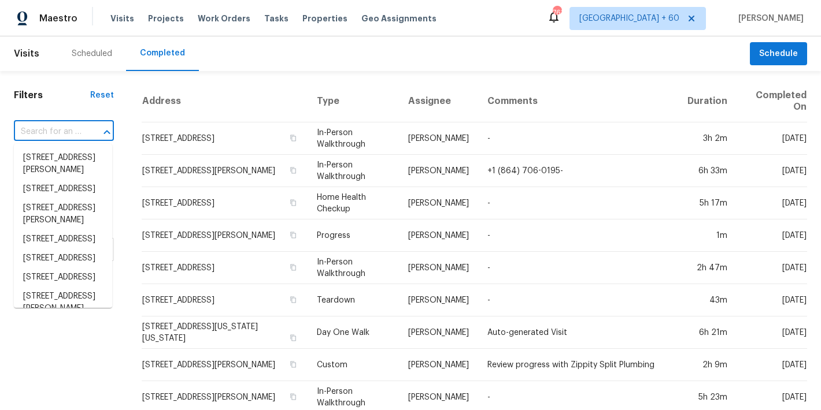
paste input "368 Pleasant Hill Dr SE Concord, NC 28025"
type input "368 Pleasant Hill Dr SE Concord, NC 28025"
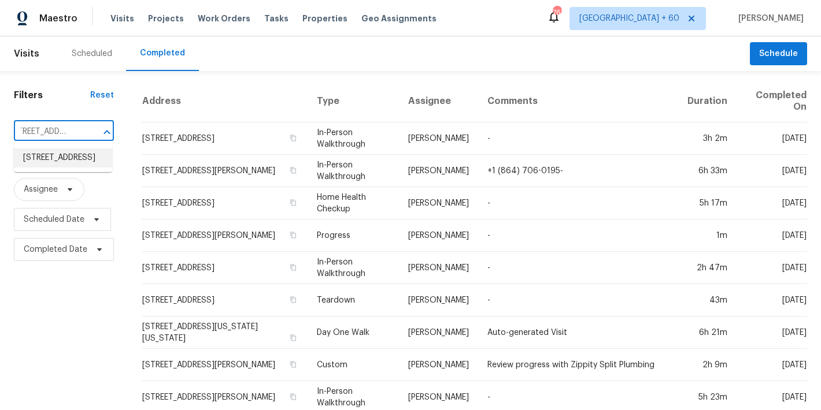
click at [52, 163] on li "368 Pleasant Hill Dr SE, Concord, NC 28025" at bounding box center [63, 158] width 98 height 19
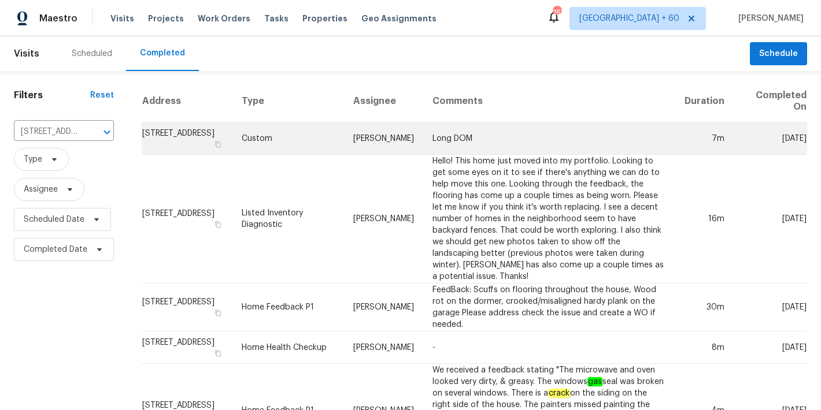
click at [183, 139] on td "368 Pleasant Hill Dr SE, Concord, NC 28025" at bounding box center [187, 139] width 91 height 32
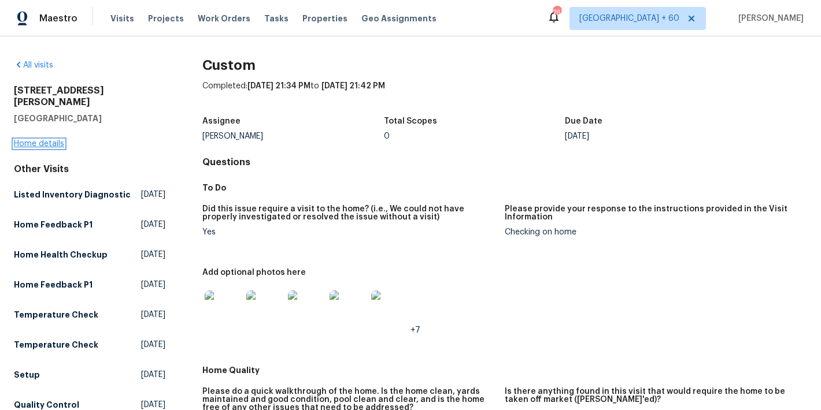
click at [46, 140] on link "Home details" at bounding box center [39, 144] width 50 height 8
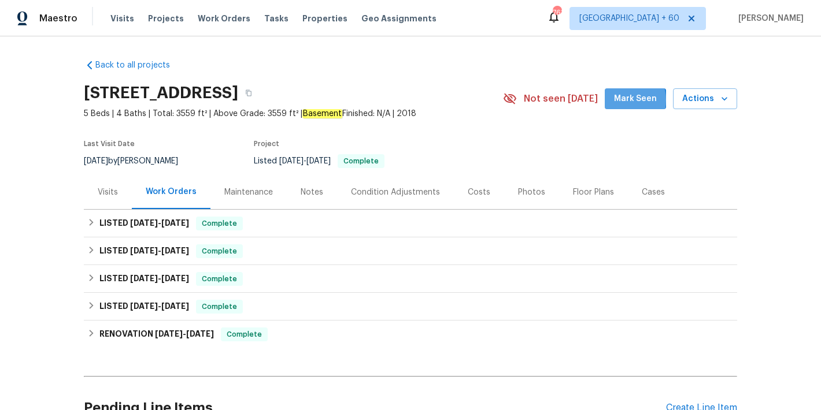
click at [619, 100] on span "Mark Seen" at bounding box center [635, 99] width 43 height 14
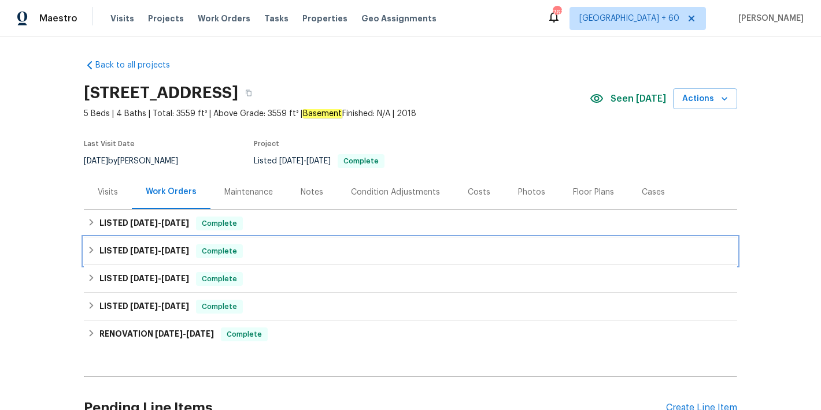
click at [265, 260] on div "LISTED 5/29/25 - 7/14/25 Complete" at bounding box center [410, 252] width 653 height 28
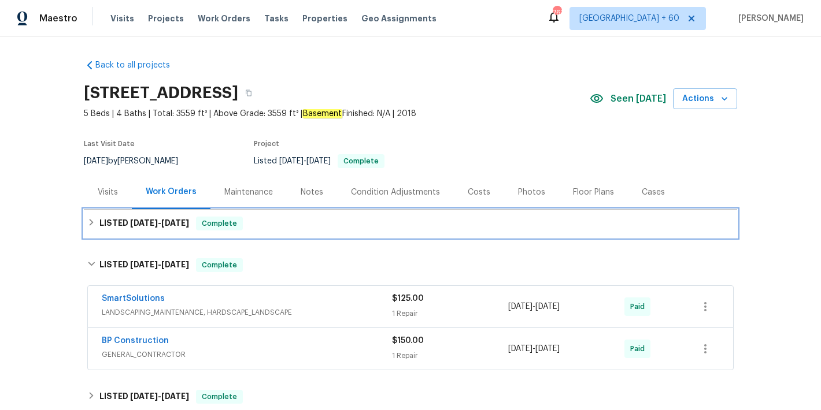
click at [285, 225] on div "LISTED 8/12/25 - 8/14/25 Complete" at bounding box center [410, 224] width 646 height 14
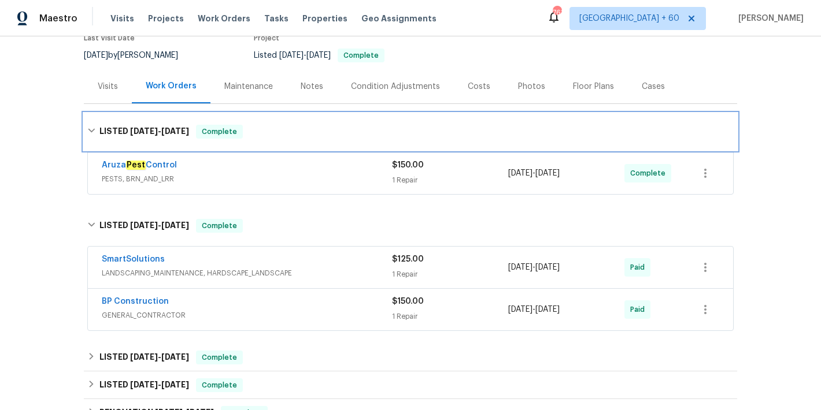
scroll to position [129, 0]
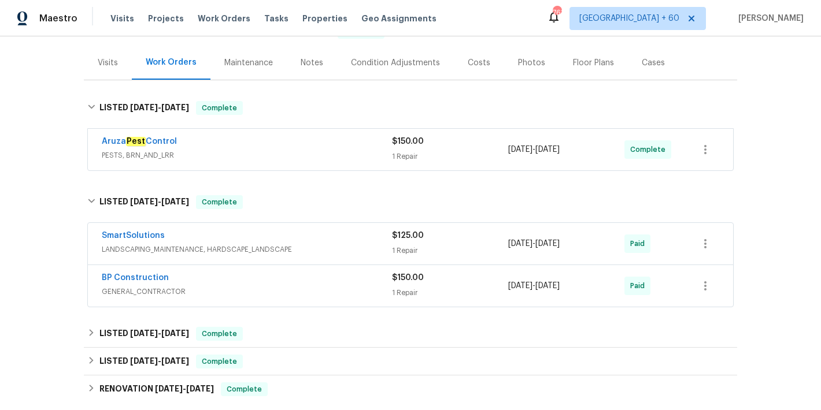
click at [330, 147] on div "Aruza Pest Control" at bounding box center [247, 143] width 290 height 14
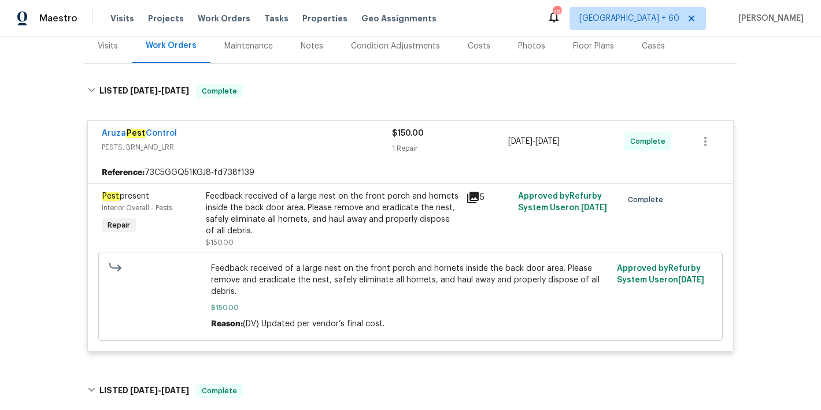
scroll to position [159, 0]
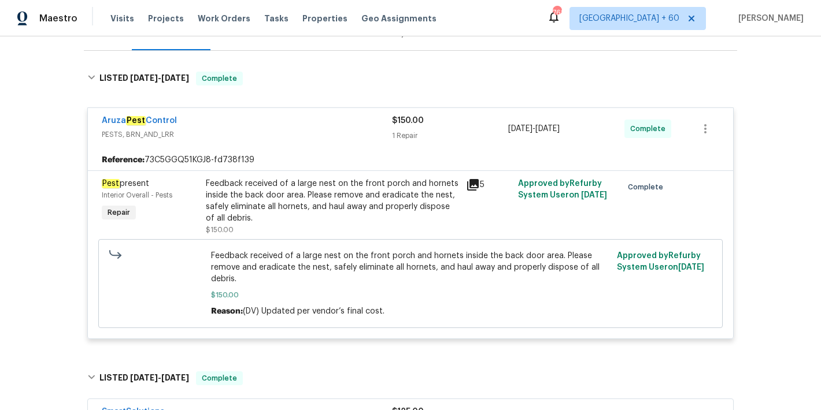
click at [321, 199] on div "Feedback received of a large nest on the front porch and hornets inside the bac…" at bounding box center [332, 201] width 253 height 46
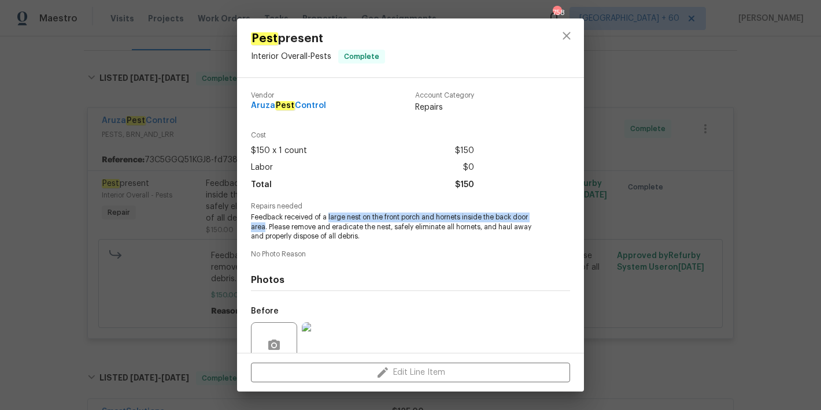
drag, startPoint x: 328, startPoint y: 216, endPoint x: 265, endPoint y: 227, distance: 63.9
click at [265, 227] on span "Feedback received of a large nest on the front porch and hornets inside the bac…" at bounding box center [394, 227] width 287 height 29
copy span "large nest on the front porch and hornets inside the back door area"
drag, startPoint x: 328, startPoint y: 105, endPoint x: 249, endPoint y: 105, distance: 79.2
click at [249, 105] on div "Vendor Aruza Pest Control Account Category Repairs Cost $150 x 1 count $150 Lab…" at bounding box center [410, 215] width 347 height 275
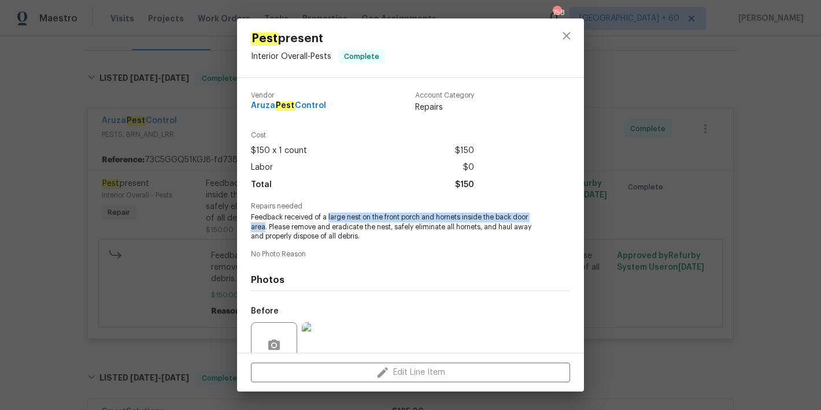
copy span "Aruza Pest Control"
click at [572, 39] on icon "close" at bounding box center [566, 36] width 14 height 14
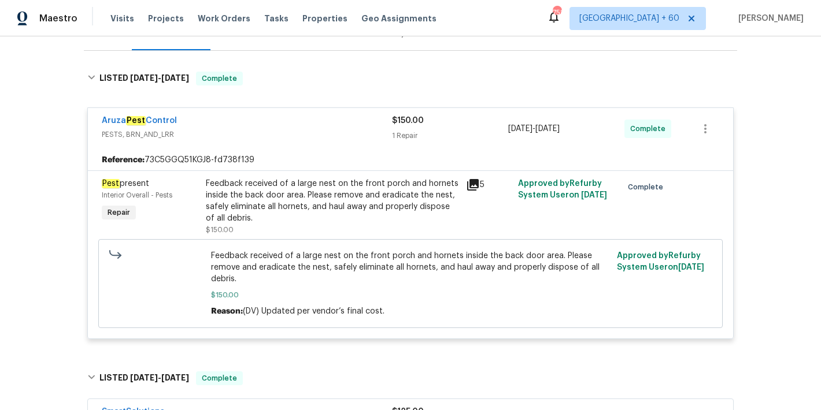
scroll to position [0, 0]
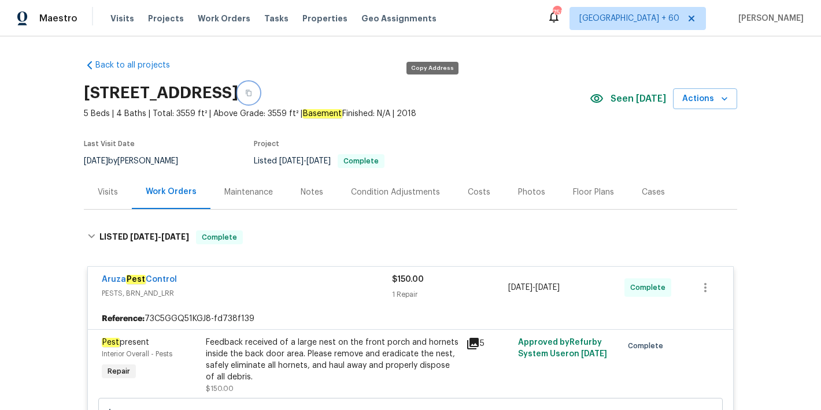
click at [259, 95] on button "button" at bounding box center [248, 93] width 21 height 21
click at [115, 10] on div "Visits Projects Work Orders Tasks Properties Geo Assignments" at bounding box center [280, 18] width 340 height 23
click at [121, 17] on span "Visits" at bounding box center [122, 19] width 24 height 12
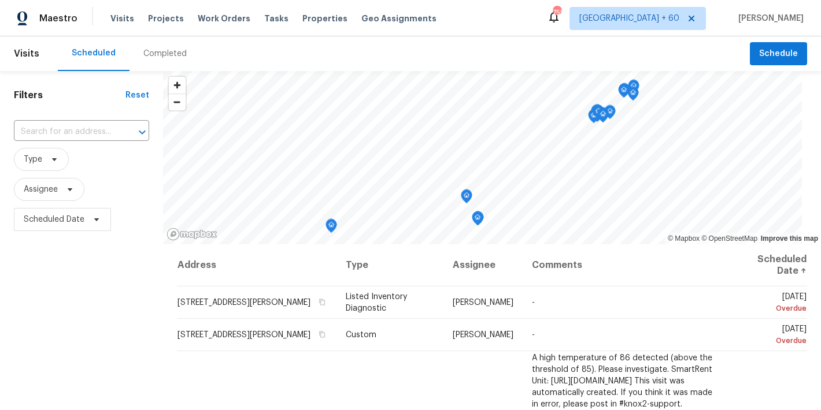
click at [173, 60] on div "Completed" at bounding box center [164, 53] width 71 height 35
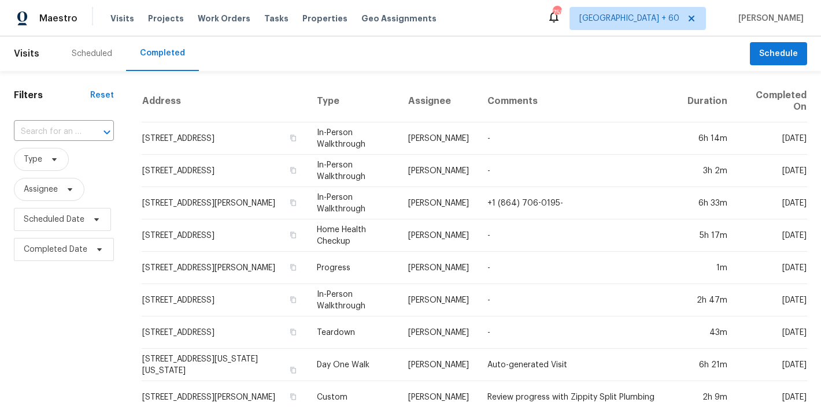
click at [220, 55] on div "Scheduled Completed" at bounding box center [404, 53] width 692 height 35
click at [69, 130] on input "text" at bounding box center [48, 132] width 68 height 18
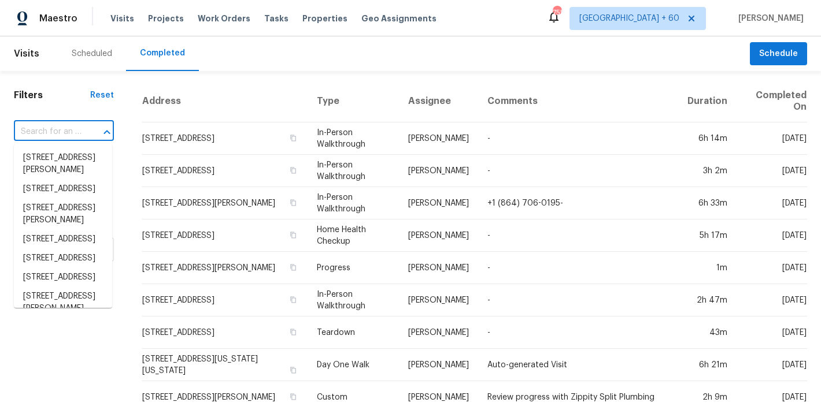
paste input "1638 Pineburr Ln Rock Hill, SC 29730"
type input "1638 Pineburr Ln Rock Hill, SC 29730"
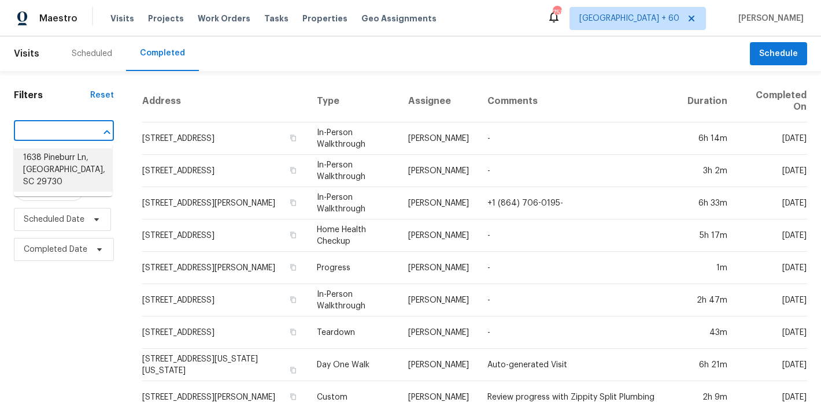
click at [64, 162] on li "1638 Pineburr Ln, Rock Hill, SC 29730" at bounding box center [63, 170] width 98 height 43
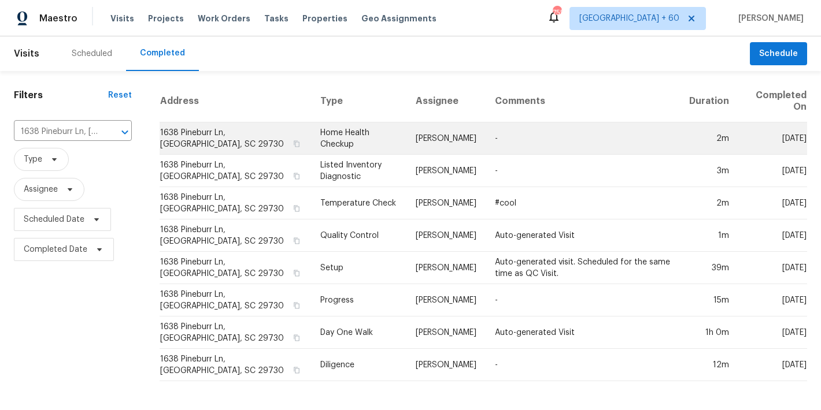
click at [171, 138] on td "1638 Pineburr Ln, Rock Hill, SC 29730" at bounding box center [236, 139] width 152 height 32
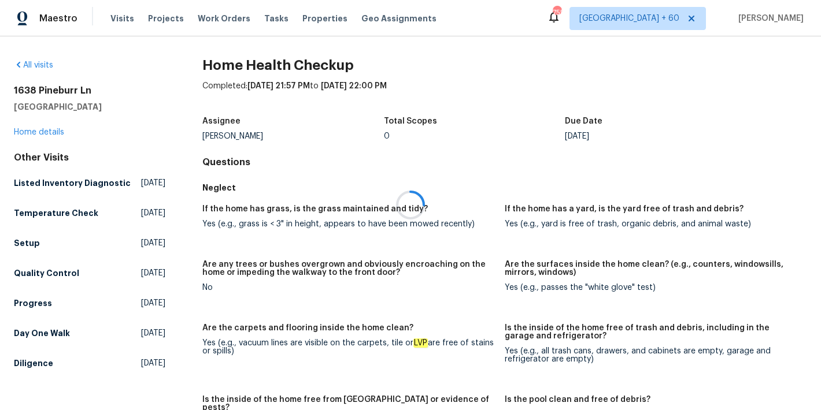
click at [27, 134] on div at bounding box center [410, 205] width 821 height 410
click at [25, 134] on link "Home details" at bounding box center [39, 132] width 50 height 8
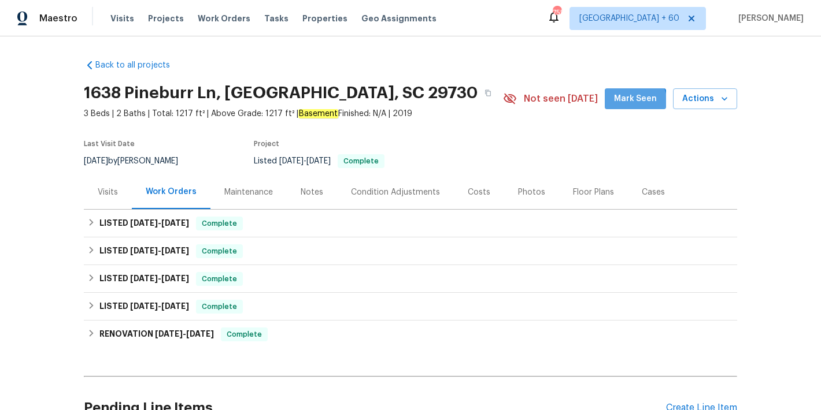
click at [622, 105] on span "Mark Seen" at bounding box center [635, 99] width 43 height 14
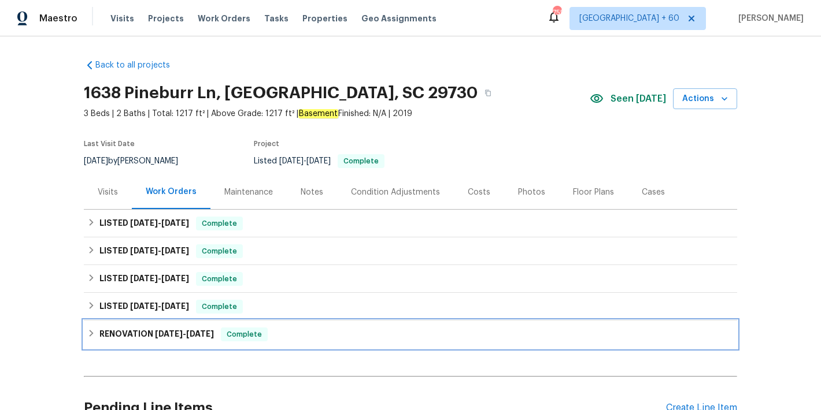
click at [173, 329] on h6 "RENOVATION 3/17/25 - 3/26/25" at bounding box center [156, 335] width 114 height 14
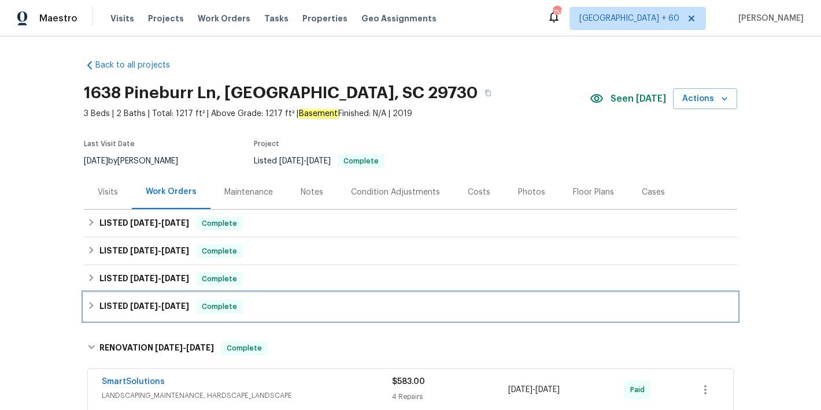
click at [166, 312] on h6 "LISTED 3/26/25 - 3/27/25" at bounding box center [144, 307] width 90 height 14
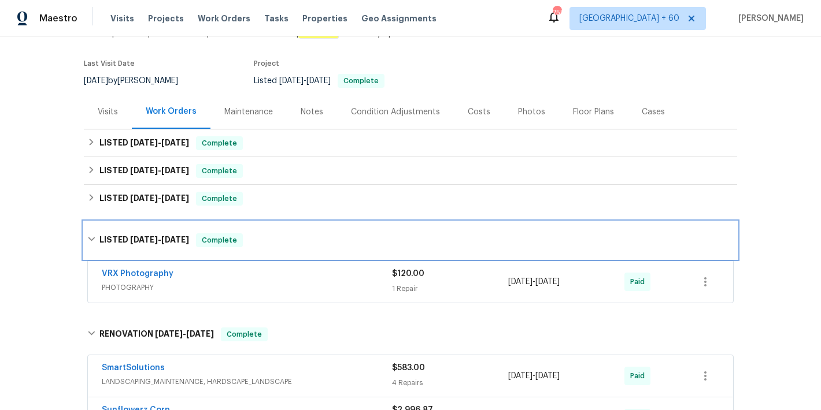
scroll to position [90, 0]
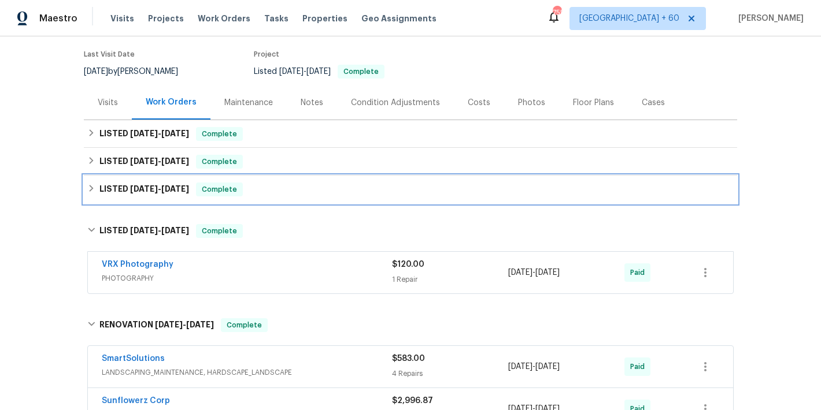
click at [291, 197] on div "LISTED 7/14/25 - 7/16/25 Complete" at bounding box center [410, 190] width 653 height 28
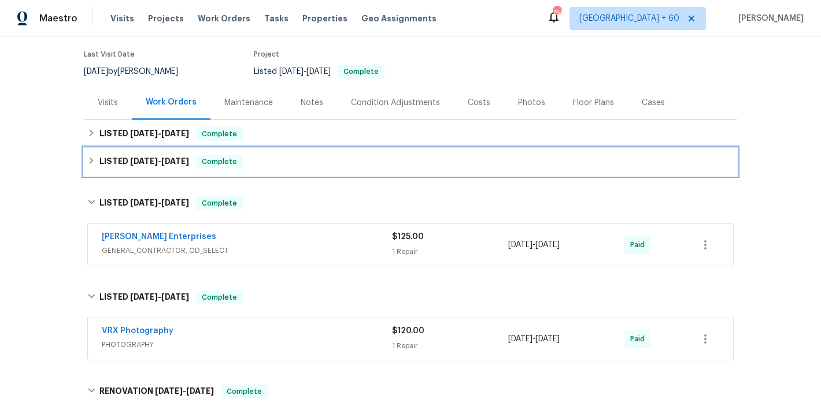
click at [290, 160] on div "LISTED 7/21/25 - 7/24/25 Complete" at bounding box center [410, 162] width 646 height 14
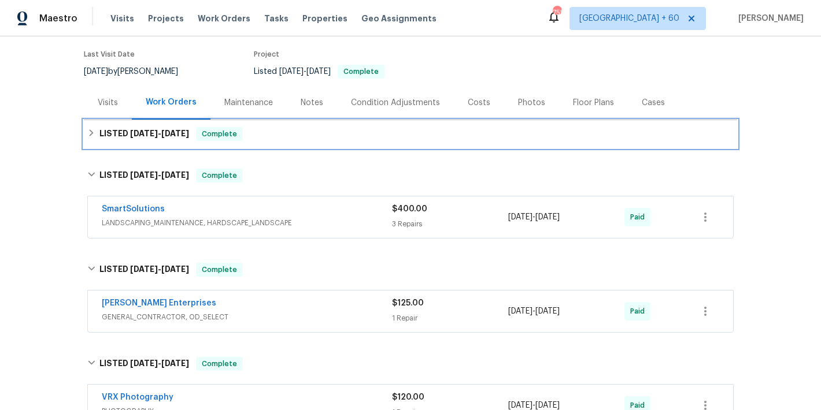
click at [294, 129] on div "LISTED 8/13/25 - 8/18/25 Complete" at bounding box center [410, 134] width 646 height 14
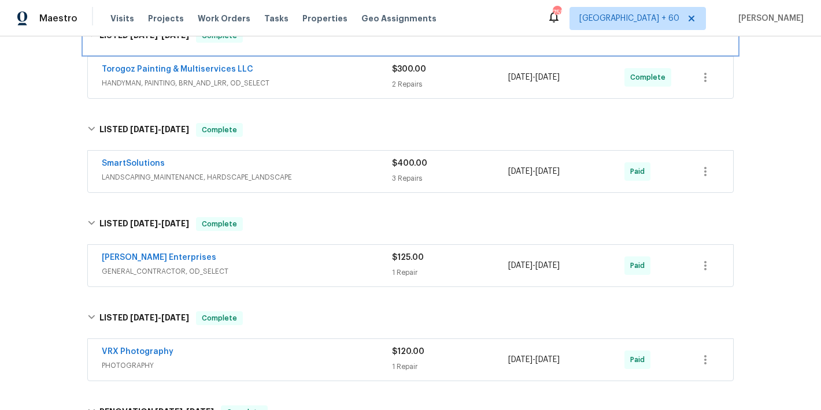
scroll to position [209, 0]
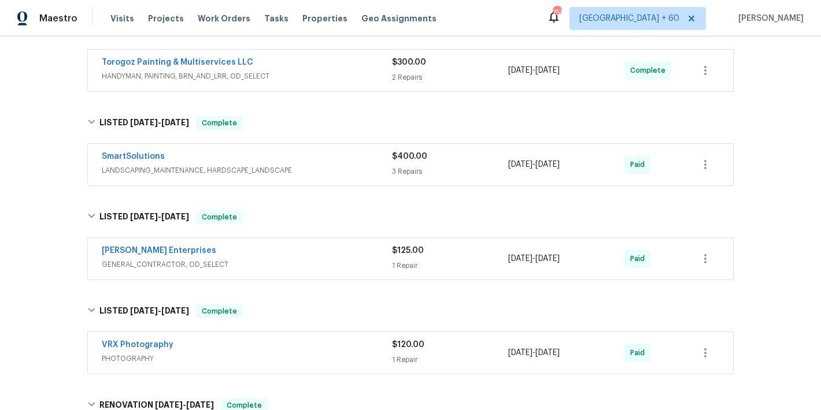
click at [764, 131] on div "Back to all projects 1638 Pineburr Ln, Rock Hill, SC 29730 3 Beds | 2 Baths | T…" at bounding box center [410, 223] width 821 height 374
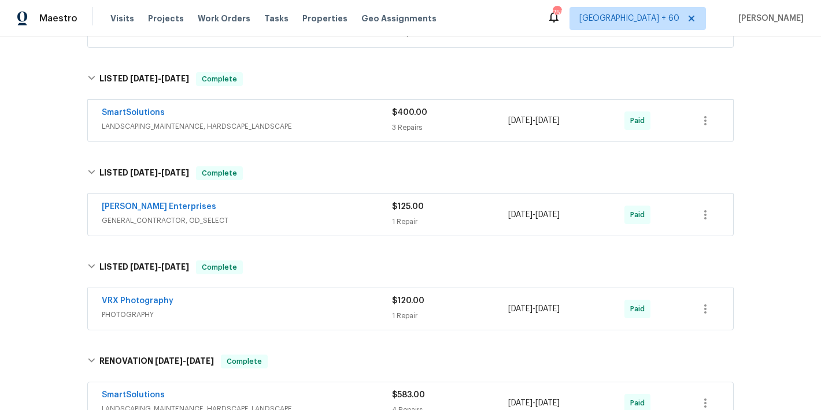
click at [309, 214] on div "Nordman Enterprises" at bounding box center [247, 208] width 290 height 14
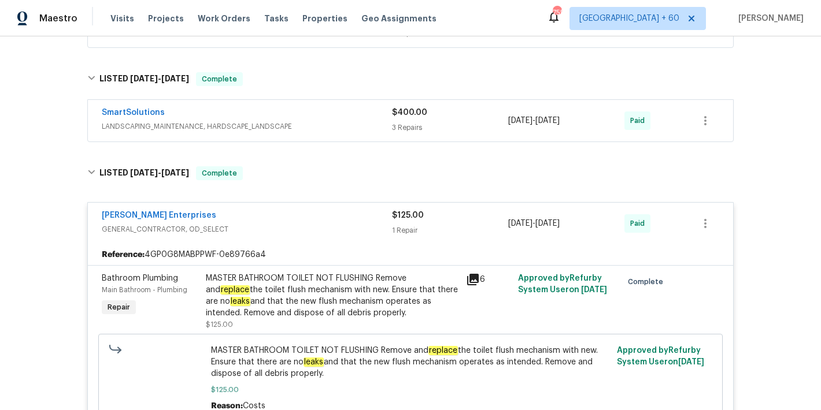
scroll to position [236, 0]
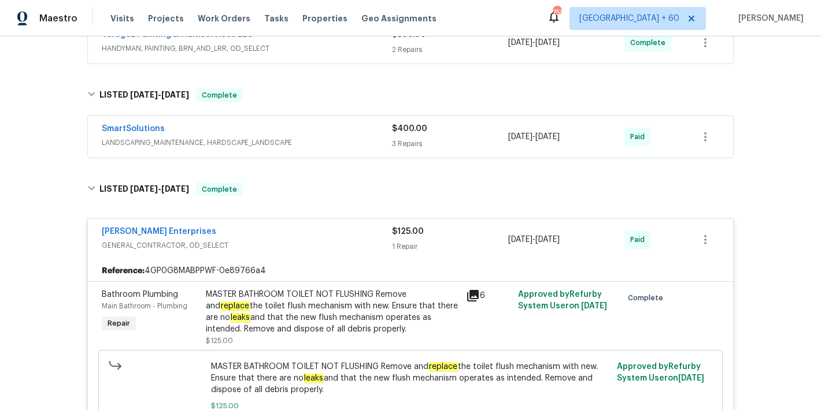
click at [357, 135] on div "SmartSolutions" at bounding box center [247, 130] width 290 height 14
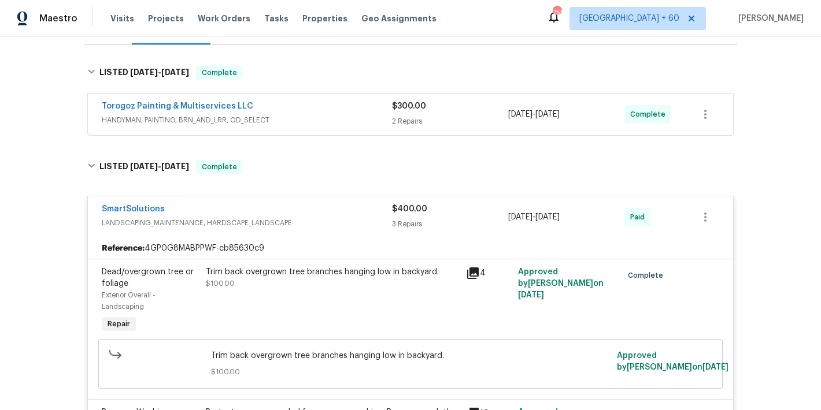
scroll to position [153, 0]
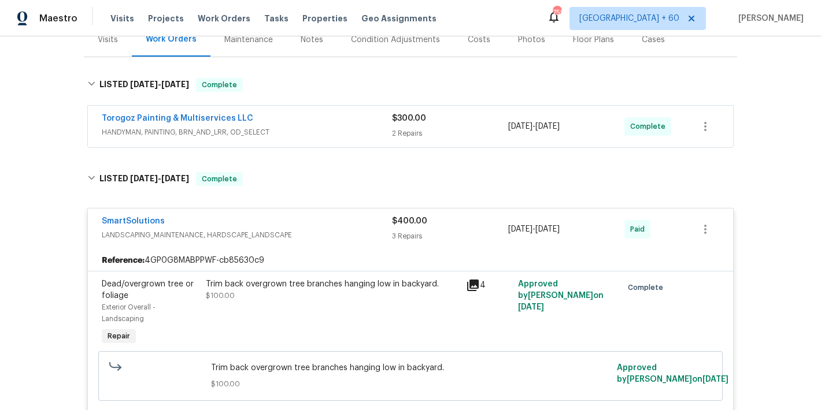
click at [372, 119] on div "Torogoz Painting & Multiservices LLC" at bounding box center [247, 120] width 290 height 14
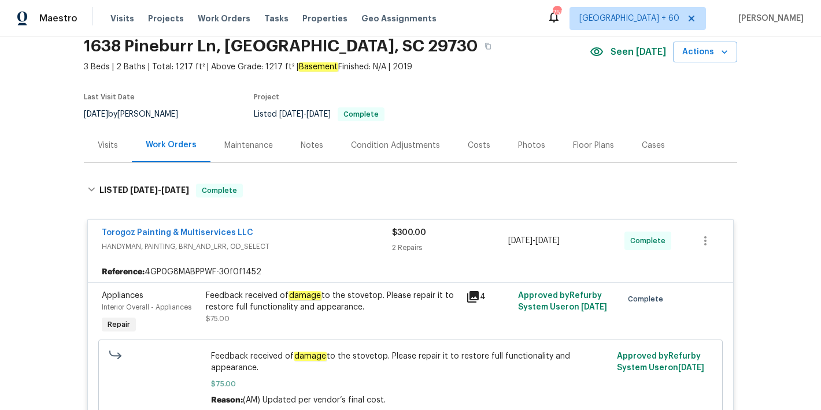
scroll to position [0, 0]
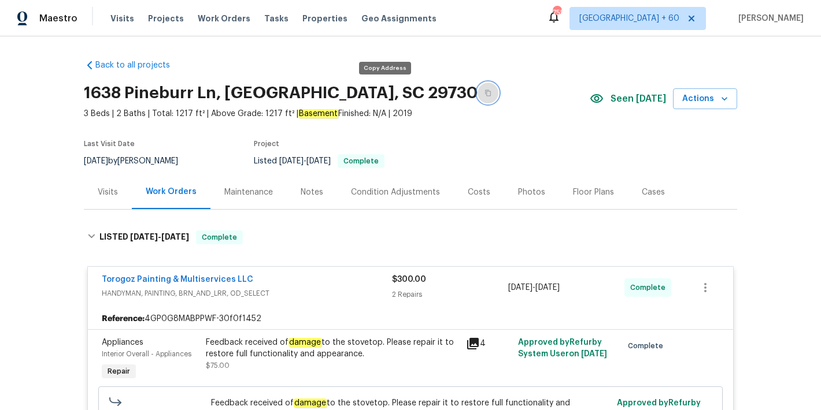
click at [485, 96] on icon "button" at bounding box center [488, 93] width 6 height 6
click at [110, 25] on div "Visits Projects Work Orders Tasks Properties Geo Assignments" at bounding box center [280, 18] width 340 height 23
click at [120, 18] on span "Visits" at bounding box center [122, 19] width 24 height 12
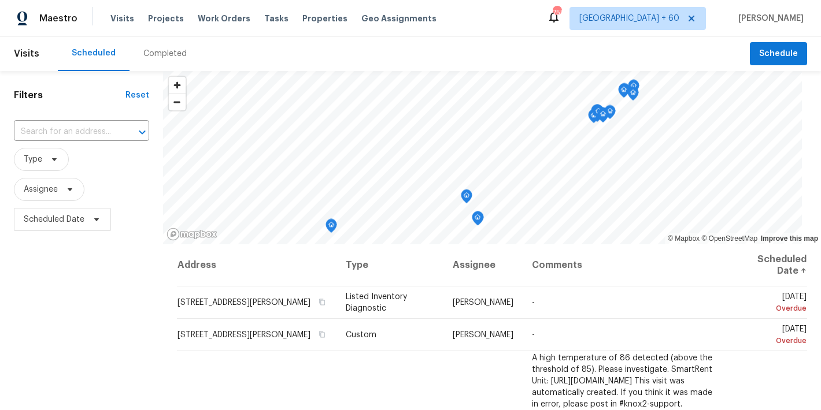
click at [171, 61] on div "Completed" at bounding box center [164, 53] width 71 height 35
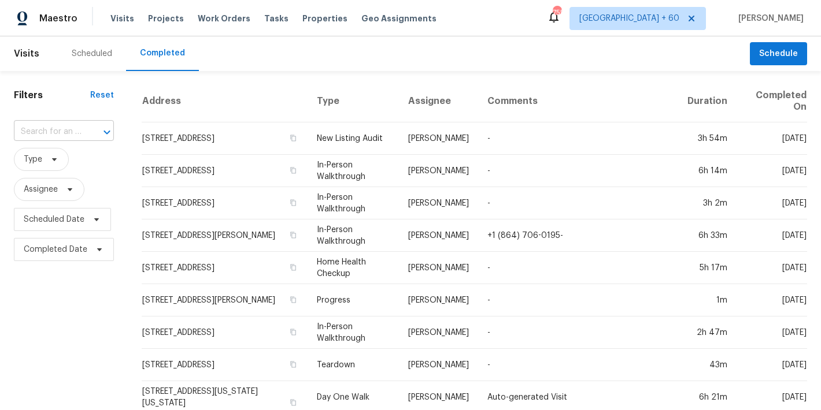
click at [77, 128] on input "text" at bounding box center [48, 132] width 68 height 18
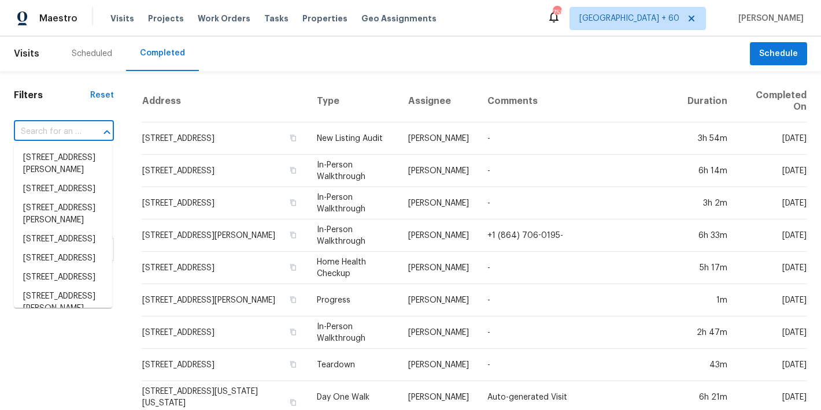
paste input "323 Springfield Cir Easley, SC 29642"
type input "323 Springfield Cir Easley, SC 29642"
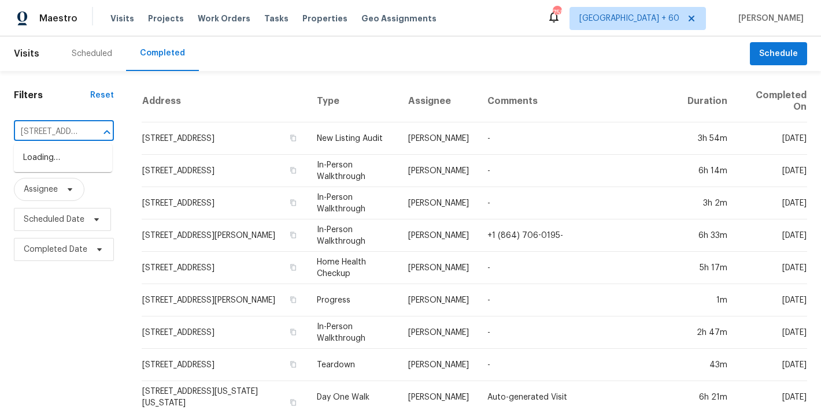
scroll to position [0, 79]
click at [62, 164] on li "323 Springfield Cir, Easley, SC 29642" at bounding box center [63, 164] width 98 height 31
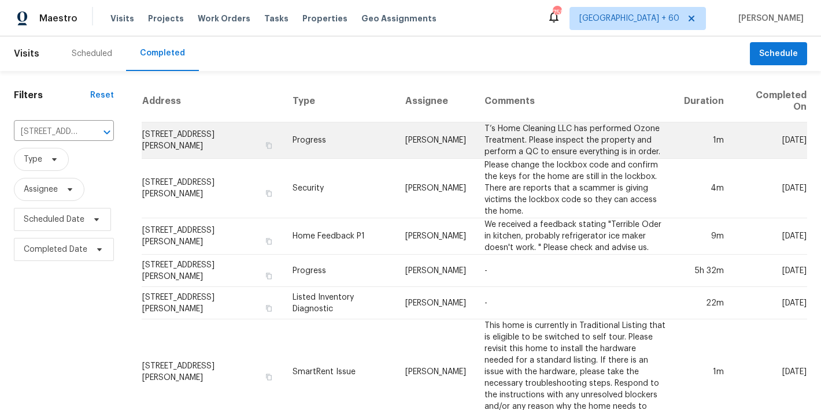
click at [172, 137] on td "323 Springfield Cir, Easley, SC 29642" at bounding box center [213, 141] width 142 height 36
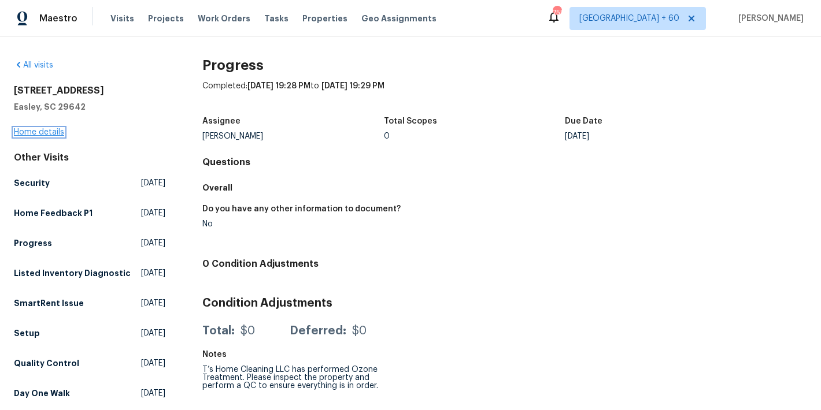
click at [34, 134] on link "Home details" at bounding box center [39, 132] width 50 height 8
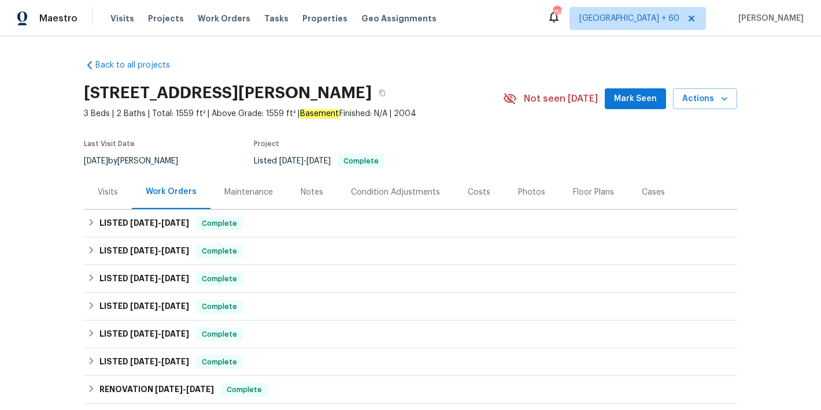
click at [622, 99] on span "Mark Seen" at bounding box center [635, 99] width 43 height 14
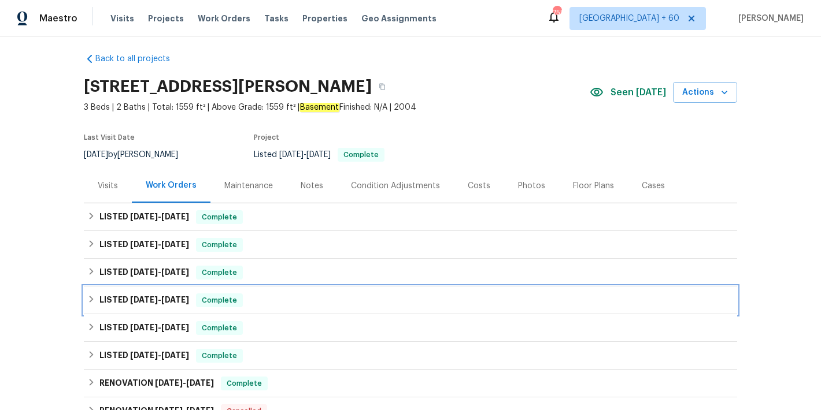
click at [186, 294] on h6 "LISTED 6/13/25 - 6/19/25" at bounding box center [144, 301] width 90 height 14
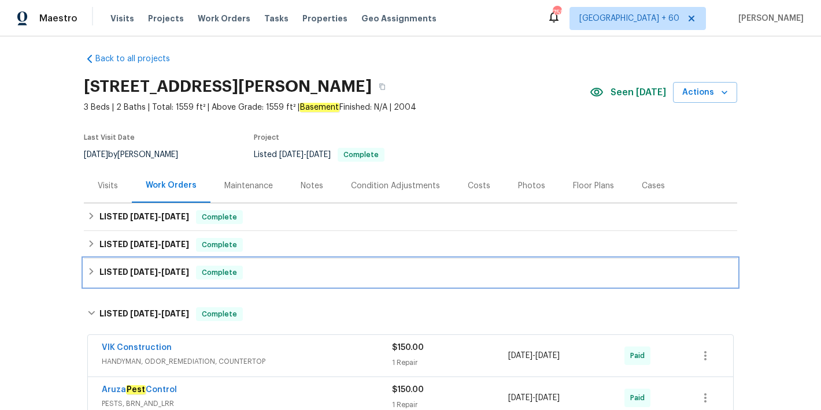
click at [181, 276] on div "LISTED 7/1/25 - 7/9/25 Complete" at bounding box center [410, 273] width 646 height 14
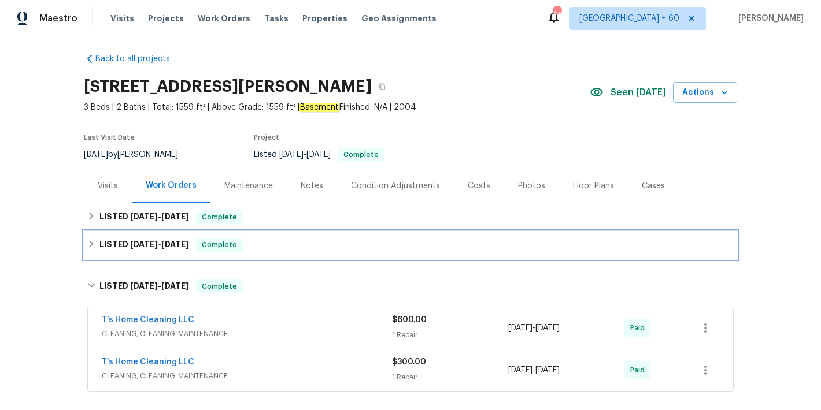
click at [179, 255] on div "LISTED 7/18/25 - 7/28/25 Complete" at bounding box center [410, 245] width 653 height 28
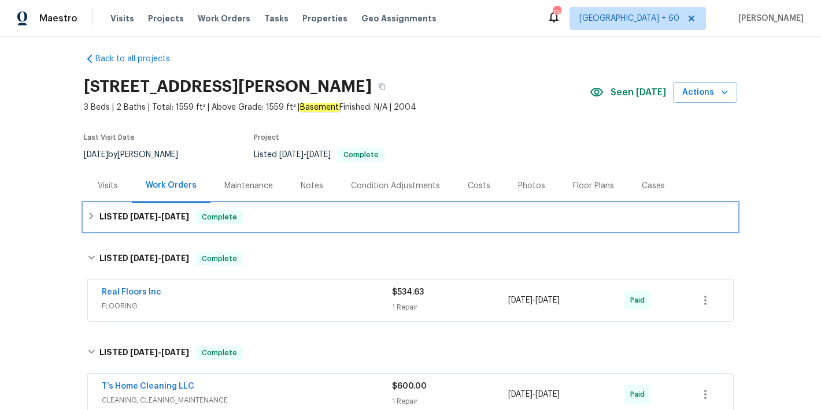
click at [176, 216] on span "8/18/25" at bounding box center [175, 217] width 28 height 8
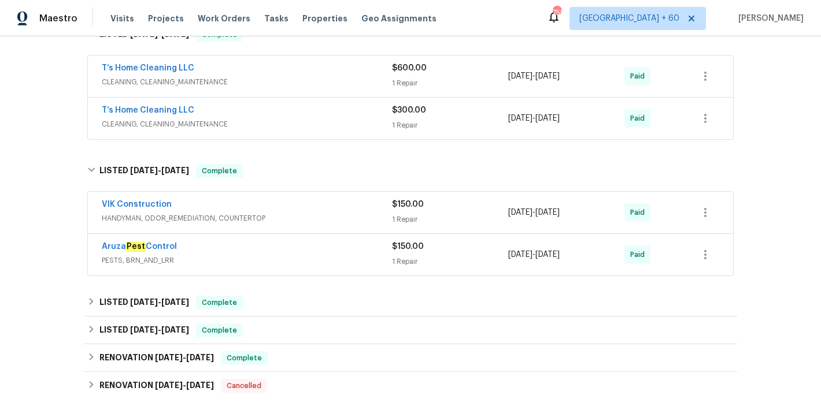
scroll to position [395, 0]
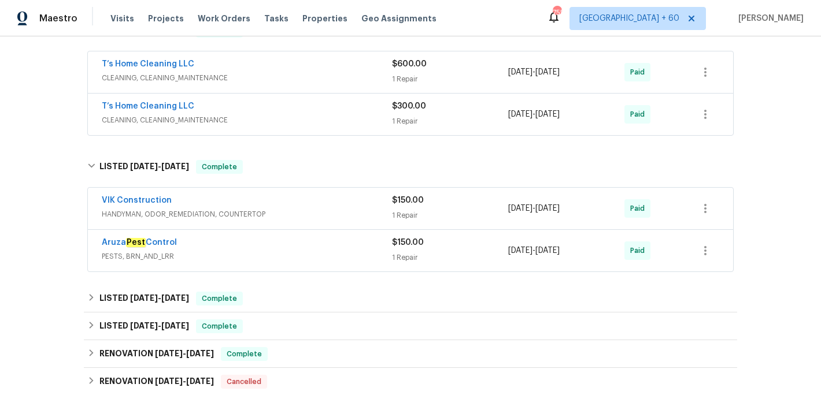
click at [303, 245] on div "Aruza Pest Control" at bounding box center [247, 244] width 290 height 14
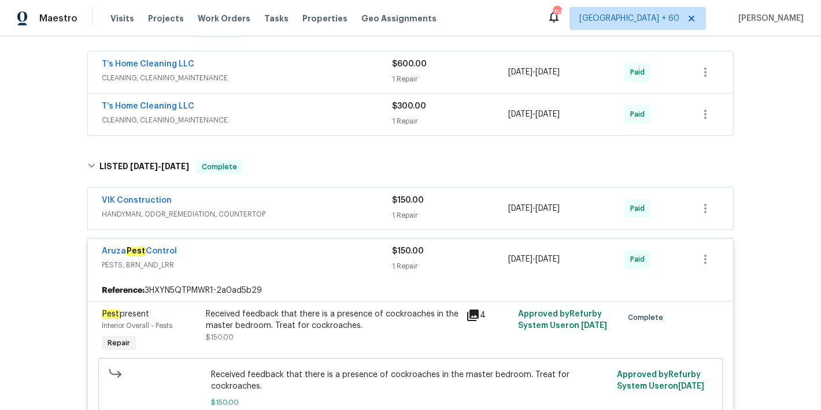
click at [320, 206] on div "VIK Construction" at bounding box center [247, 202] width 290 height 14
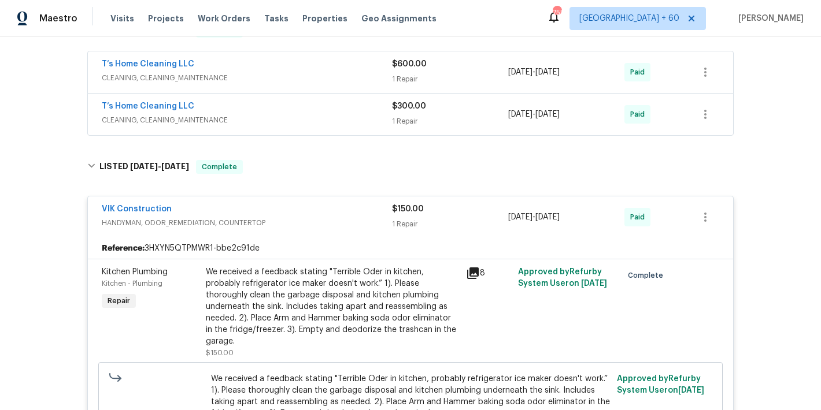
scroll to position [303, 0]
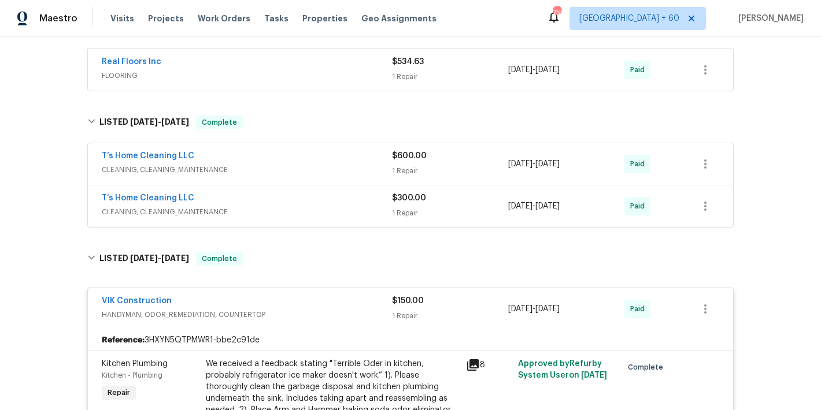
click at [365, 196] on div "T’s Home Cleaning LLC" at bounding box center [247, 199] width 290 height 14
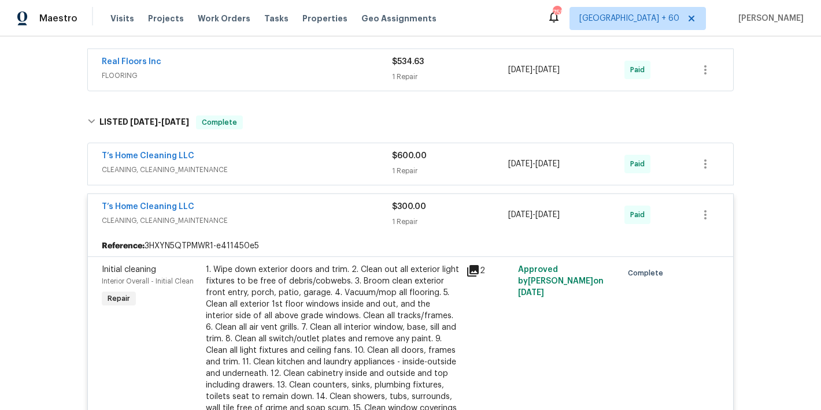
click at [355, 170] on span "CLEANING, CLEANING_MAINTENANCE" at bounding box center [247, 170] width 290 height 12
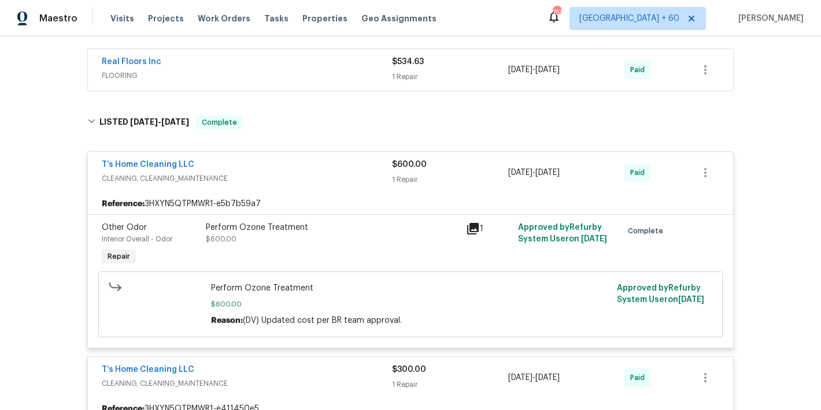
click at [360, 73] on span "FLOORING" at bounding box center [247, 76] width 290 height 12
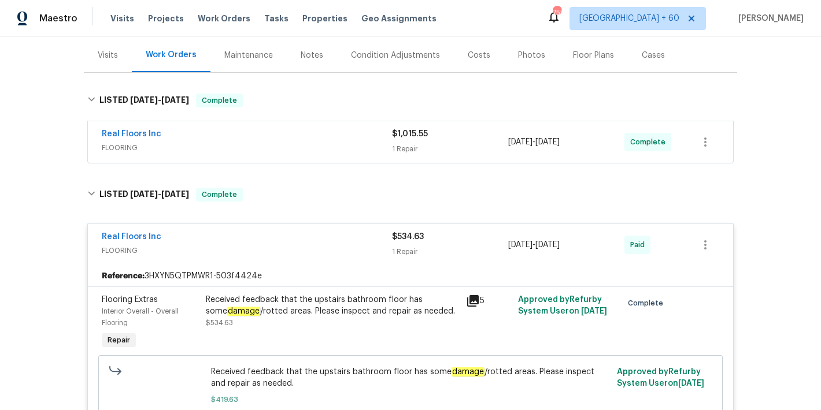
scroll to position [132, 0]
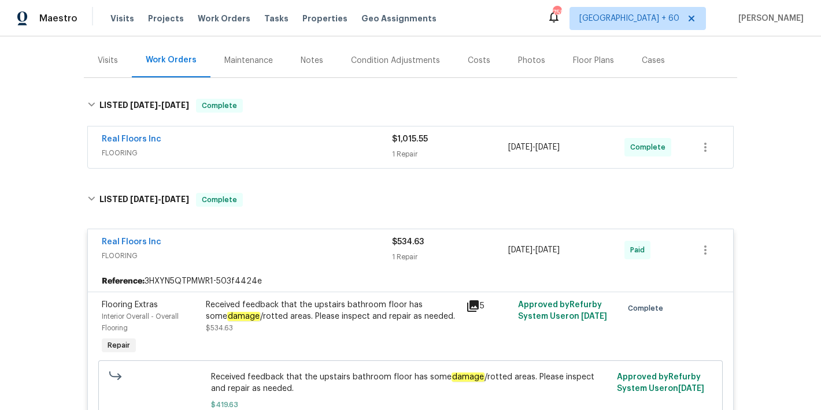
click at [363, 148] on span "FLOORING" at bounding box center [247, 153] width 290 height 12
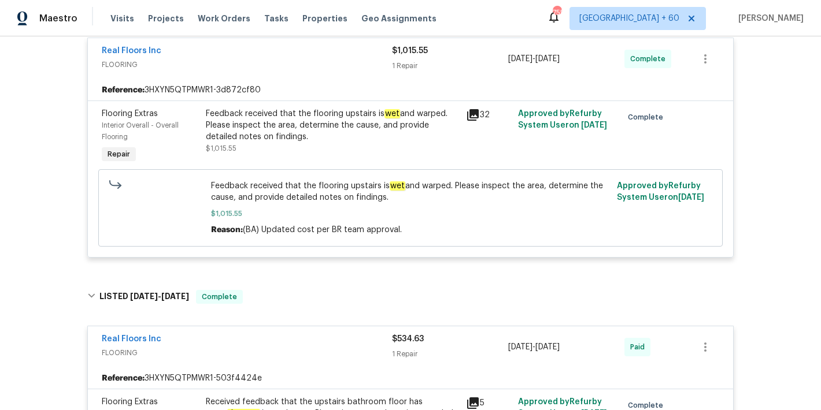
scroll to position [218, 0]
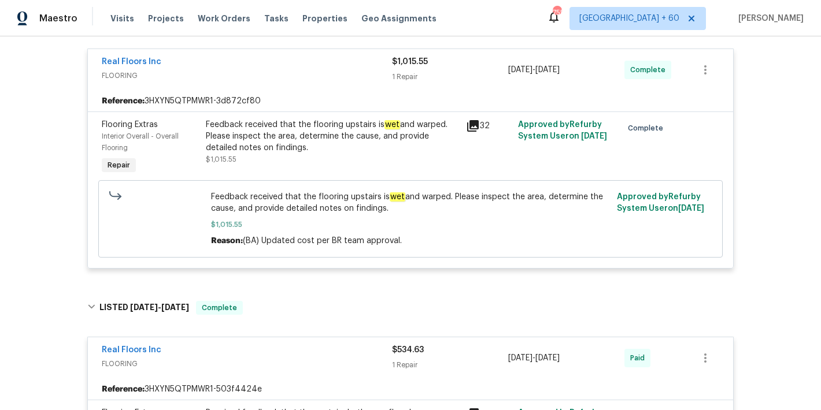
click at [361, 124] on div "Feedback received that the flooring upstairs is wet and warped. Please inspect …" at bounding box center [332, 136] width 253 height 35
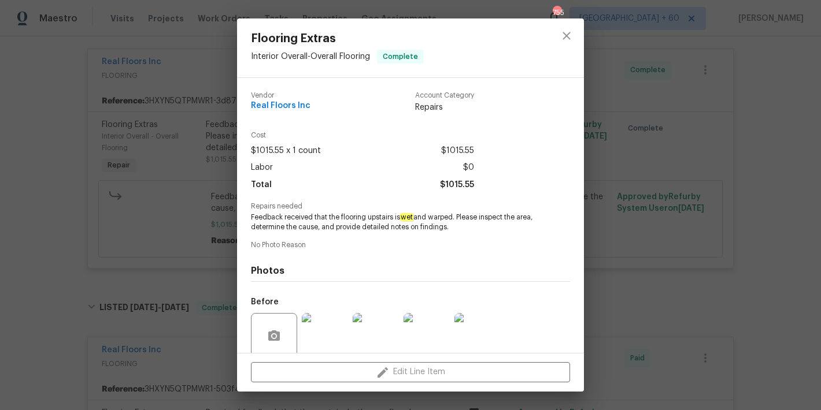
scroll to position [92, 0]
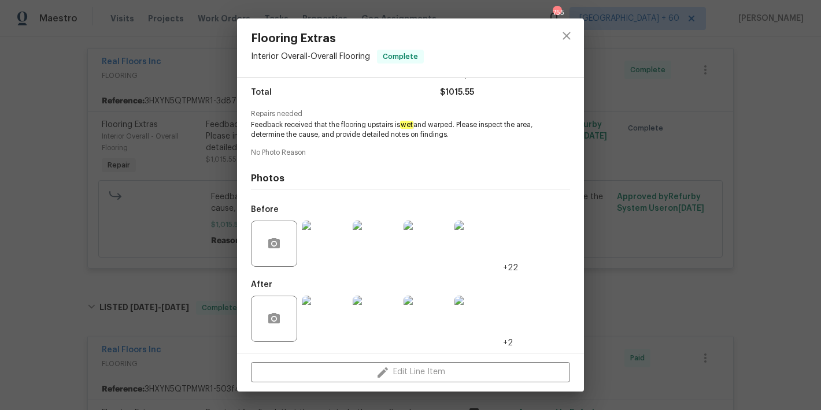
click at [371, 243] on img at bounding box center [376, 244] width 46 height 46
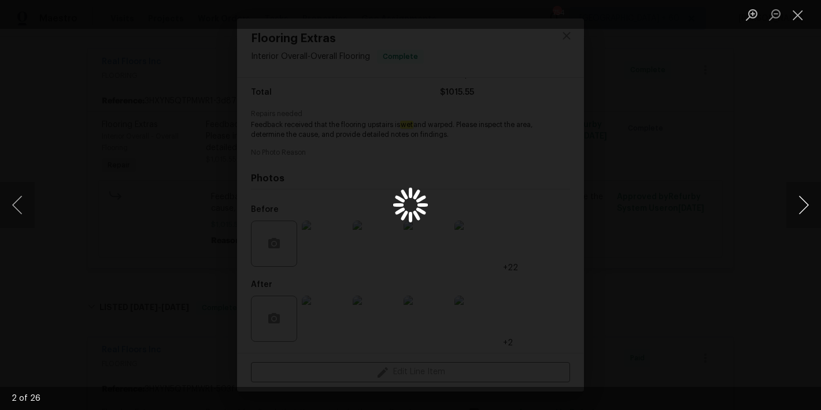
click at [803, 203] on button "Next image" at bounding box center [803, 205] width 35 height 46
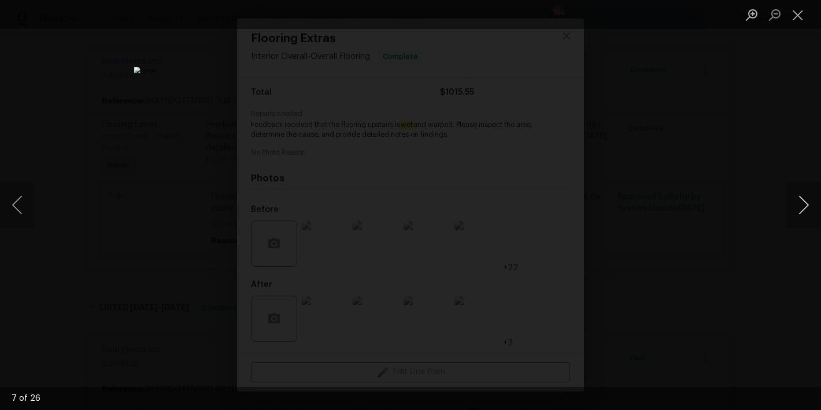
click at [803, 203] on button "Next image" at bounding box center [803, 205] width 35 height 46
click at [803, 204] on button "Next image" at bounding box center [803, 205] width 35 height 46
click at [803, 205] on button "Next image" at bounding box center [803, 205] width 35 height 46
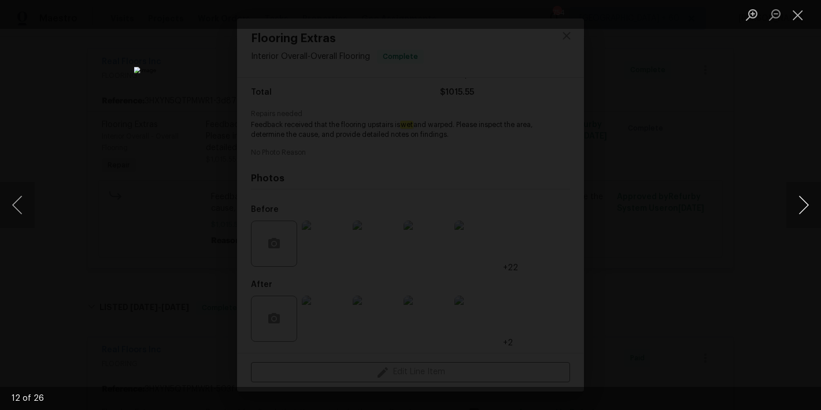
click at [803, 205] on button "Next image" at bounding box center [803, 205] width 35 height 46
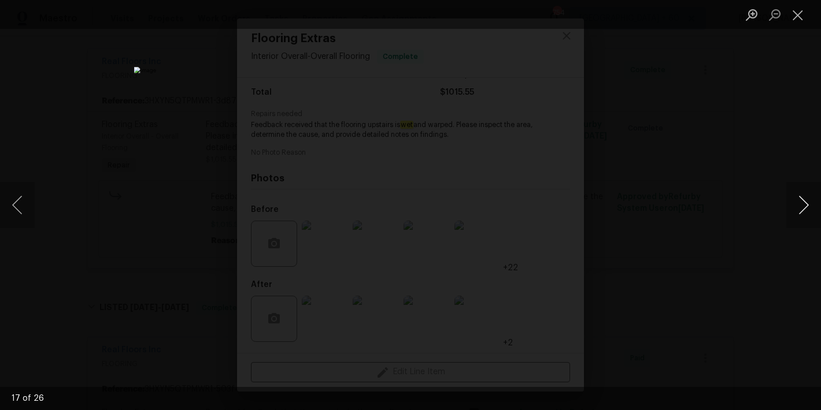
click at [803, 205] on button "Next image" at bounding box center [803, 205] width 35 height 46
click at [803, 206] on button "Next image" at bounding box center [803, 205] width 35 height 46
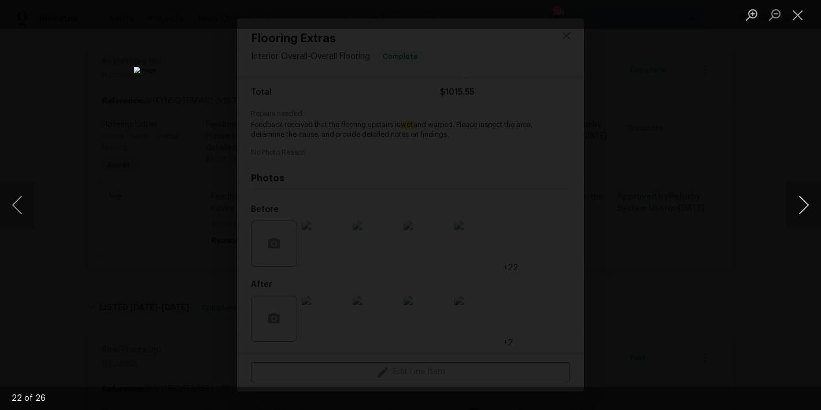
click at [803, 206] on button "Next image" at bounding box center [803, 205] width 35 height 46
click at [802, 23] on button "Close lightbox" at bounding box center [797, 15] width 23 height 20
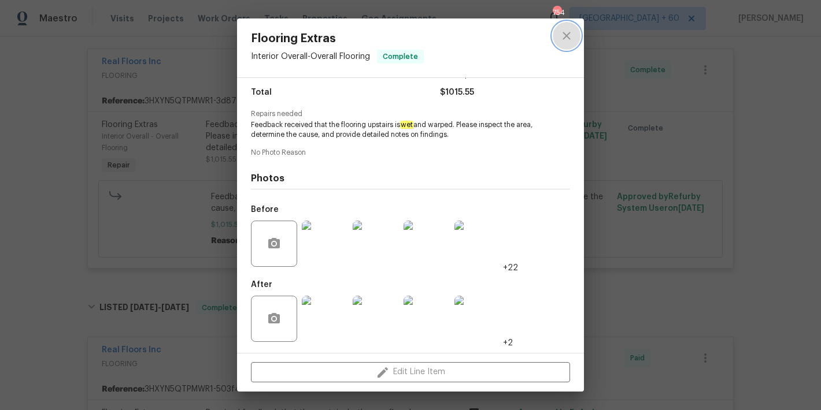
click at [578, 38] on button "close" at bounding box center [567, 36] width 28 height 28
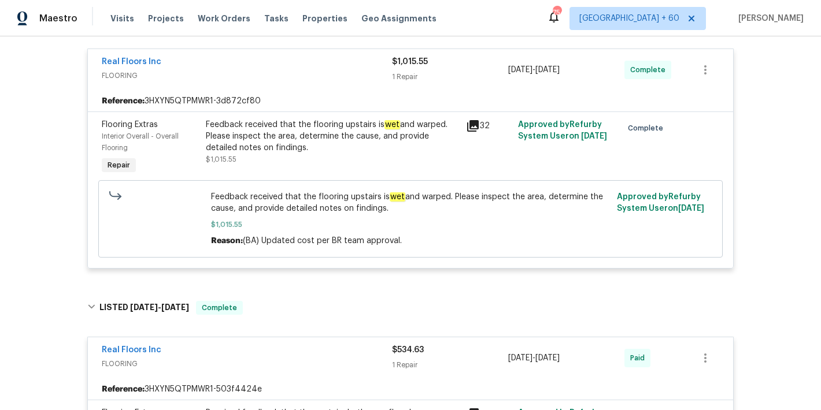
scroll to position [0, 0]
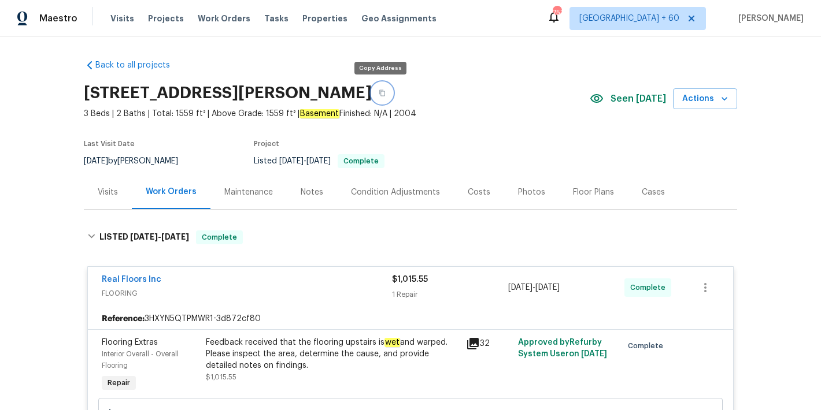
click at [381, 92] on icon "button" at bounding box center [382, 93] width 6 height 6
click at [117, 20] on span "Visits" at bounding box center [122, 19] width 24 height 12
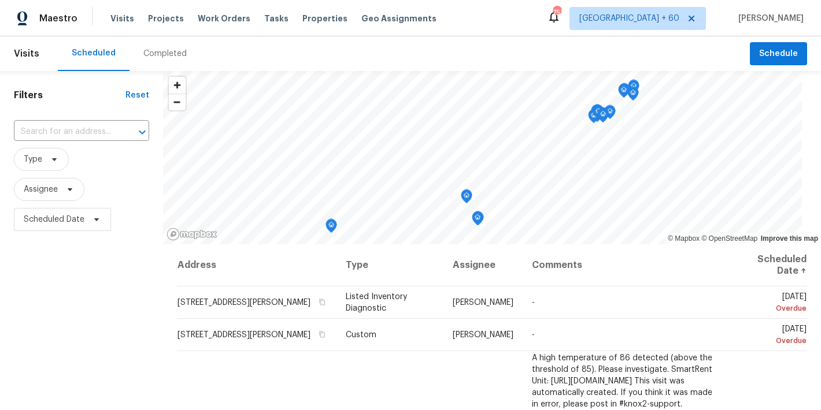
click at [166, 55] on div "Completed" at bounding box center [164, 54] width 43 height 12
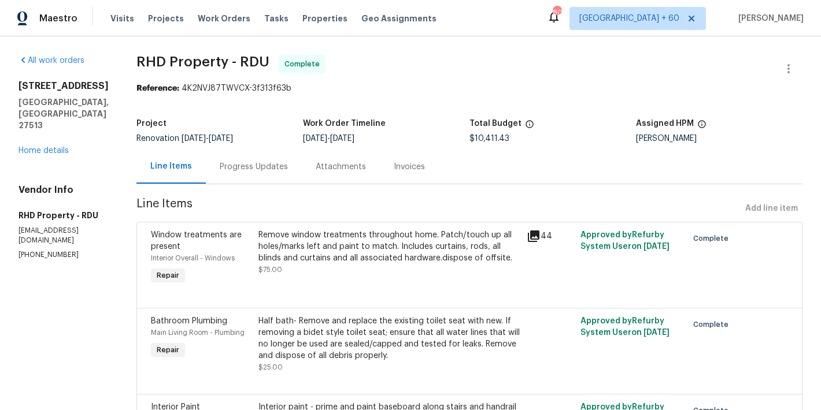
click at [269, 172] on div "Progress Updates" at bounding box center [254, 167] width 68 height 12
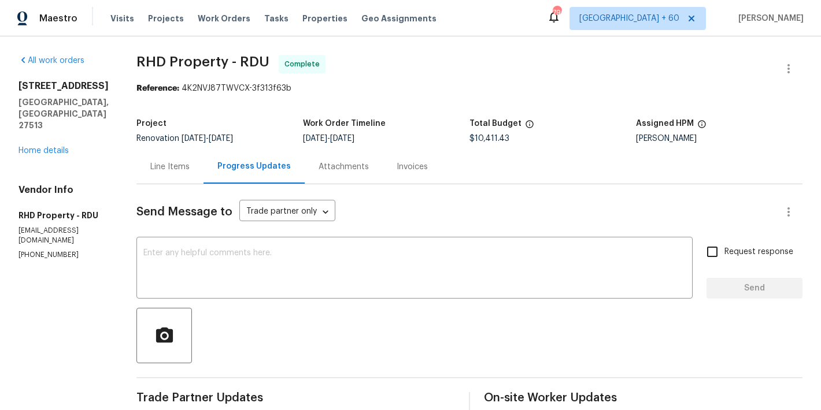
click at [184, 157] on div "Line Items" at bounding box center [169, 167] width 67 height 34
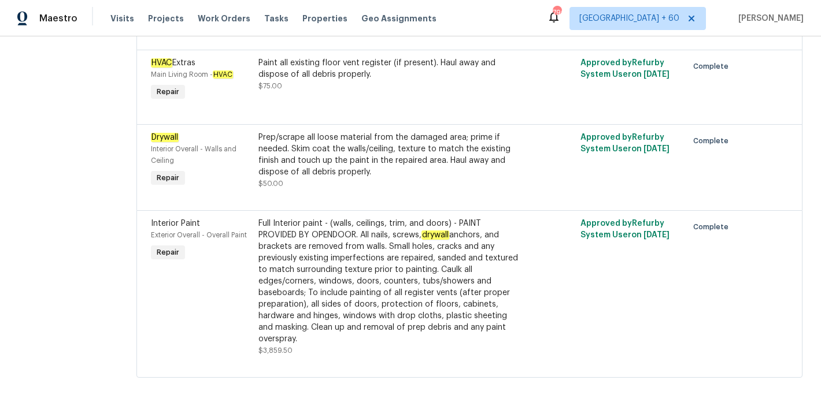
scroll to position [3220, 0]
click at [432, 107] on div "Paint all existing floor vent register (if present). Haul away and dispose of a…" at bounding box center [389, 80] width 268 height 53
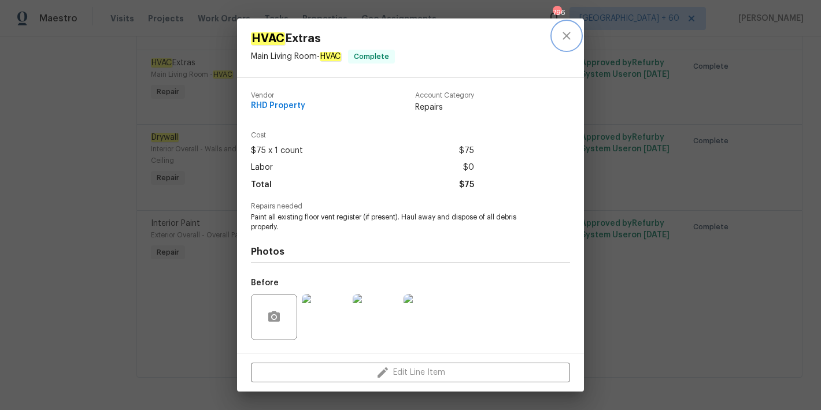
click at [565, 41] on icon "close" at bounding box center [566, 36] width 14 height 14
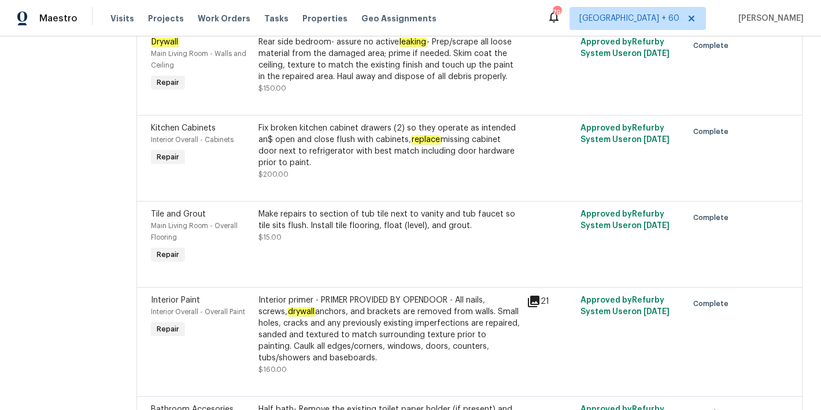
scroll to position [2523, 0]
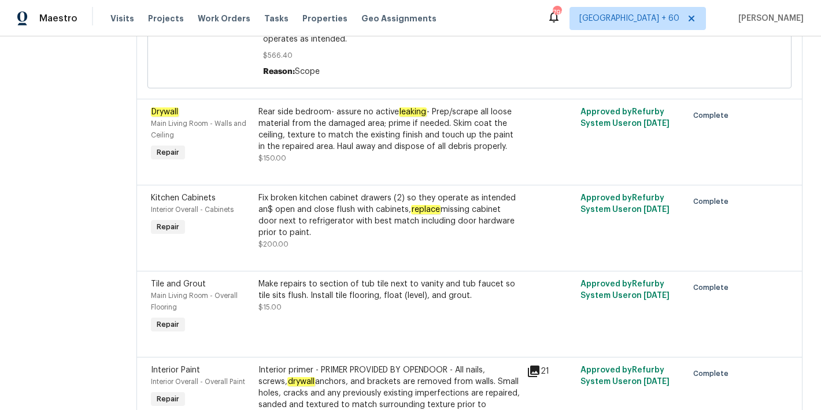
click at [396, 153] on div "Rear side bedroom- assure no active leaking - Prep/scrape all loose material fr…" at bounding box center [388, 129] width 261 height 46
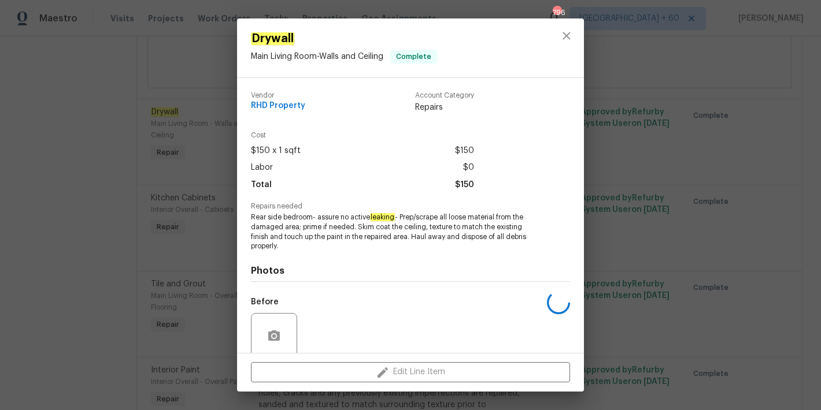
scroll to position [93, 0]
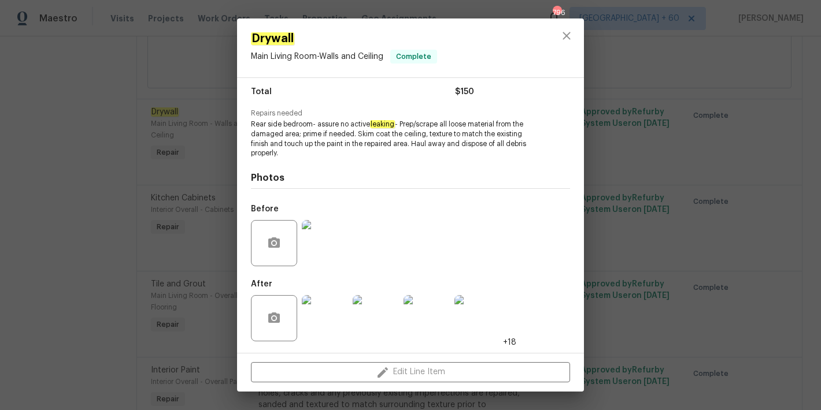
click at [567, 21] on div at bounding box center [566, 47] width 35 height 59
click at [563, 31] on icon "close" at bounding box center [566, 36] width 14 height 14
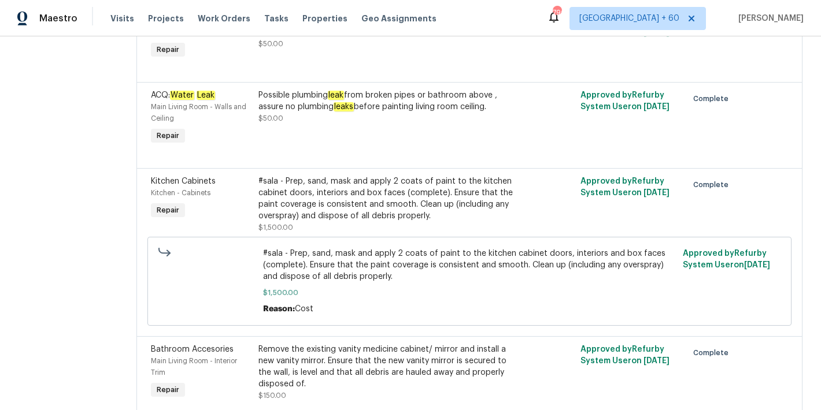
scroll to position [1778, 0]
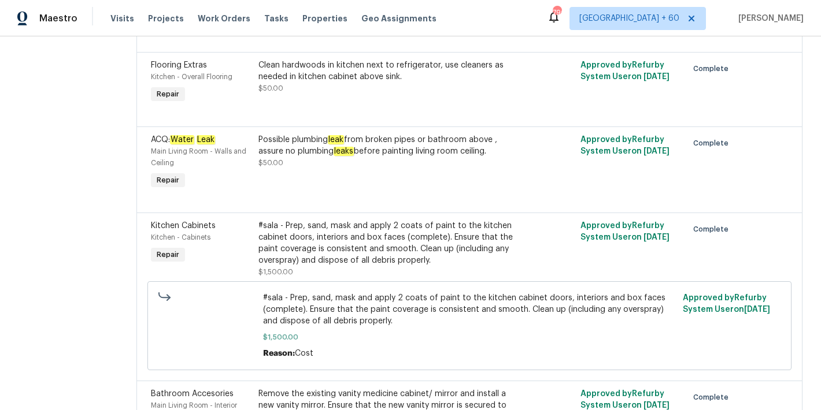
click at [370, 157] on div "Possible plumbing leak from broken pipes or bathroom above , assure no plumbing…" at bounding box center [388, 145] width 261 height 23
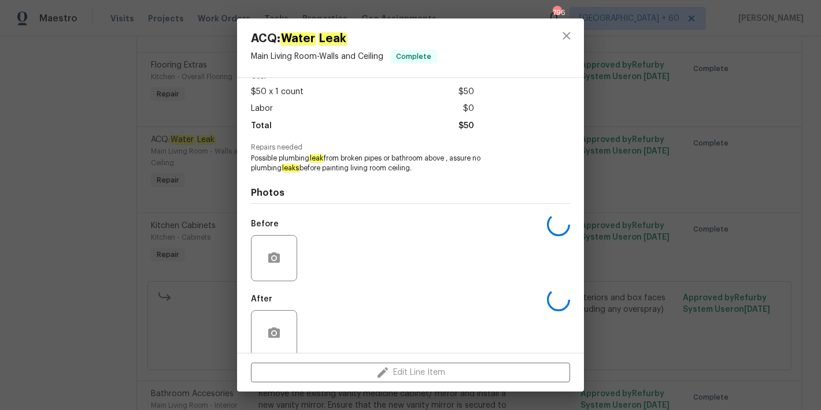
scroll to position [74, 0]
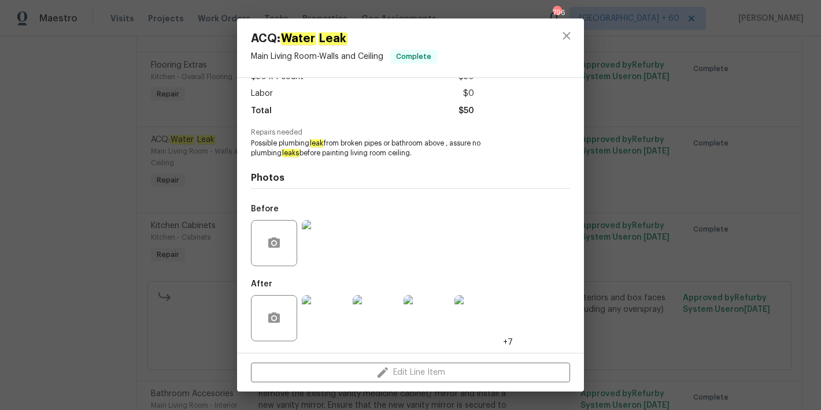
click at [309, 259] on img at bounding box center [325, 243] width 46 height 46
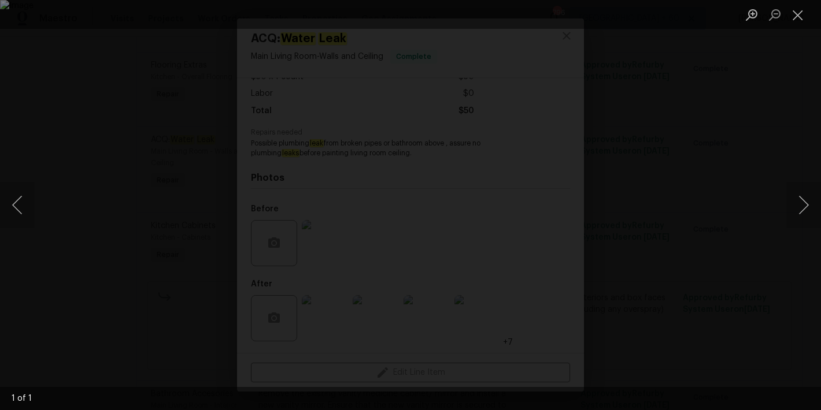
click at [793, 164] on div "Lightbox" at bounding box center [410, 205] width 821 height 410
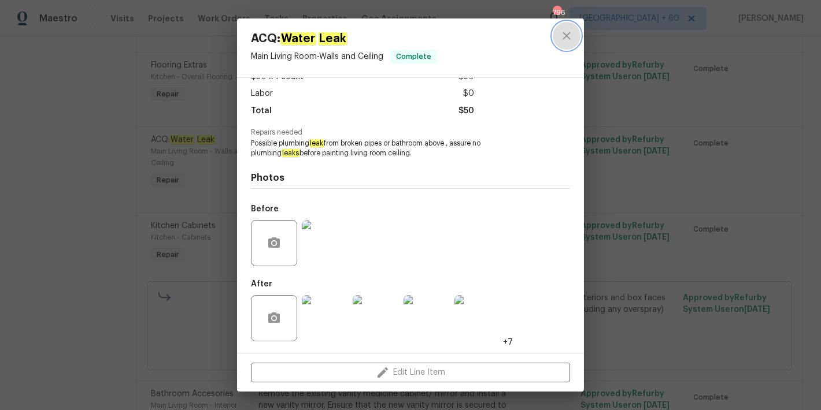
click at [560, 34] on icon "close" at bounding box center [566, 36] width 14 height 14
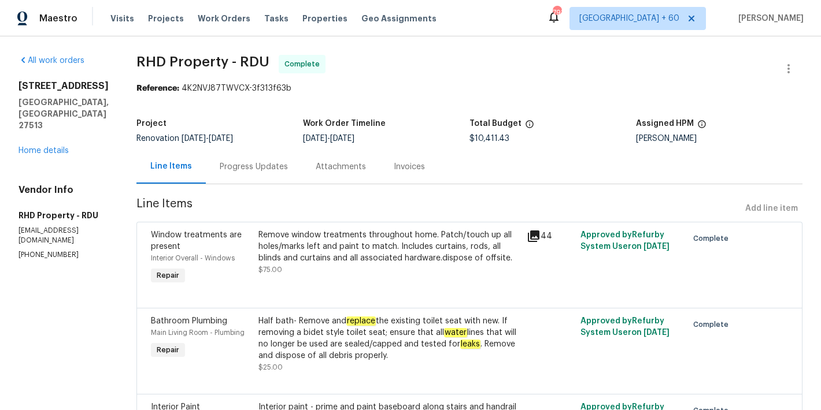
scroll to position [1, 0]
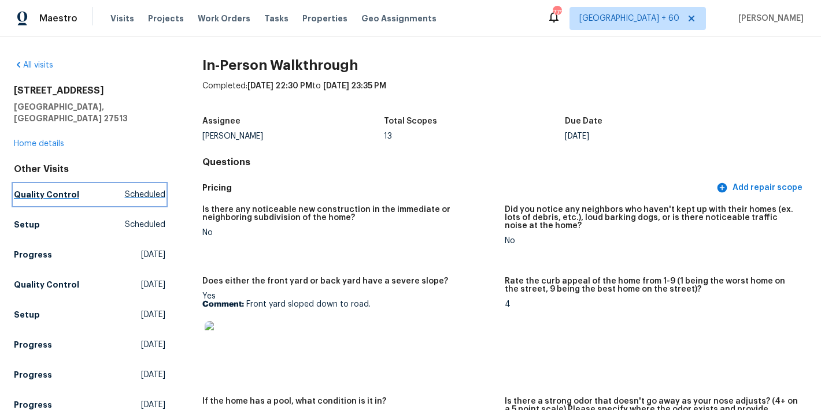
click at [53, 189] on h5 "Quality Control" at bounding box center [46, 195] width 65 height 12
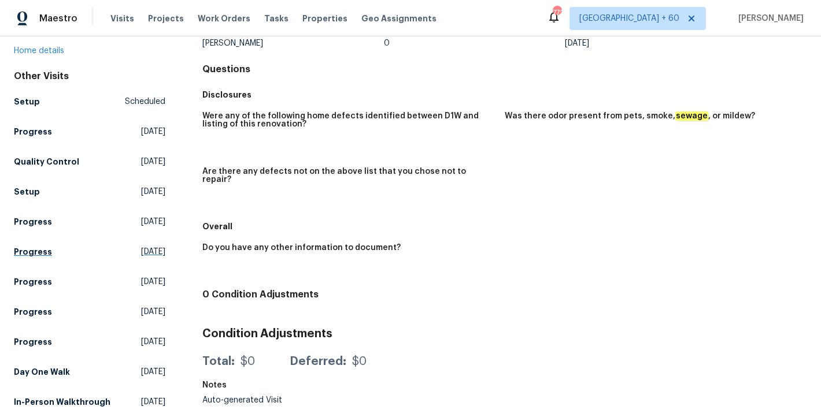
scroll to position [84, 0]
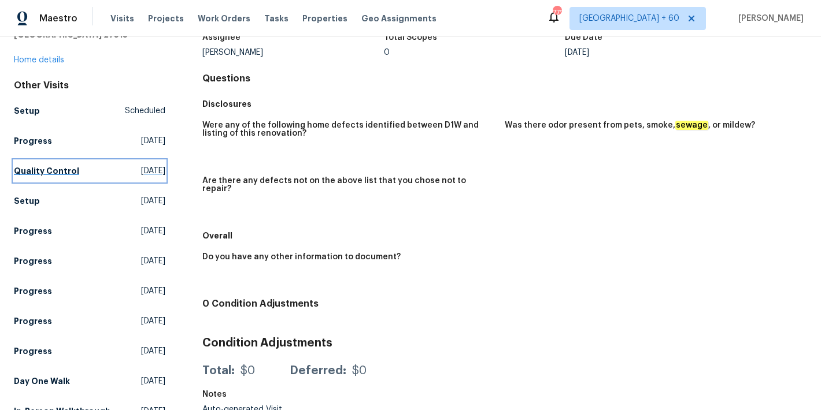
click at [64, 165] on h5 "Quality Control" at bounding box center [46, 171] width 65 height 12
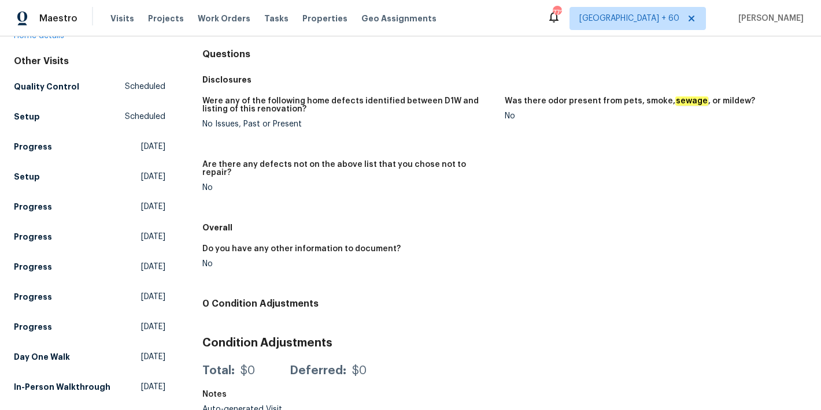
scroll to position [155, 0]
